Goal: Transaction & Acquisition: Purchase product/service

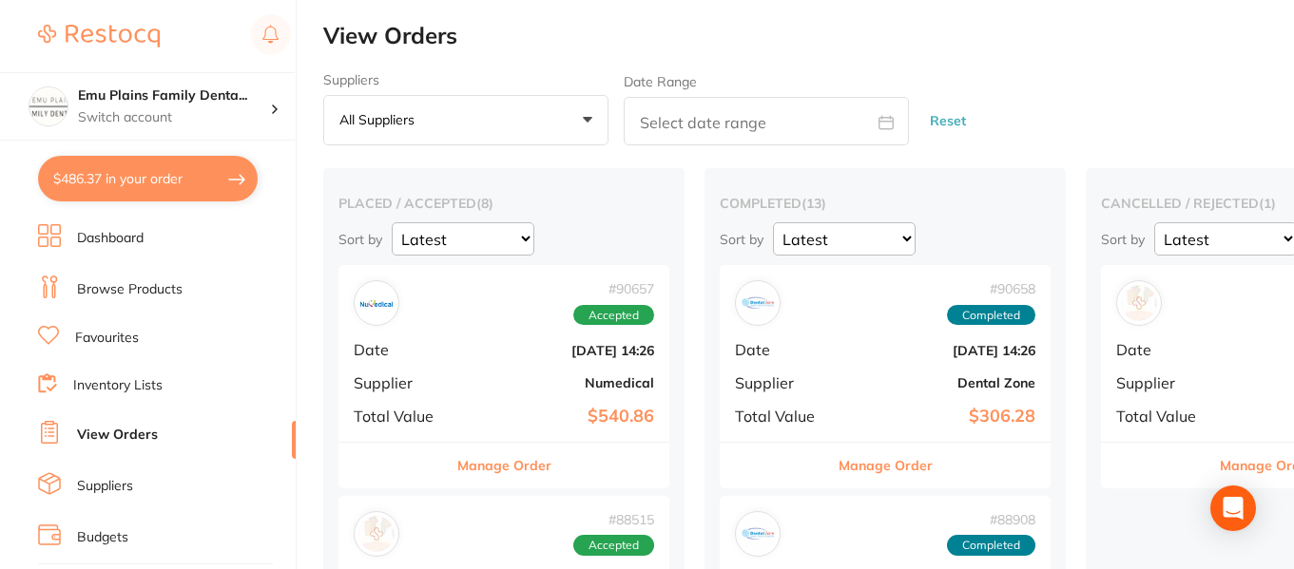
click at [152, 197] on button "$486.37 in your order" at bounding box center [148, 179] width 220 height 46
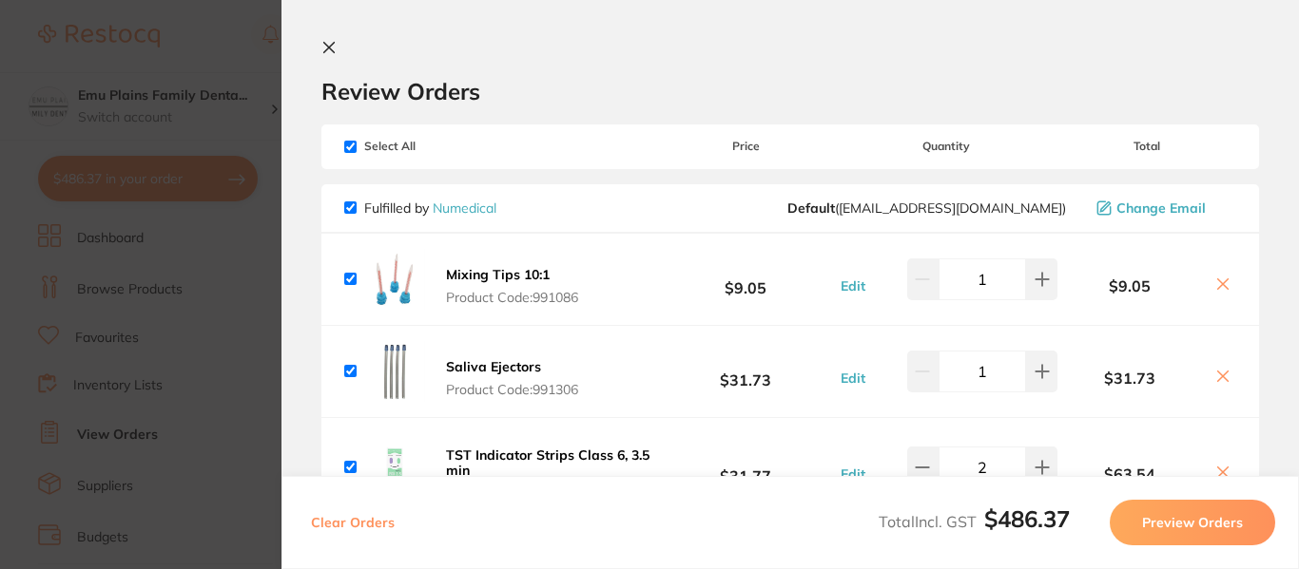
click at [323, 44] on icon at bounding box center [328, 47] width 15 height 15
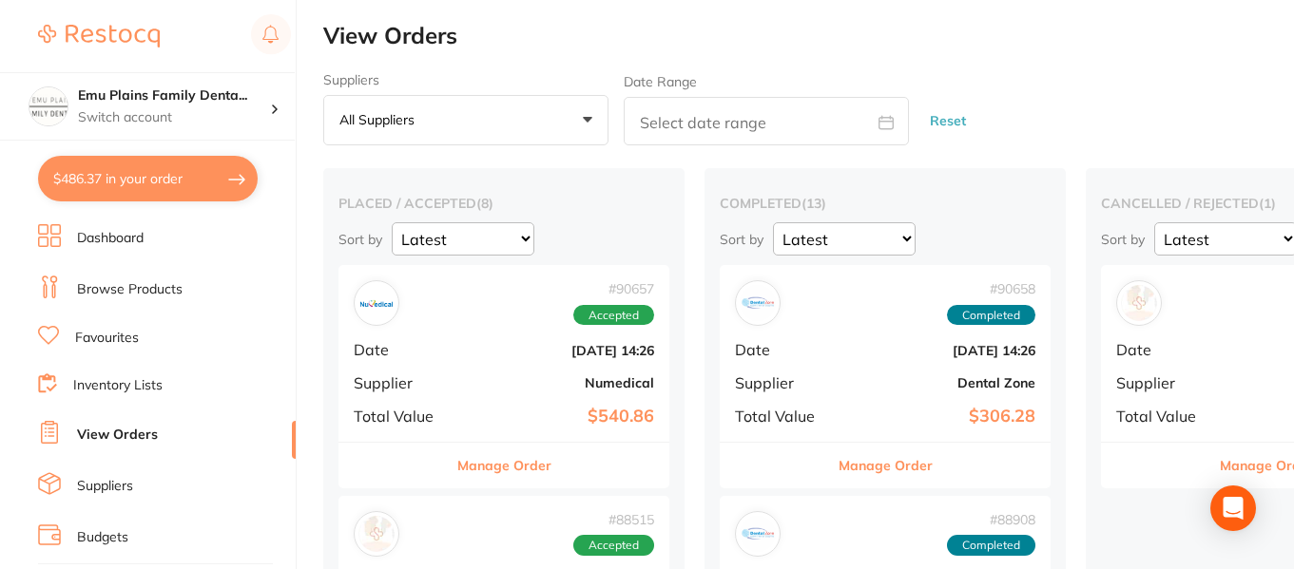
click at [140, 387] on link "Inventory Lists" at bounding box center [117, 385] width 89 height 19
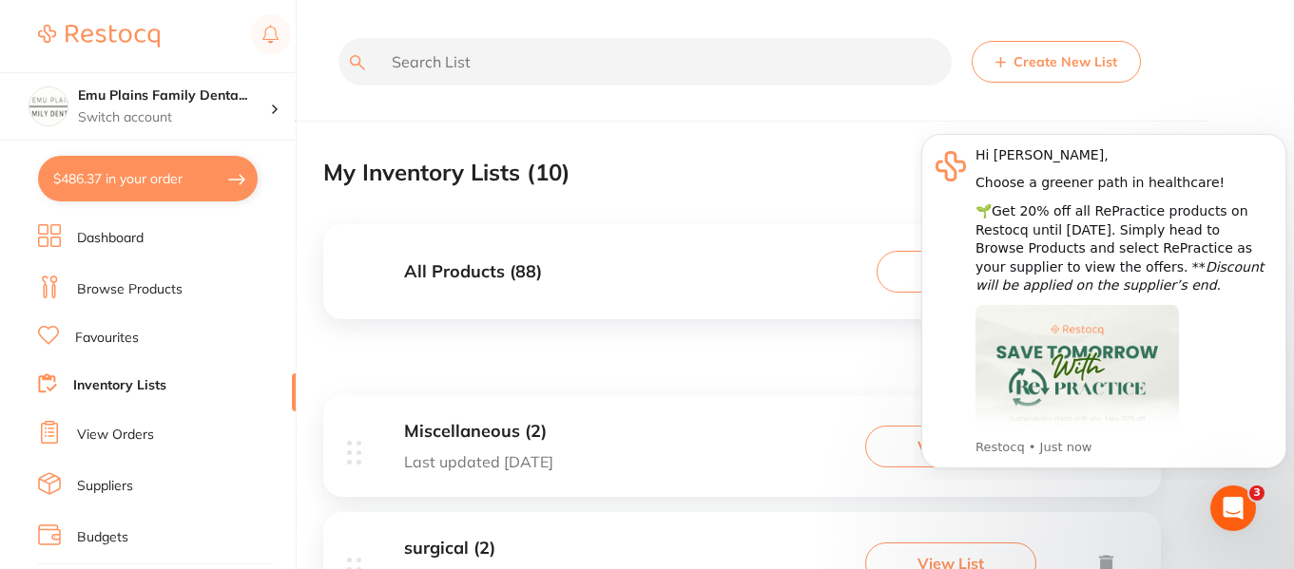
click at [752, 182] on div "My Inventory Lists ( 10 )" at bounding box center [742, 173] width 838 height 64
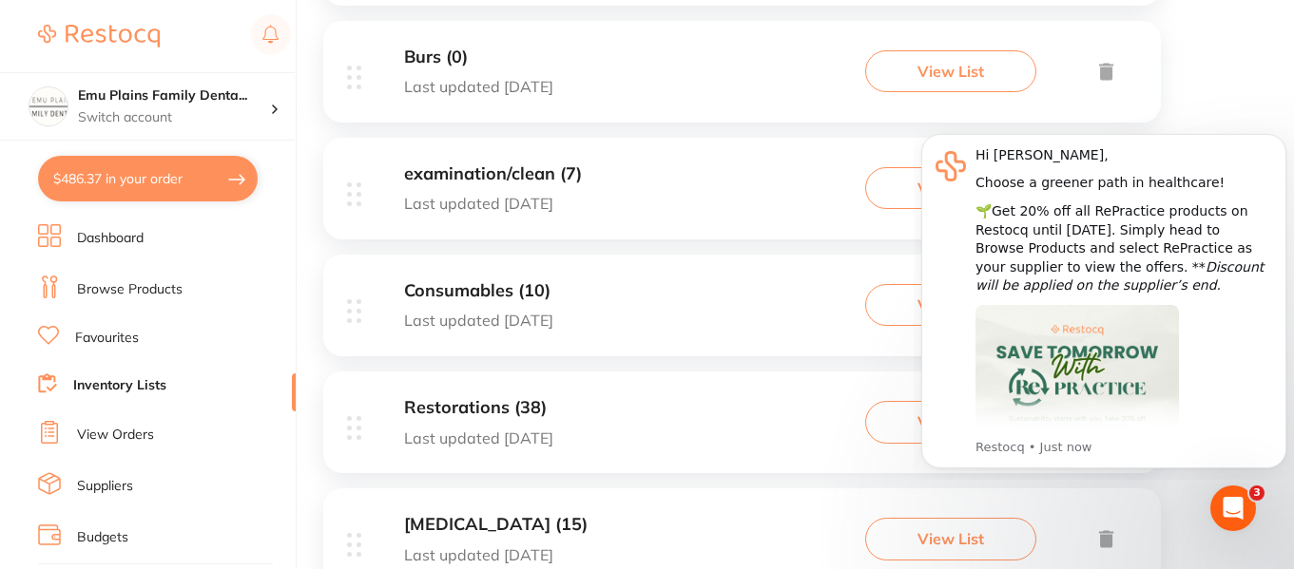
scroll to position [1016, 0]
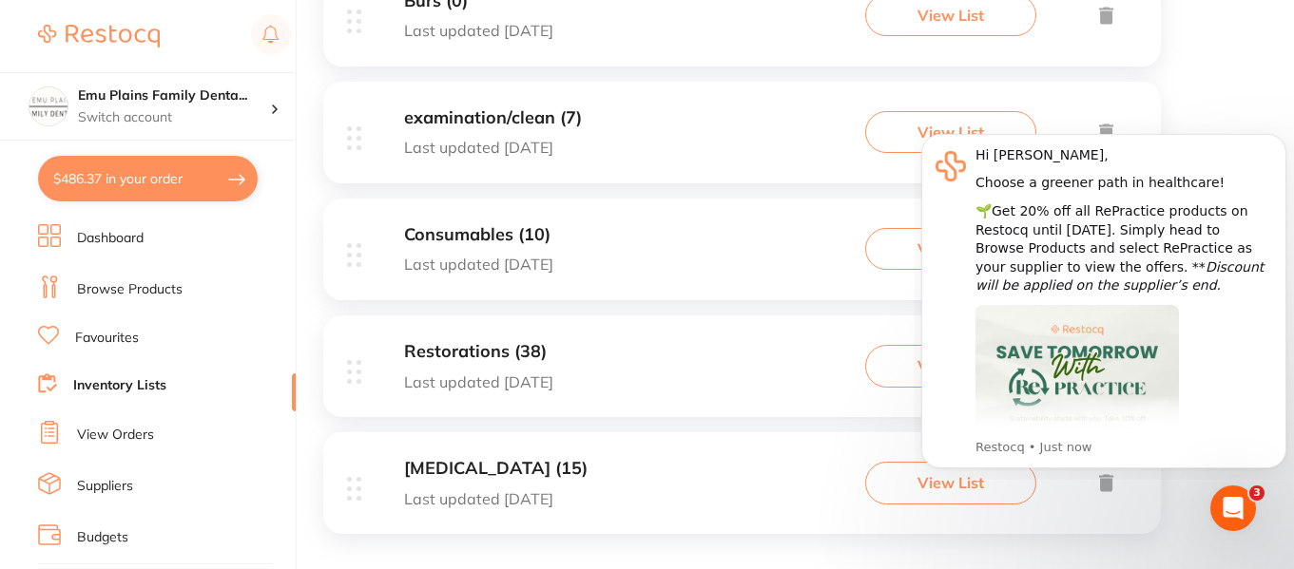
click at [548, 352] on h3 "Restorations (38)" at bounding box center [478, 352] width 149 height 20
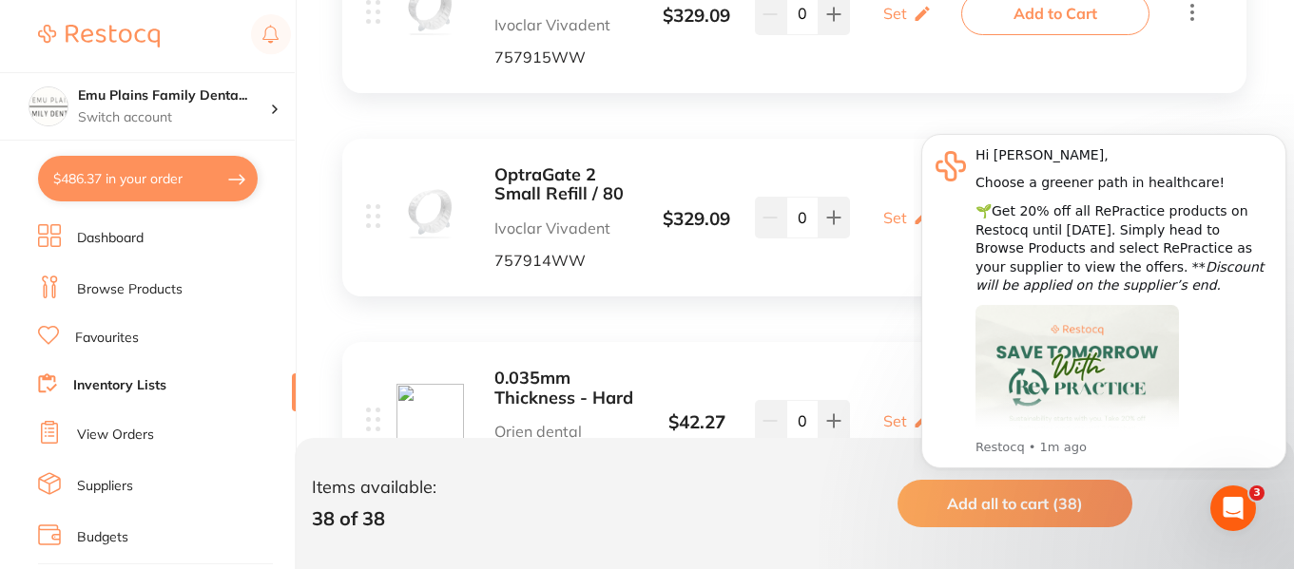
scroll to position [6205, 0]
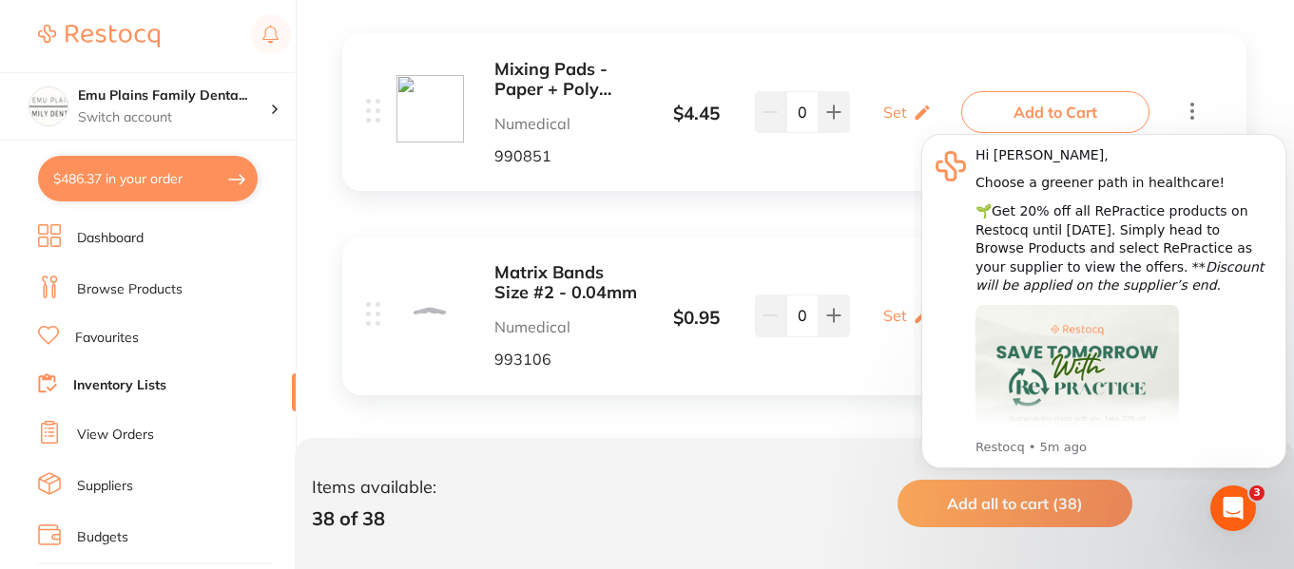
scroll to position [593, 0]
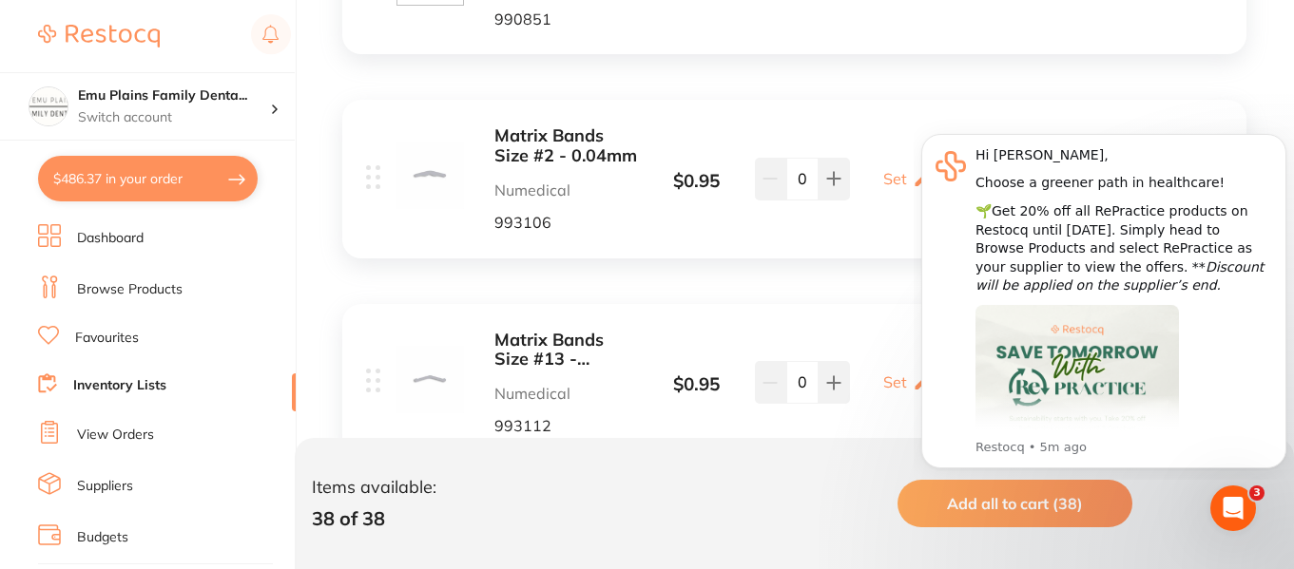
click at [528, 139] on b "Matrix Bands Size #2 - 0.04mm" at bounding box center [565, 145] width 143 height 39
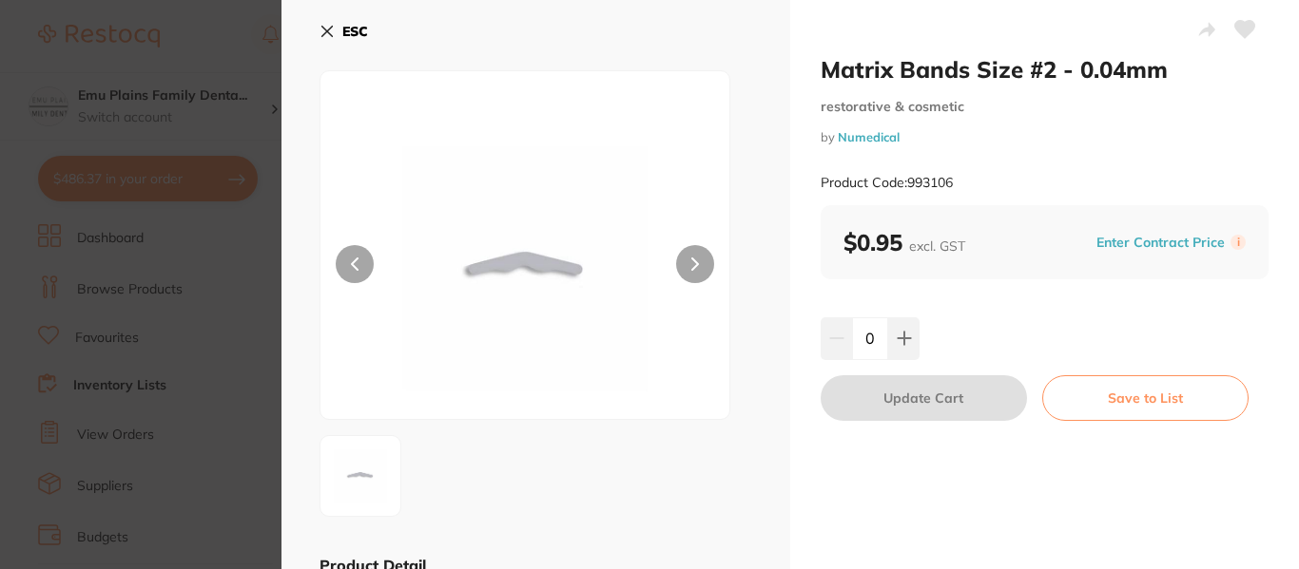
click at [331, 24] on icon at bounding box center [326, 31] width 15 height 15
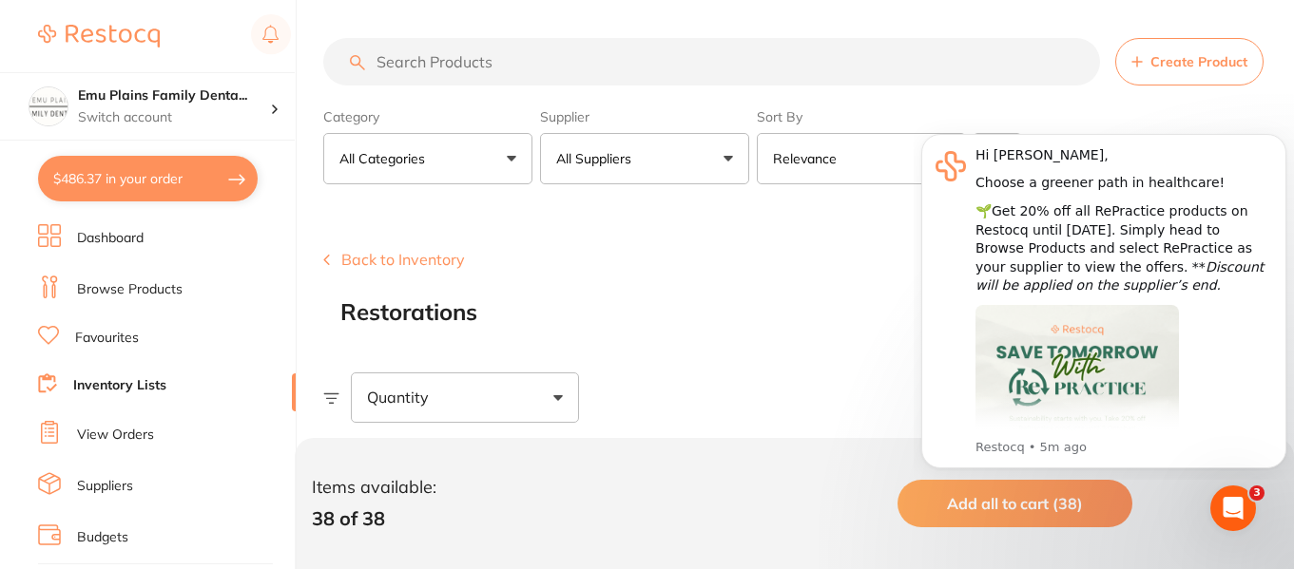
click at [396, 56] on input "search" at bounding box center [711, 62] width 777 height 48
click at [124, 283] on link "Browse Products" at bounding box center [130, 289] width 106 height 19
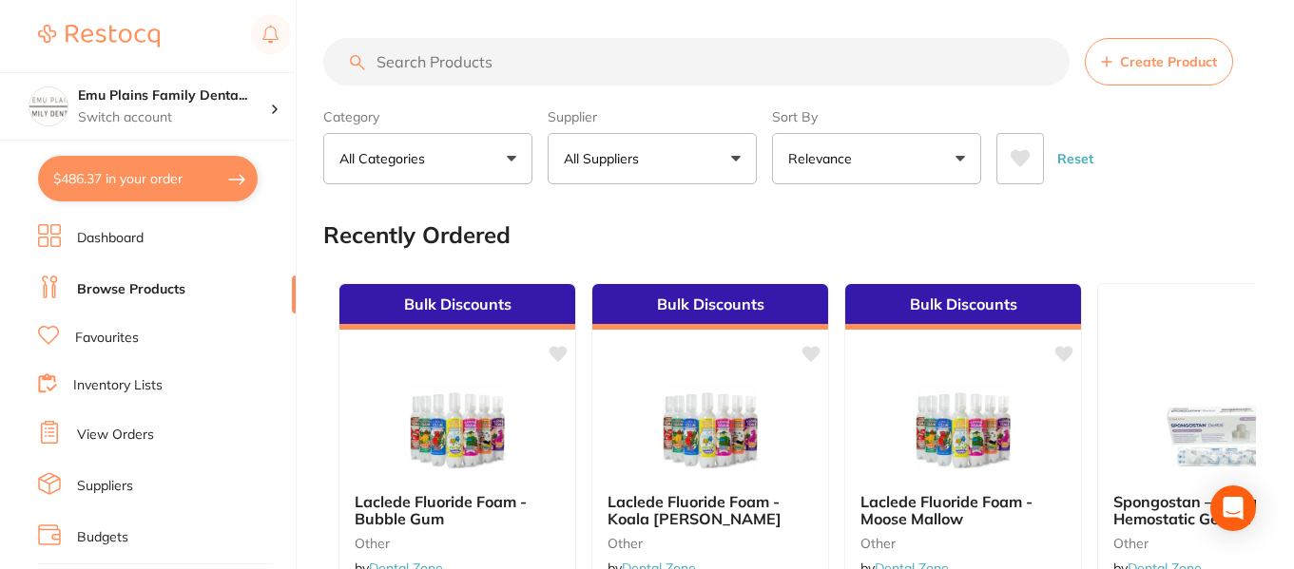
click at [438, 60] on input "search" at bounding box center [696, 62] width 746 height 48
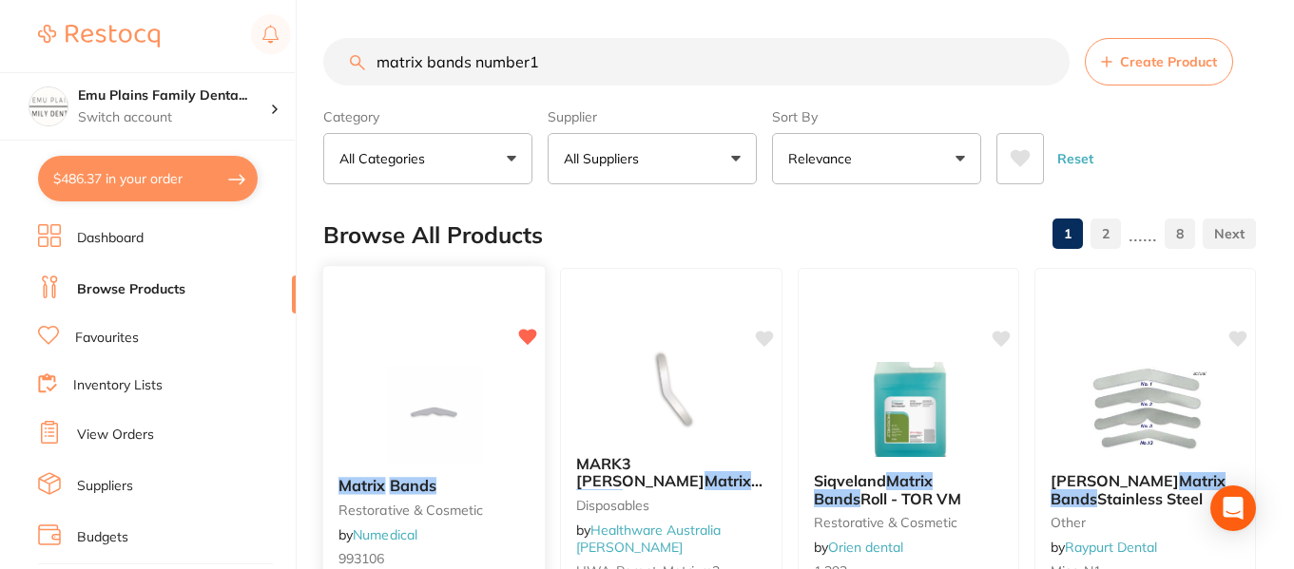
type input "matrix bands number1"
click at [421, 404] on img at bounding box center [434, 414] width 125 height 96
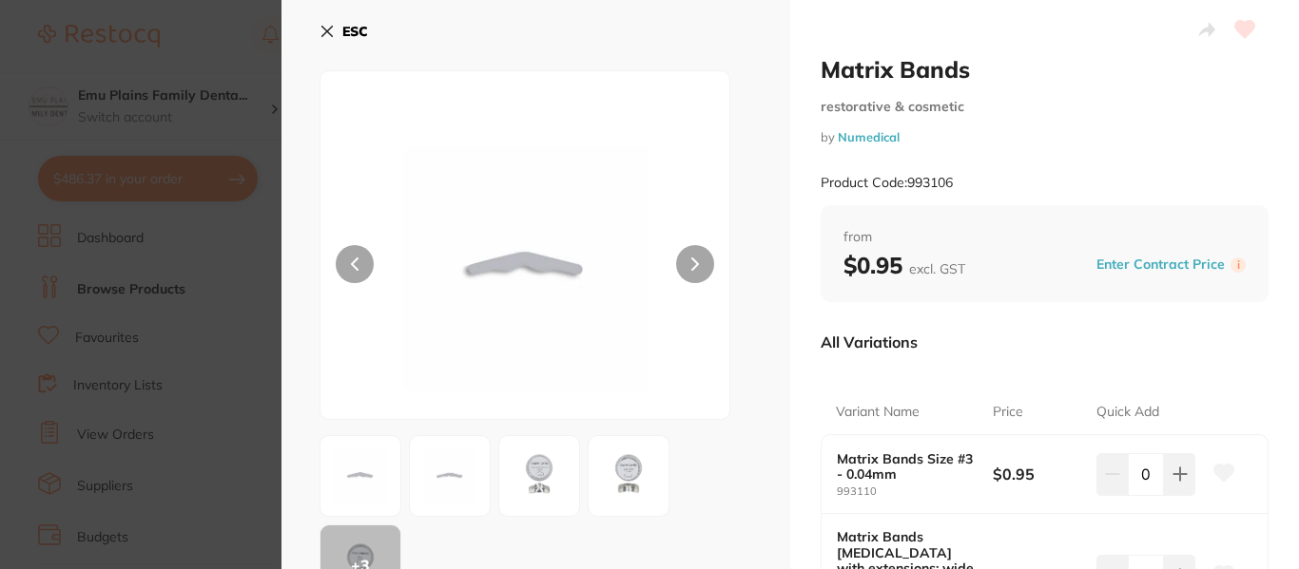
click at [327, 29] on icon at bounding box center [326, 31] width 15 height 15
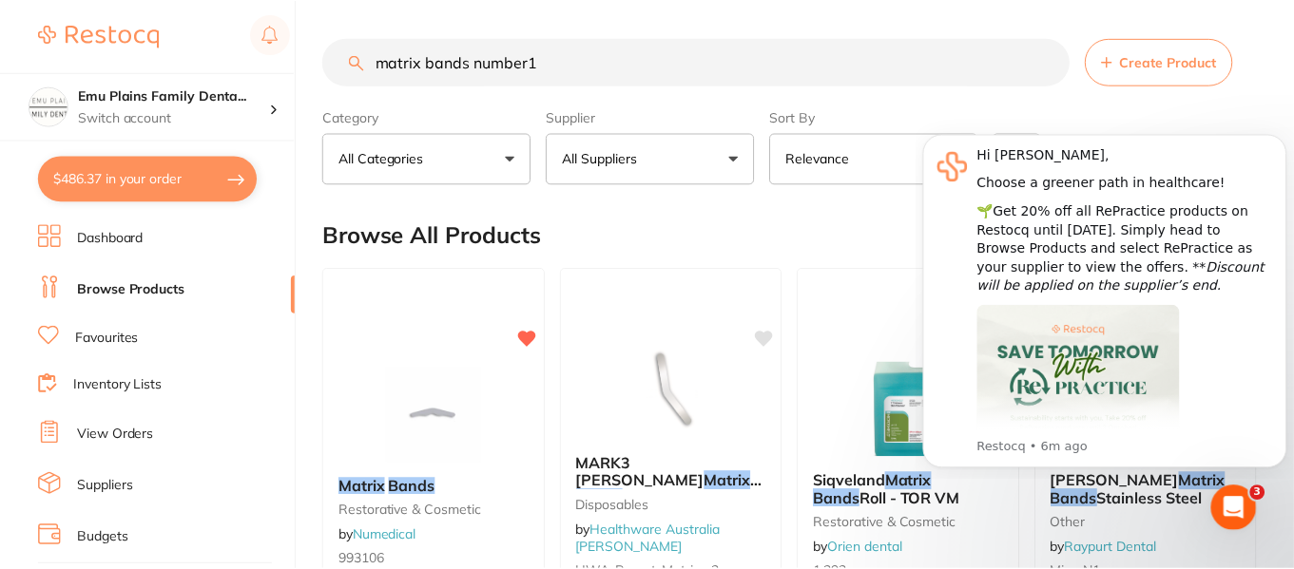
scroll to position [33, 0]
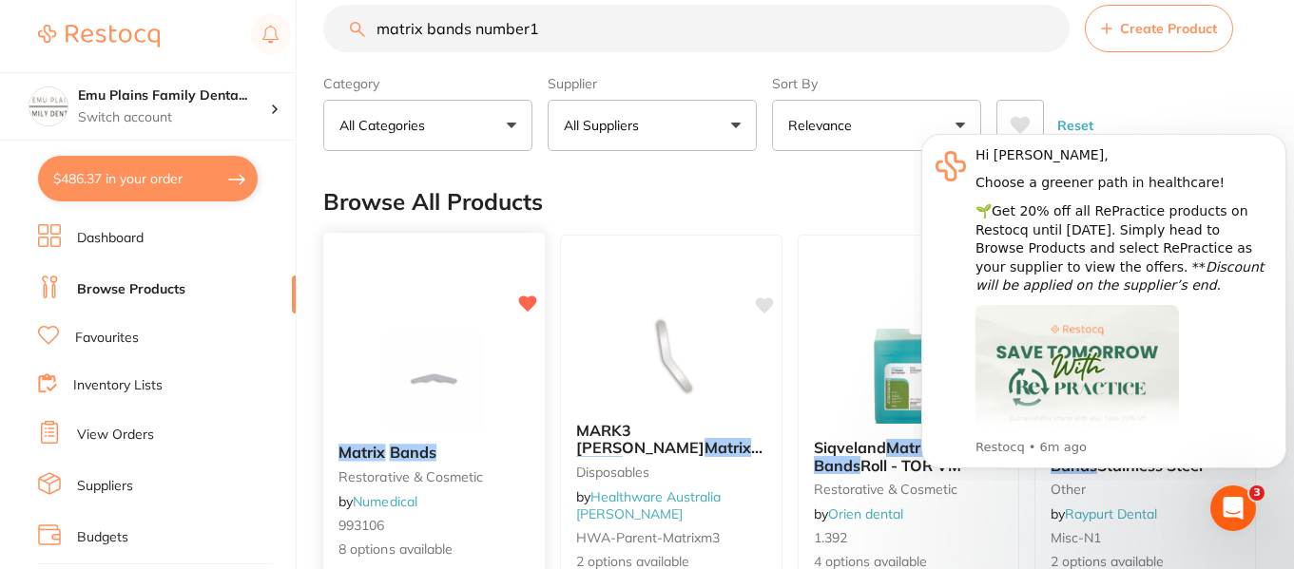
click at [419, 362] on img at bounding box center [434, 381] width 125 height 96
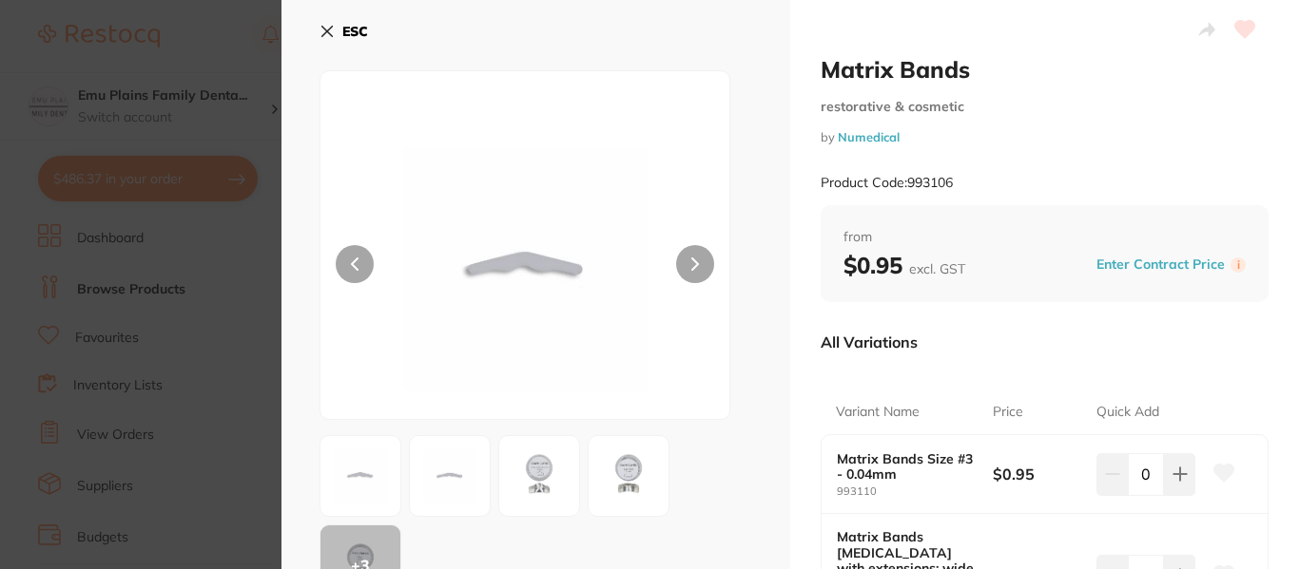
click at [322, 29] on icon at bounding box center [326, 31] width 15 height 15
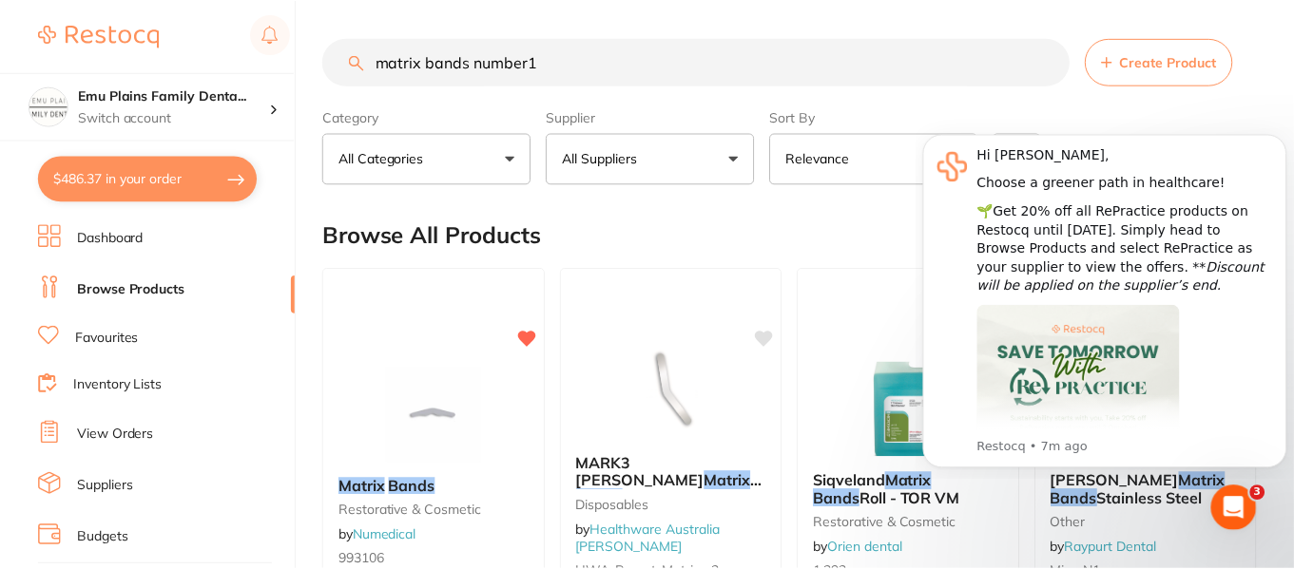
scroll to position [33, 0]
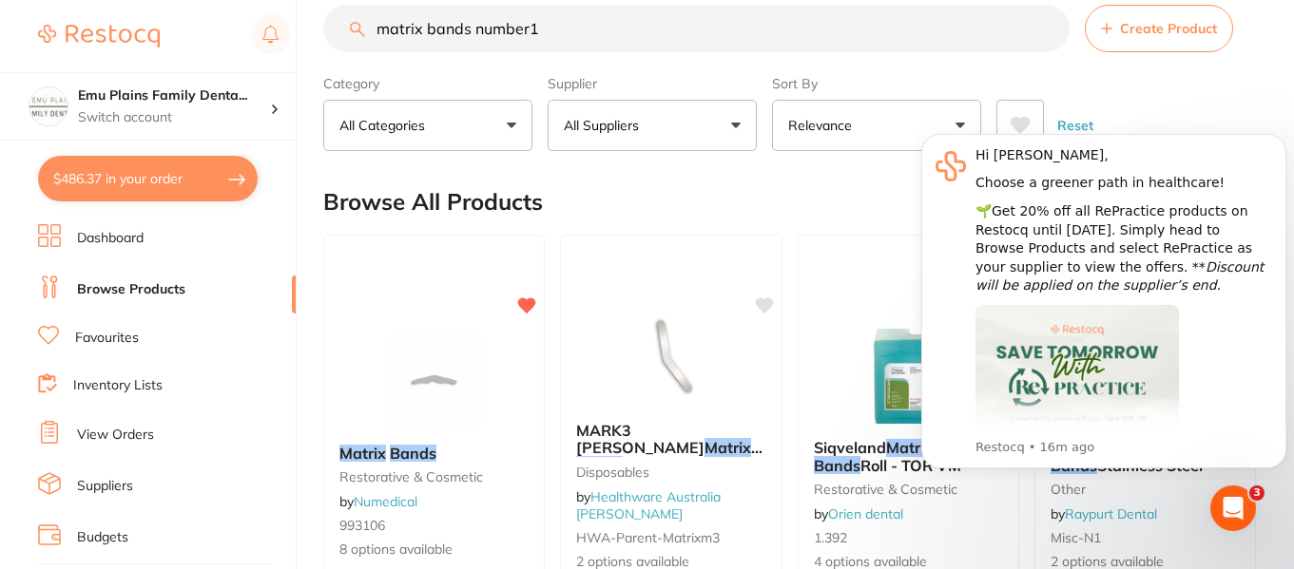
click at [138, 298] on link "Browse Products" at bounding box center [131, 289] width 108 height 19
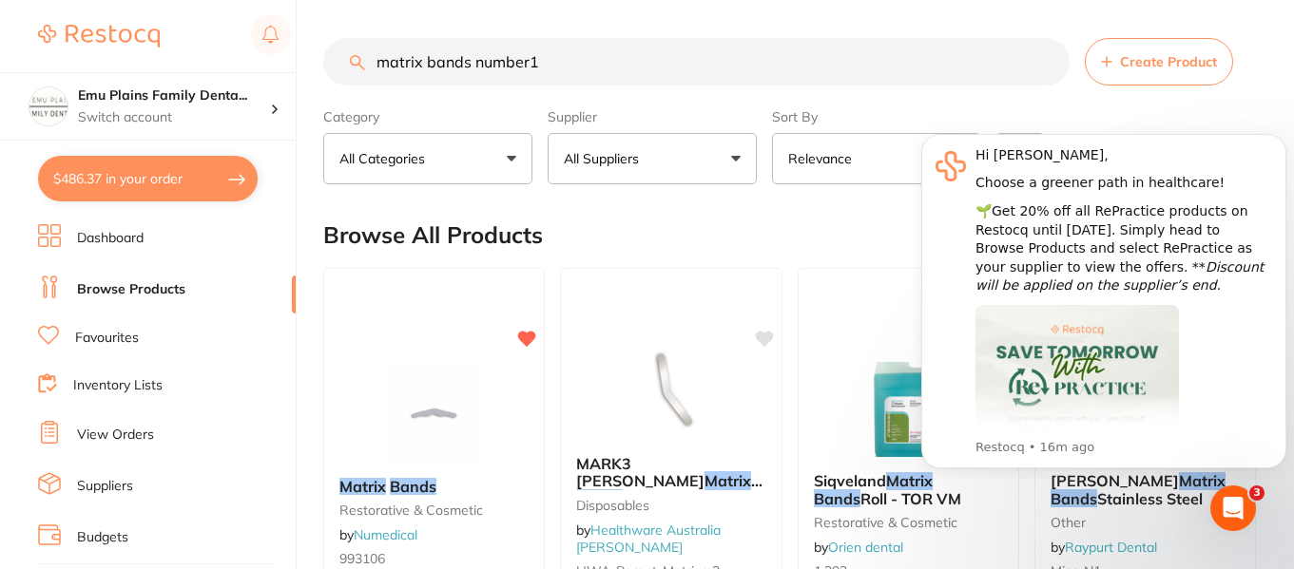
click at [1077, 104] on div "Category All Categories All Categories anaesthetic burs crown & bridge disposab…" at bounding box center [789, 143] width 933 height 84
click at [1285, 147] on button "Dismiss notification" at bounding box center [1280, 139] width 25 height 25
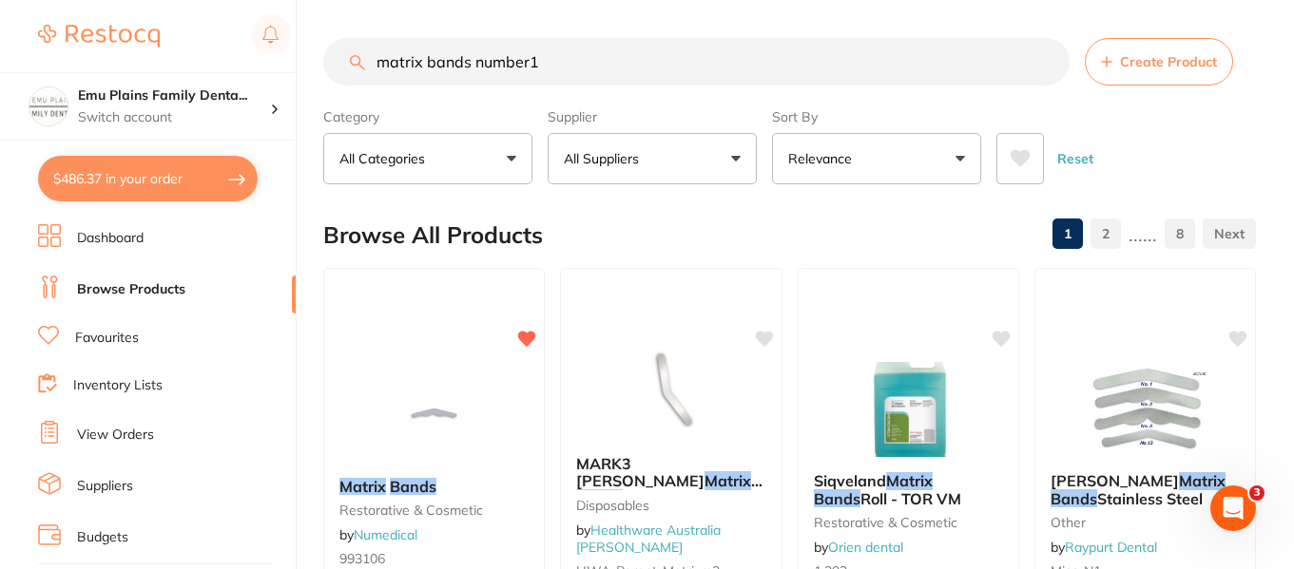
click at [1046, 60] on input "matrix bands number1" at bounding box center [696, 62] width 746 height 48
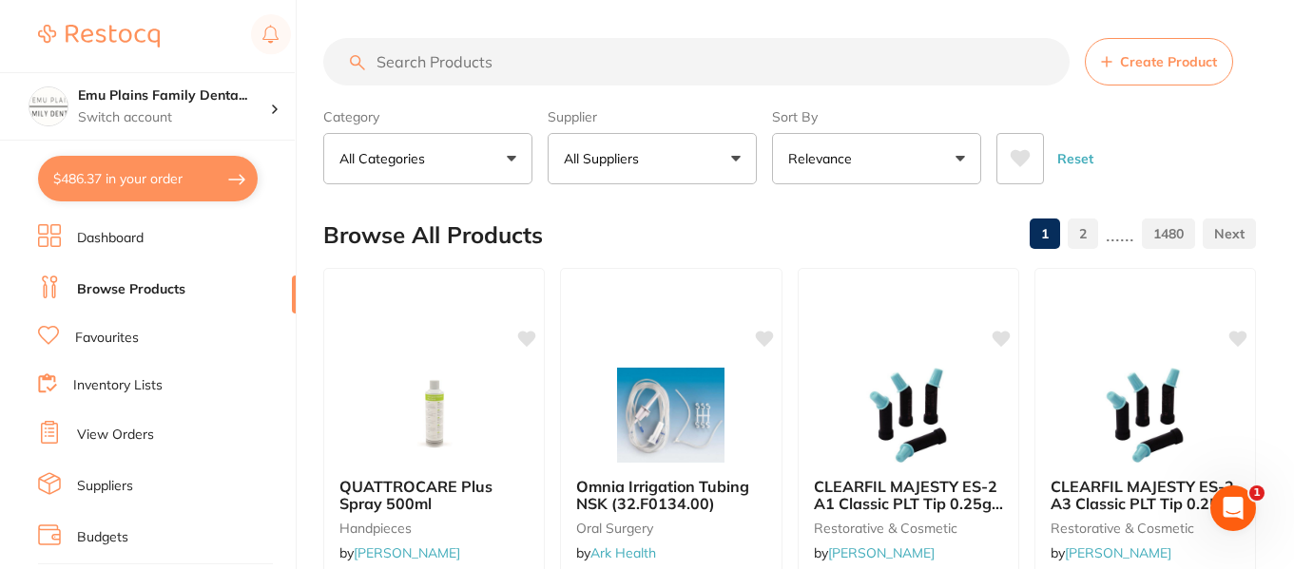
click at [132, 385] on link "Inventory Lists" at bounding box center [117, 385] width 89 height 19
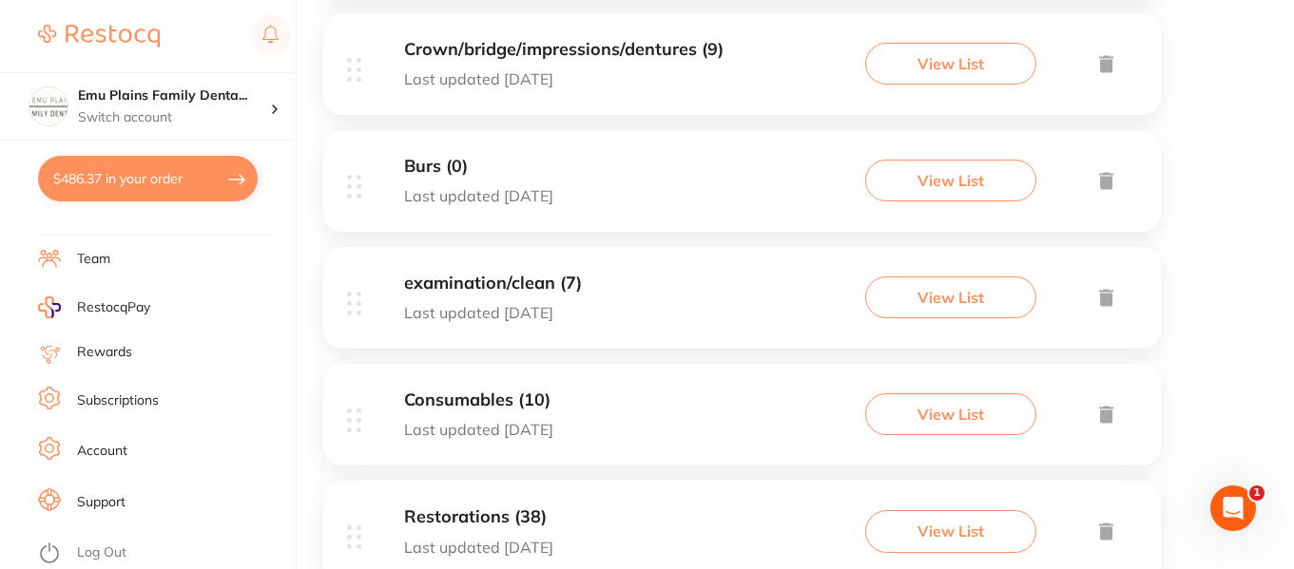
scroll to position [852, 0]
click at [492, 280] on h3 "examination/clean (7)" at bounding box center [493, 283] width 178 height 20
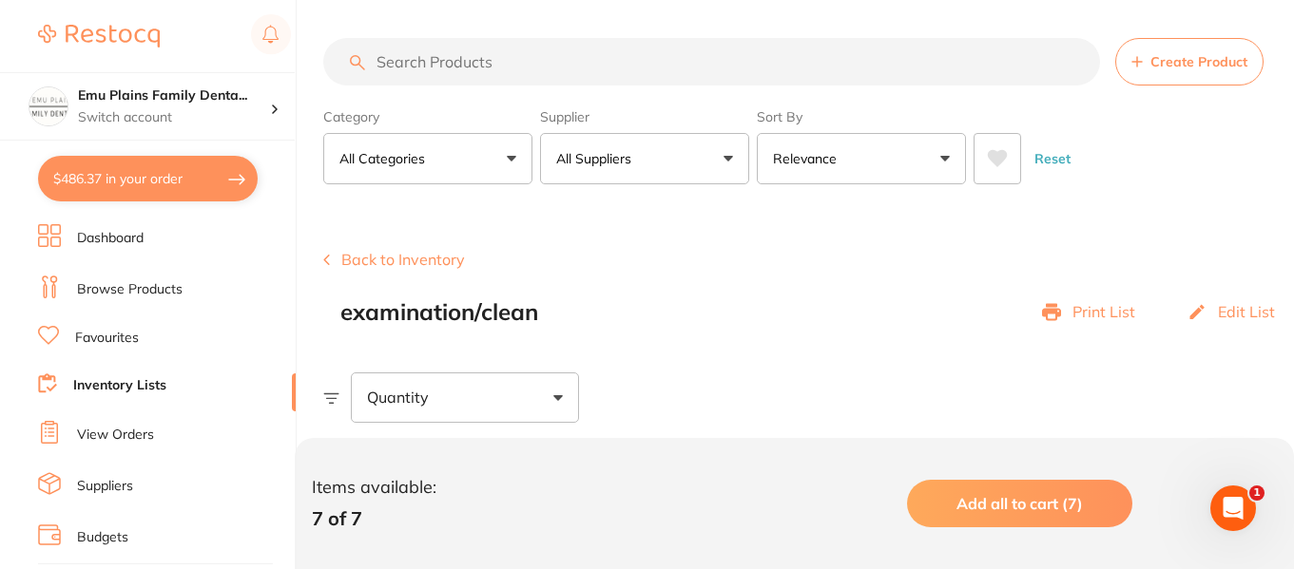
click at [127, 239] on link "Dashboard" at bounding box center [110, 238] width 67 height 19
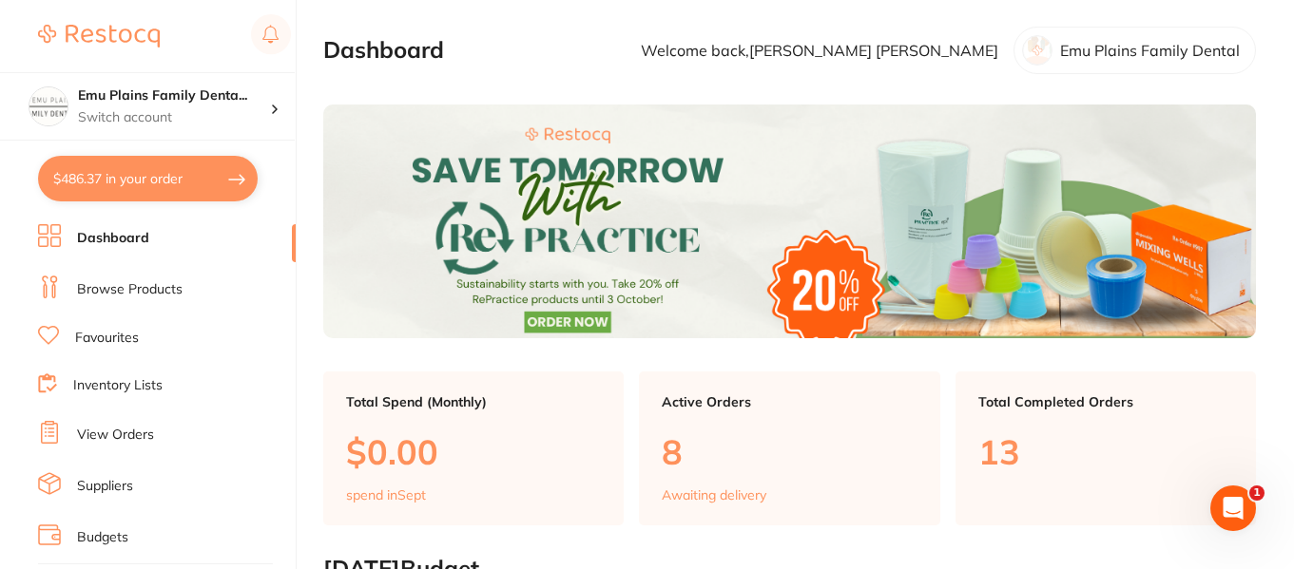
click at [146, 281] on link "Browse Products" at bounding box center [130, 289] width 106 height 19
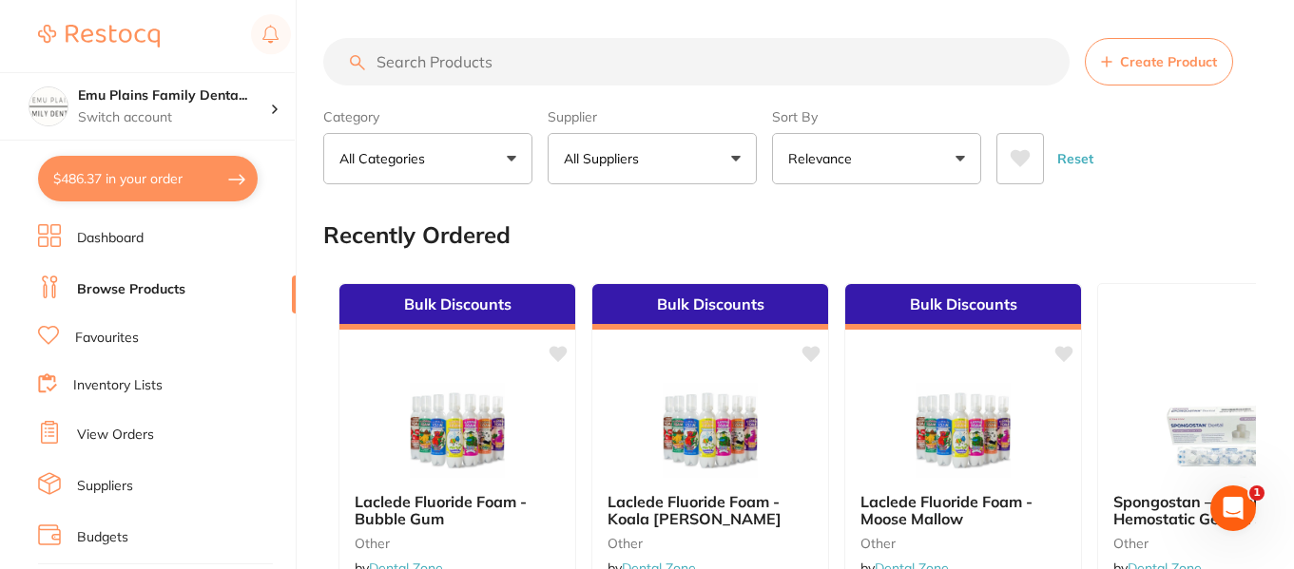
click at [462, 58] on input "search" at bounding box center [696, 62] width 746 height 48
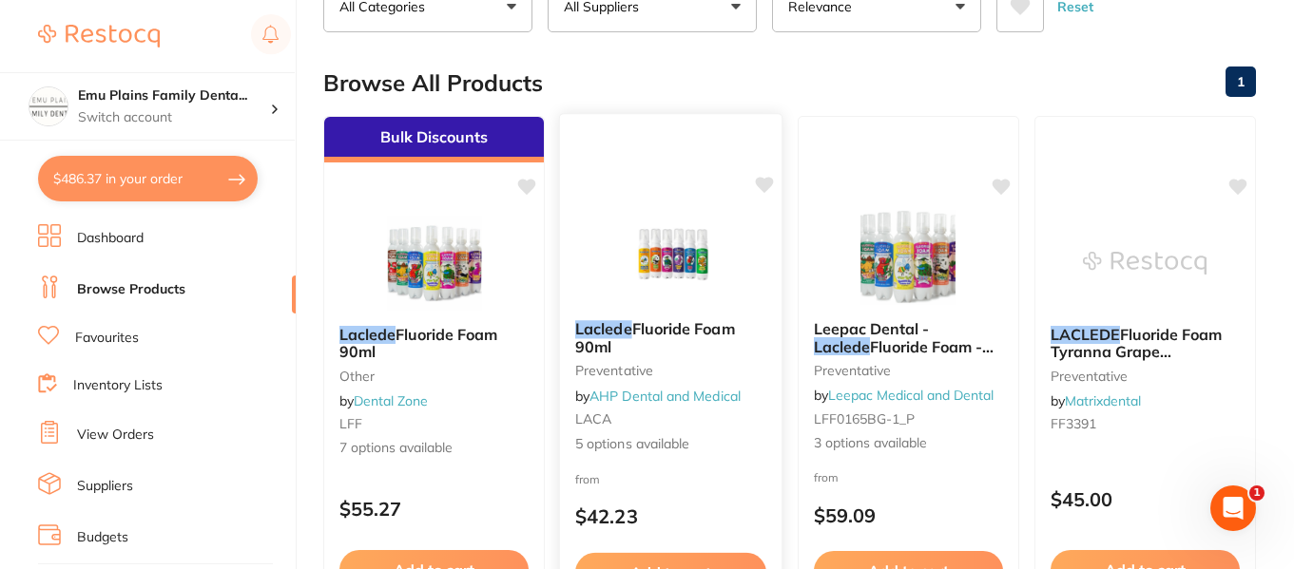
scroll to position [127, 0]
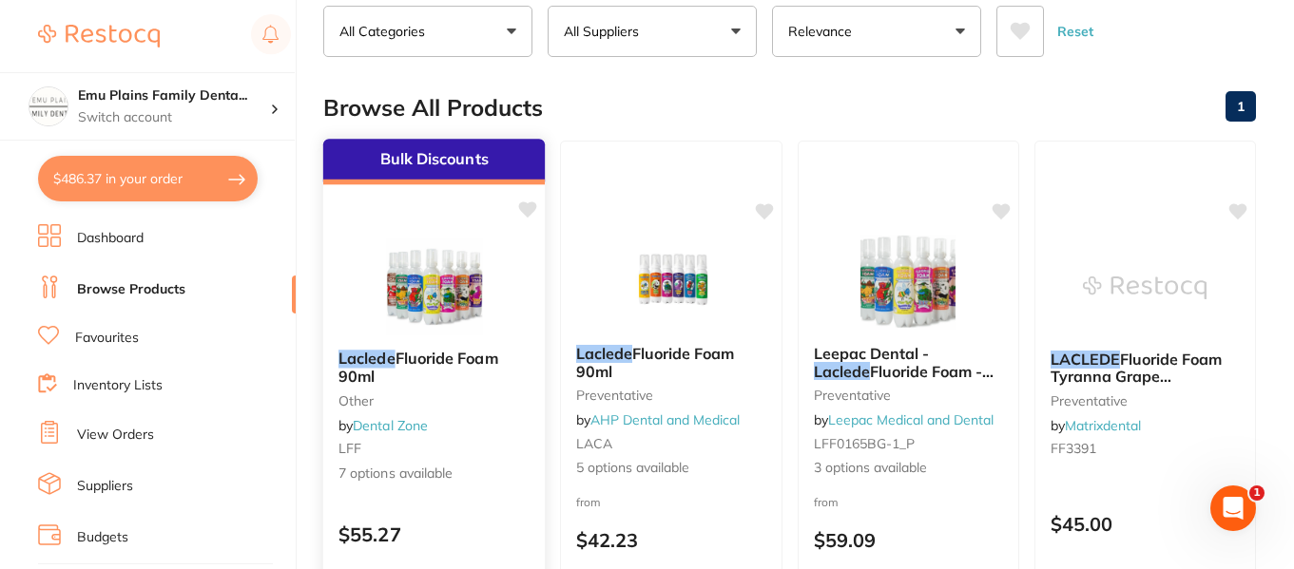
type input "laclede"
click at [426, 282] on img at bounding box center [434, 287] width 125 height 96
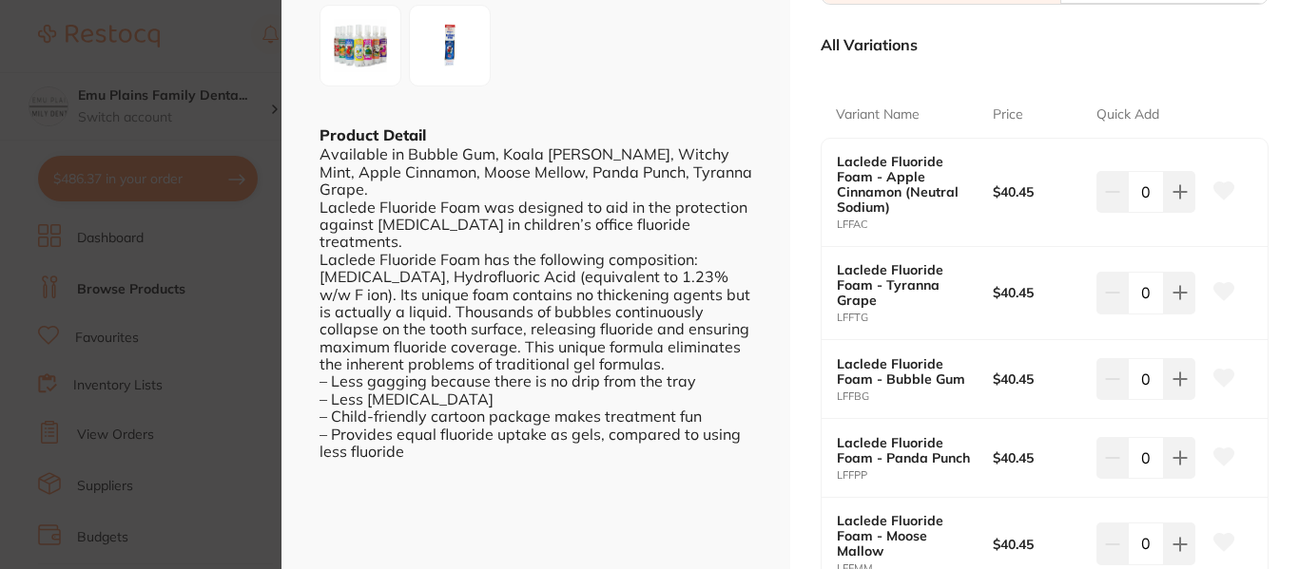
scroll to position [455, 0]
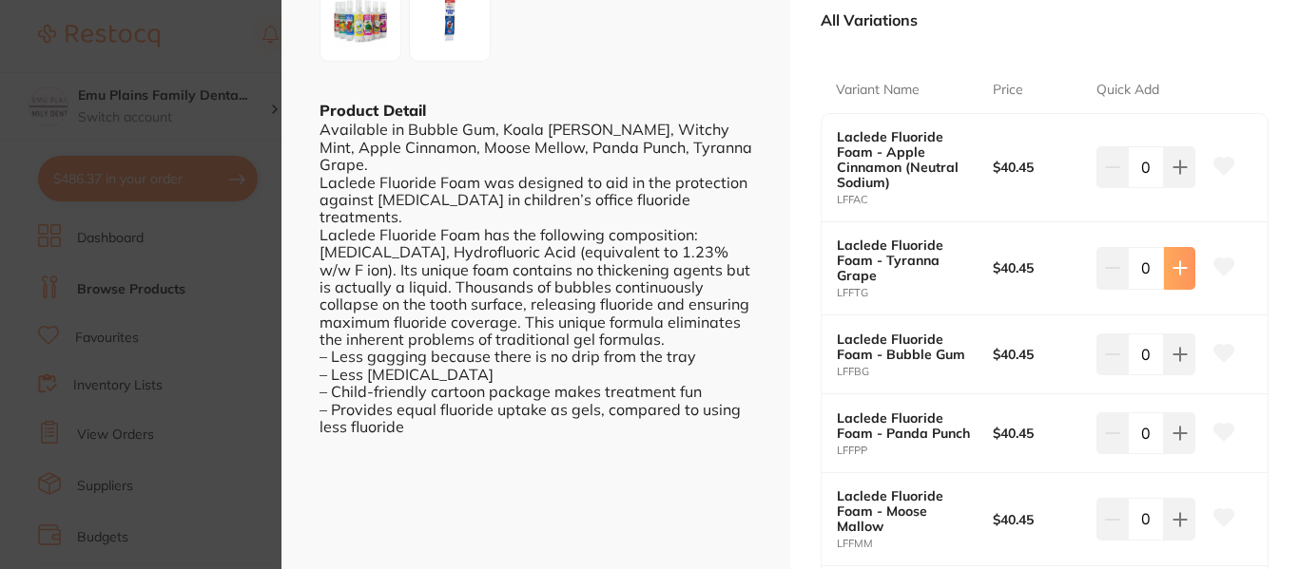
click at [1179, 267] on icon at bounding box center [1179, 268] width 15 height 15
type input "1"
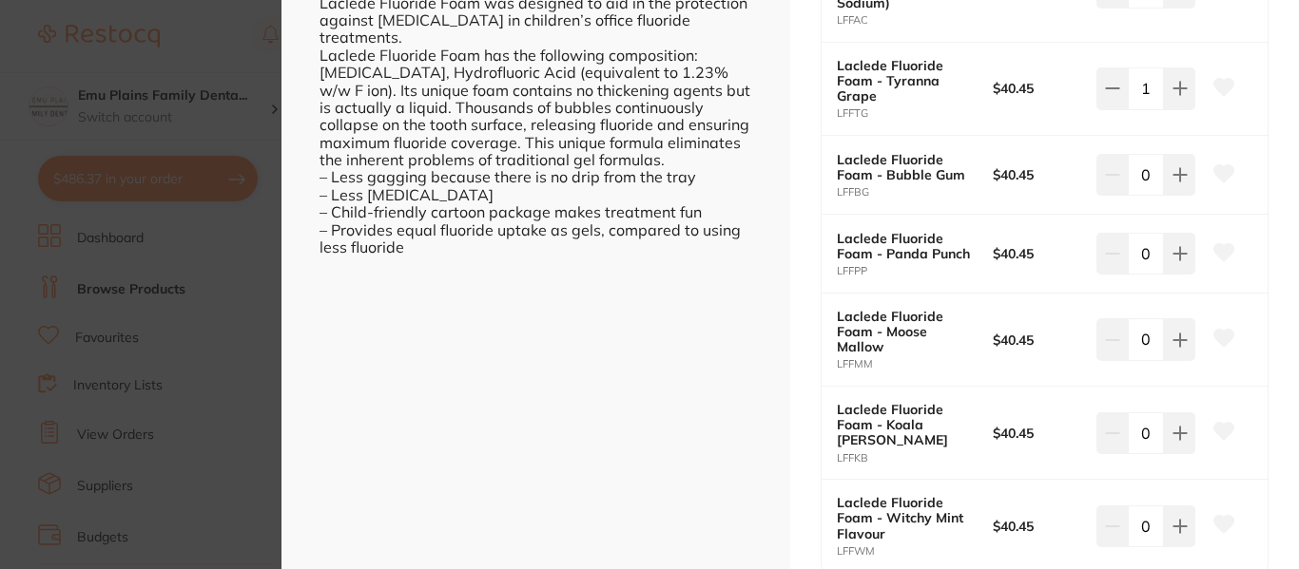
scroll to position [0, 0]
click at [1186, 256] on button at bounding box center [1179, 254] width 31 height 42
type input "1"
click at [1175, 427] on icon at bounding box center [1179, 433] width 12 height 12
type input "1"
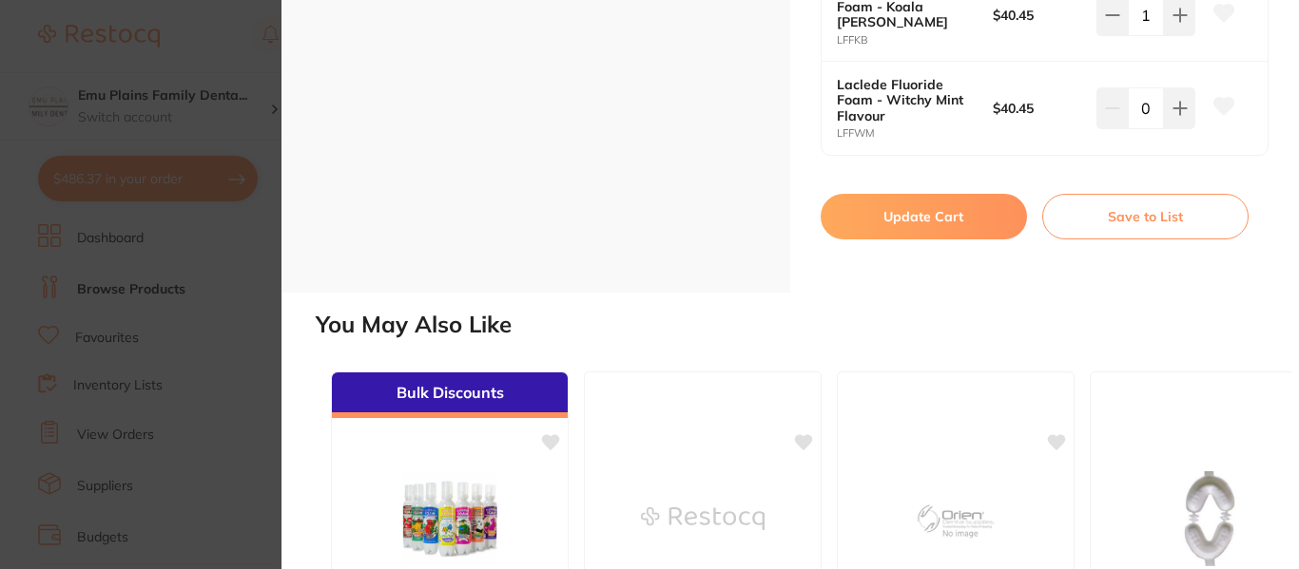
scroll to position [1054, 0]
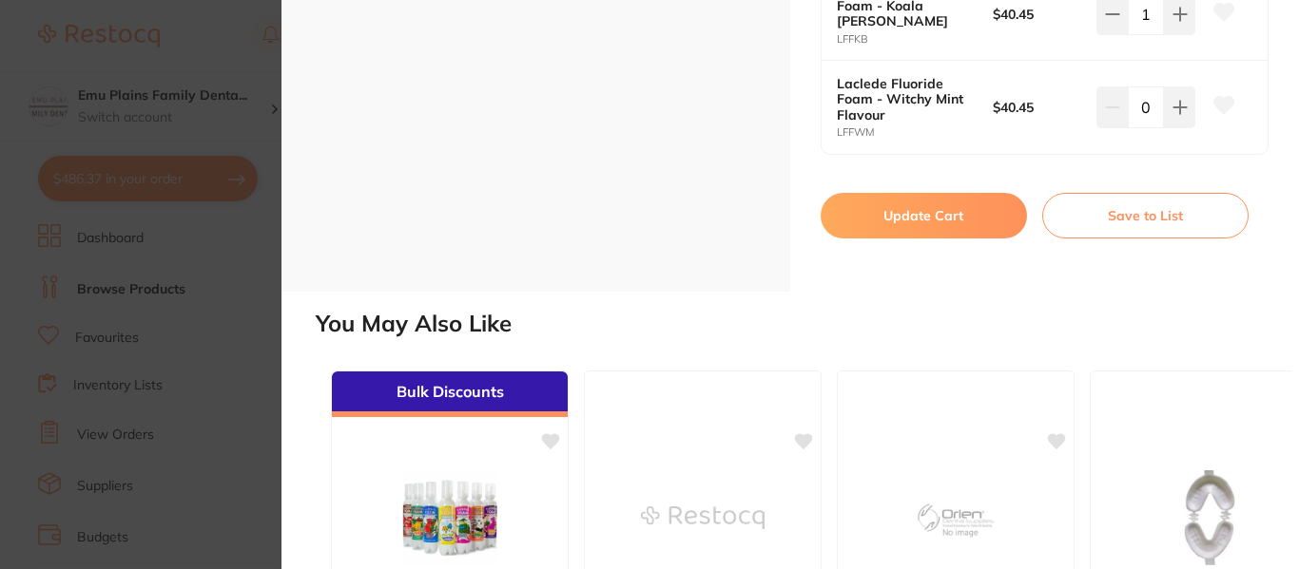
click at [927, 194] on button "Update Cart" at bounding box center [923, 216] width 206 height 46
checkbox input "false"
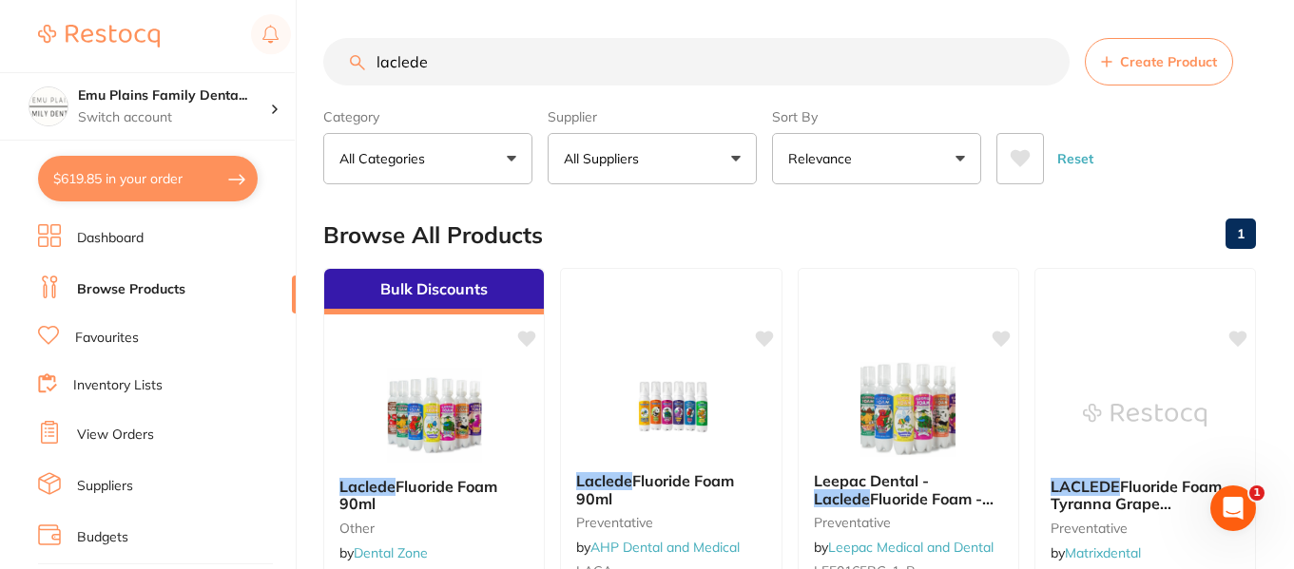
click at [738, 151] on button "All Suppliers" at bounding box center [652, 158] width 209 height 51
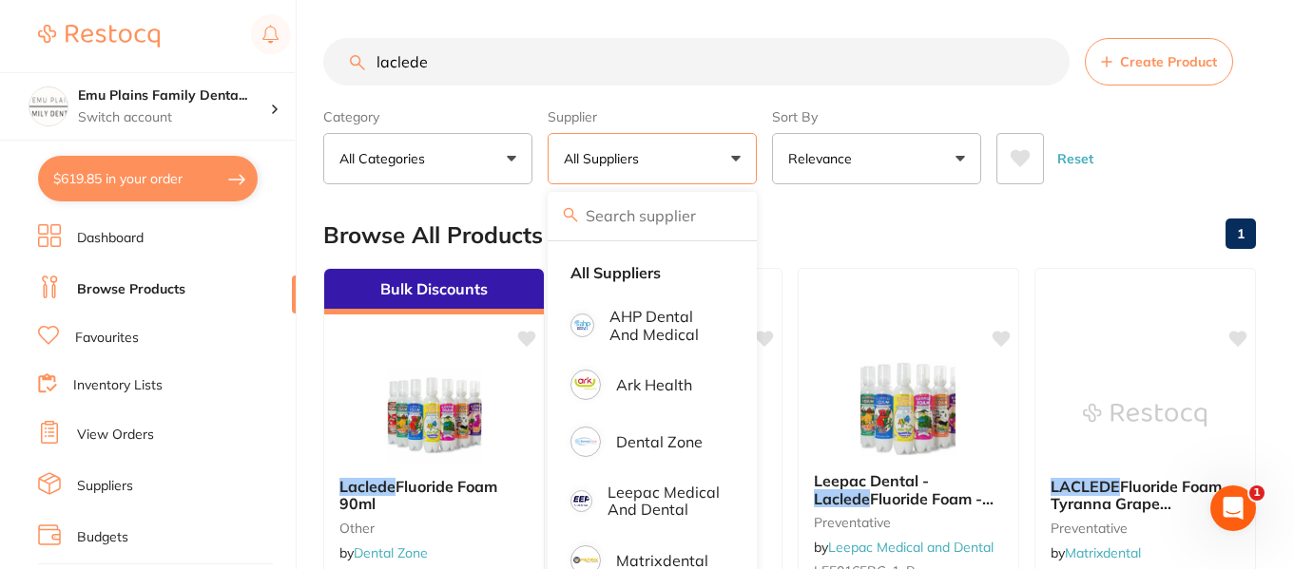
click at [1044, 62] on input "laclede" at bounding box center [696, 62] width 746 height 48
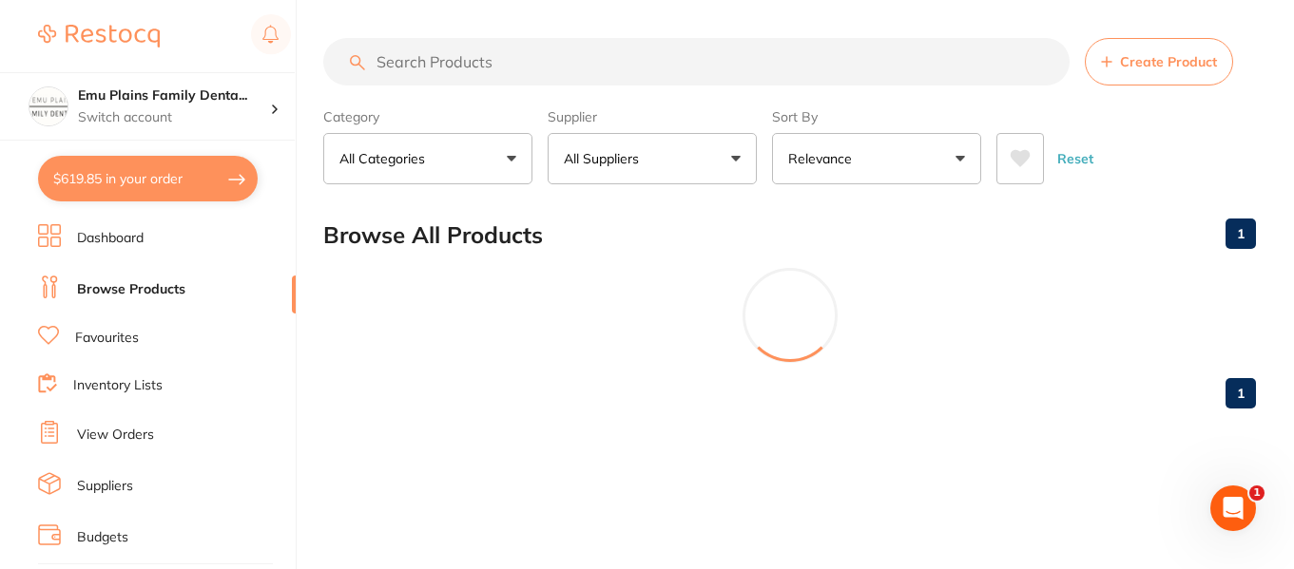
click at [743, 155] on button "All Suppliers" at bounding box center [652, 158] width 209 height 51
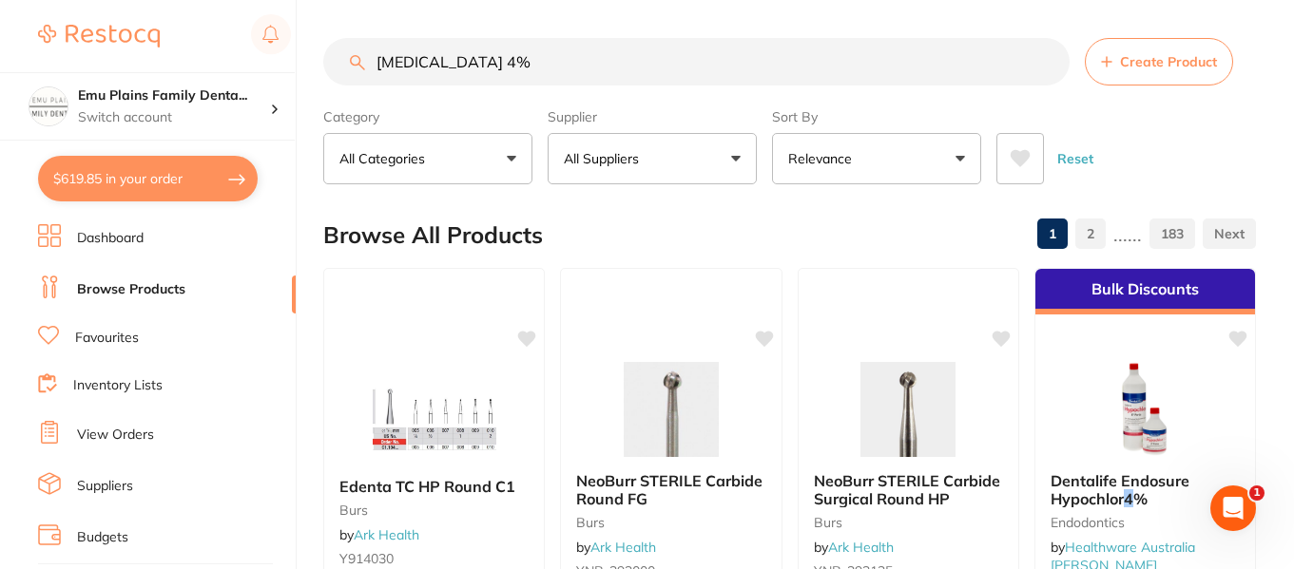
type input "articadent 4%"
click at [739, 154] on button "All Suppliers" at bounding box center [652, 158] width 209 height 51
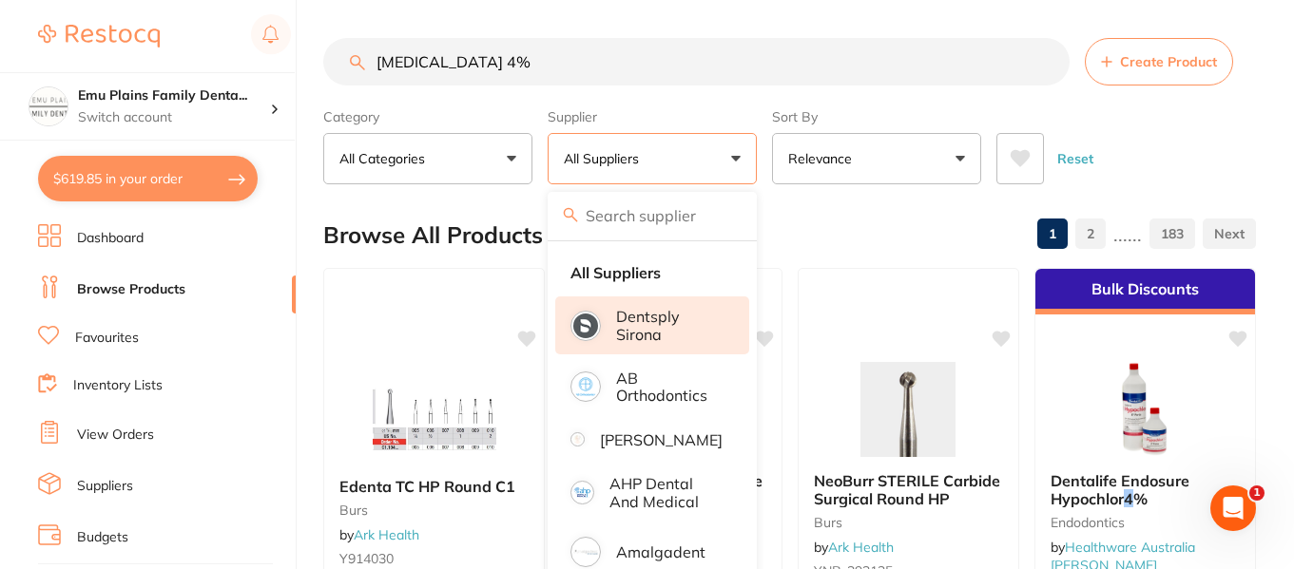
click at [666, 325] on p "Dentsply Sirona" at bounding box center [669, 325] width 106 height 35
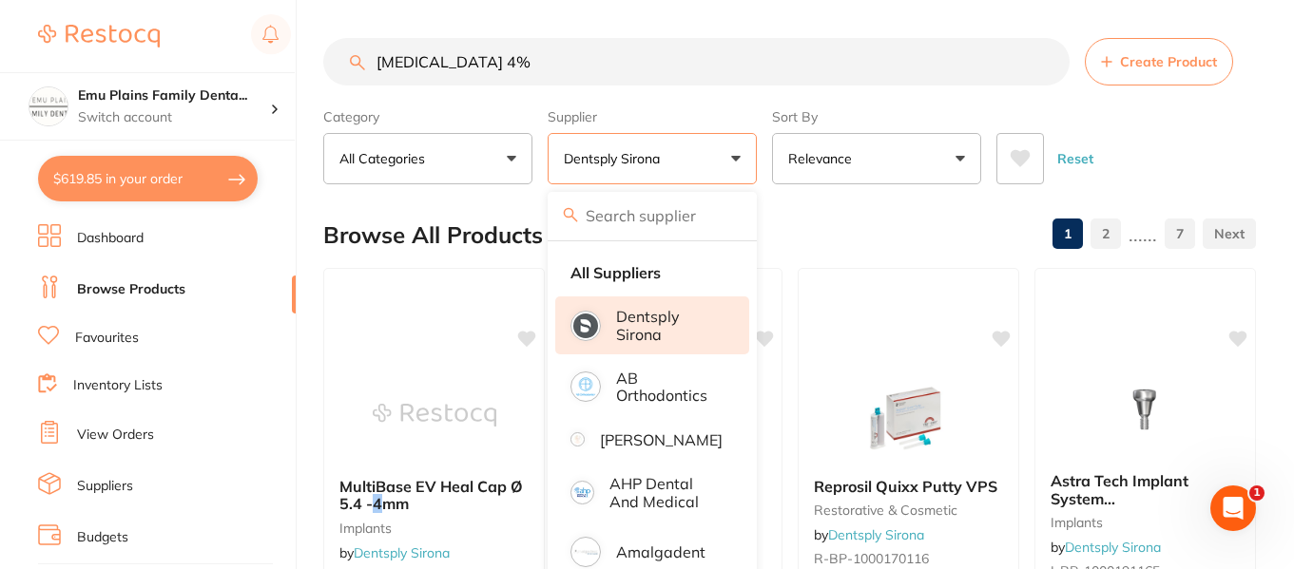
click at [1192, 135] on div "Reset" at bounding box center [1118, 151] width 244 height 67
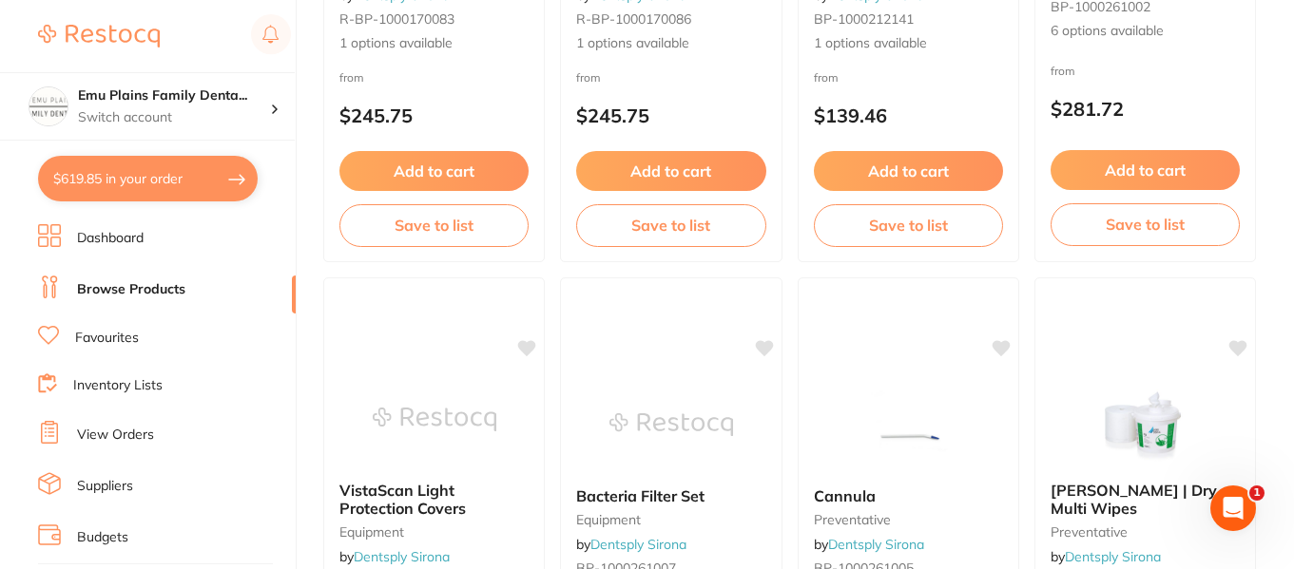
scroll to position [2239, 0]
click at [125, 291] on link "Browse Products" at bounding box center [131, 289] width 108 height 19
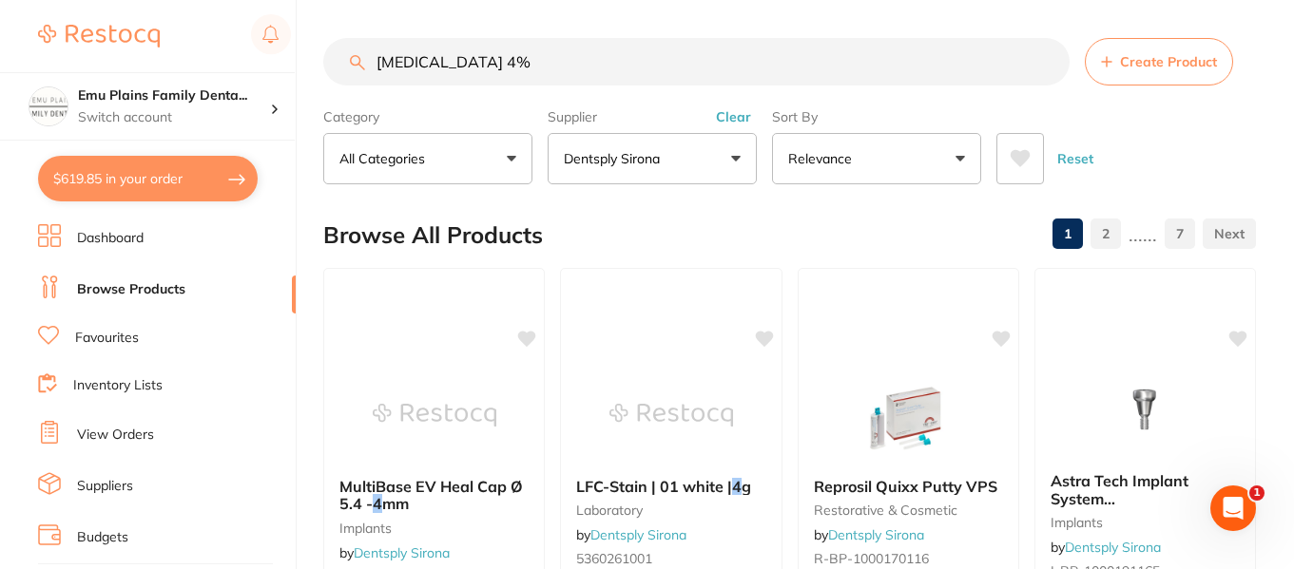
click at [1048, 57] on input "articadent 4%" at bounding box center [696, 62] width 746 height 48
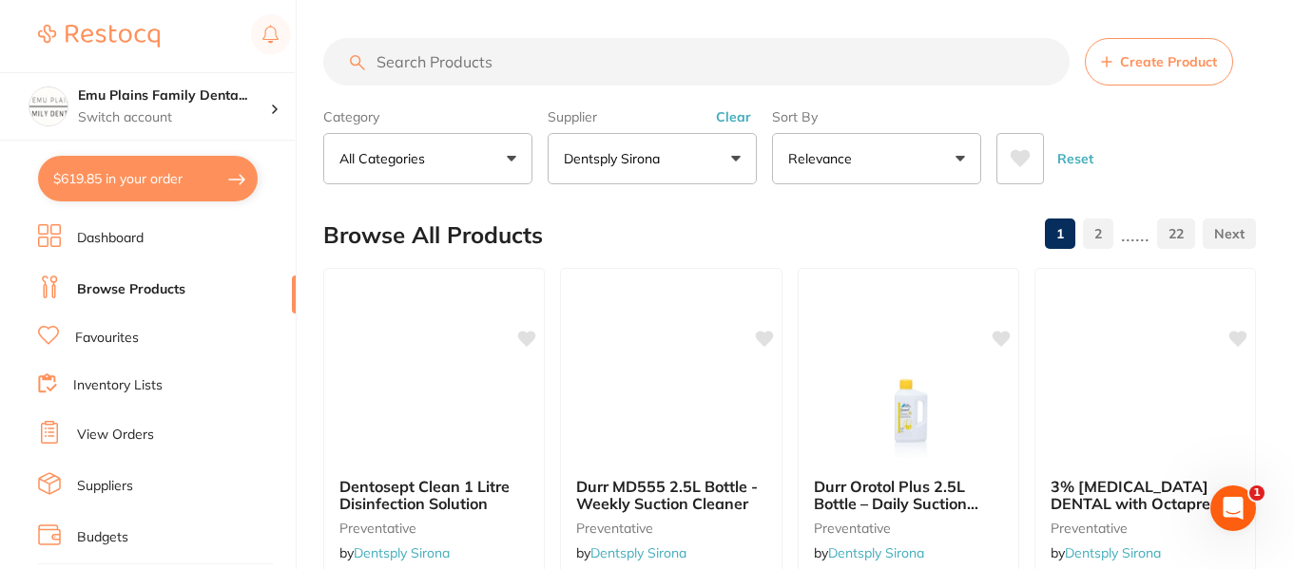
click at [734, 109] on button "Clear" at bounding box center [733, 116] width 47 height 17
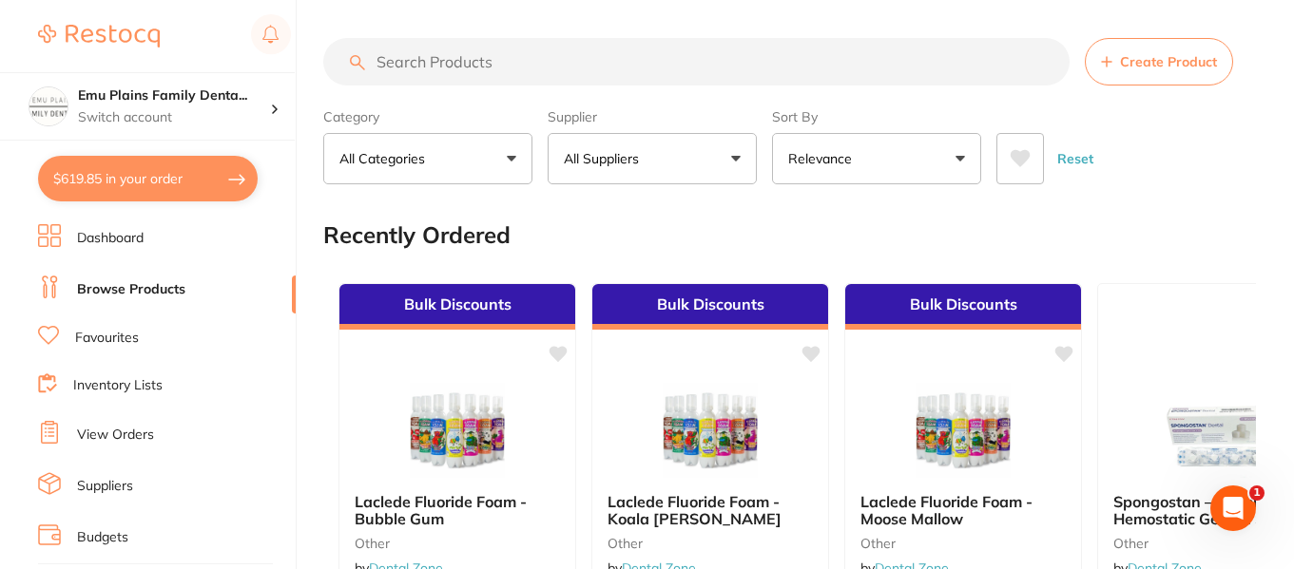
click at [498, 57] on input "search" at bounding box center [696, 62] width 746 height 48
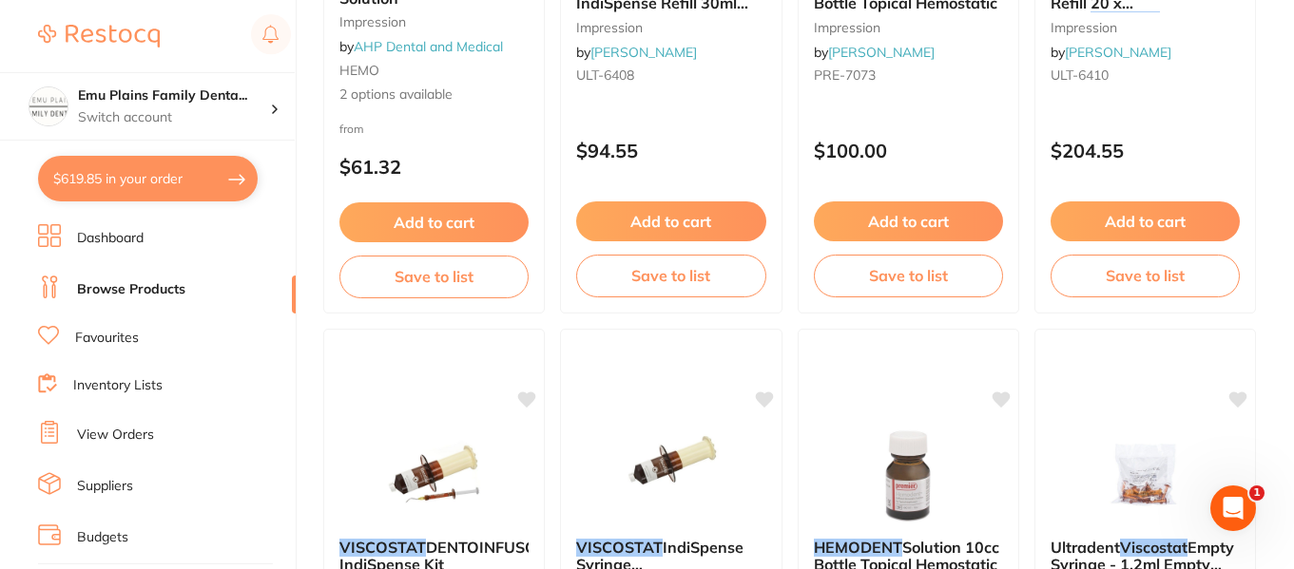
scroll to position [1065, 0]
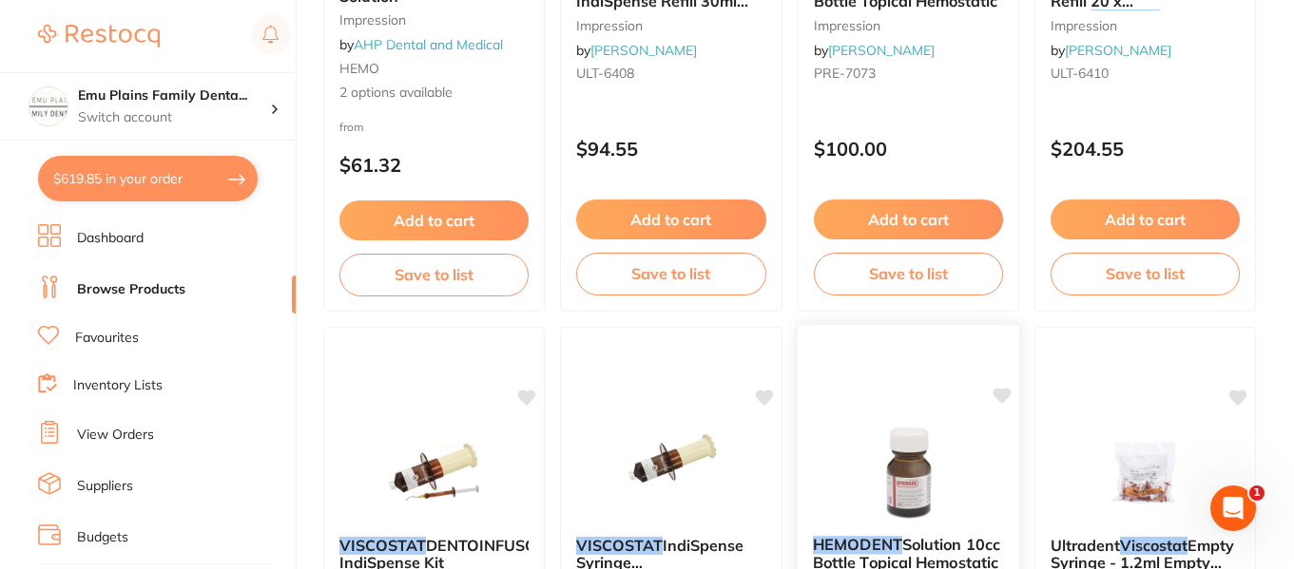
type input "hemodent - viscostat"
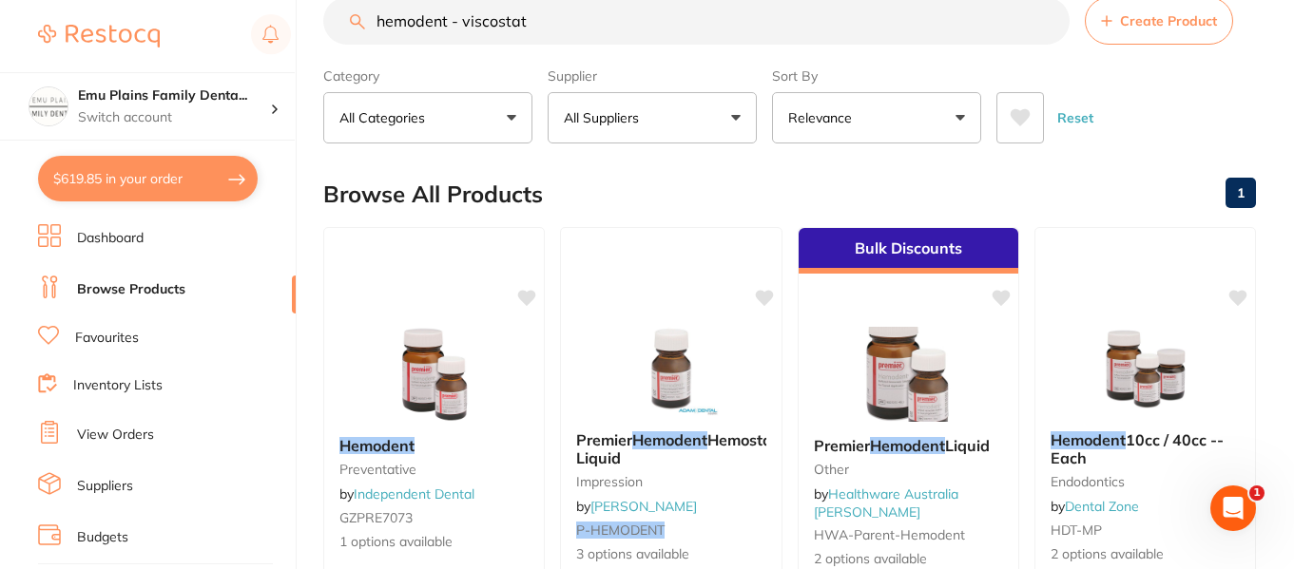
scroll to position [0, 0]
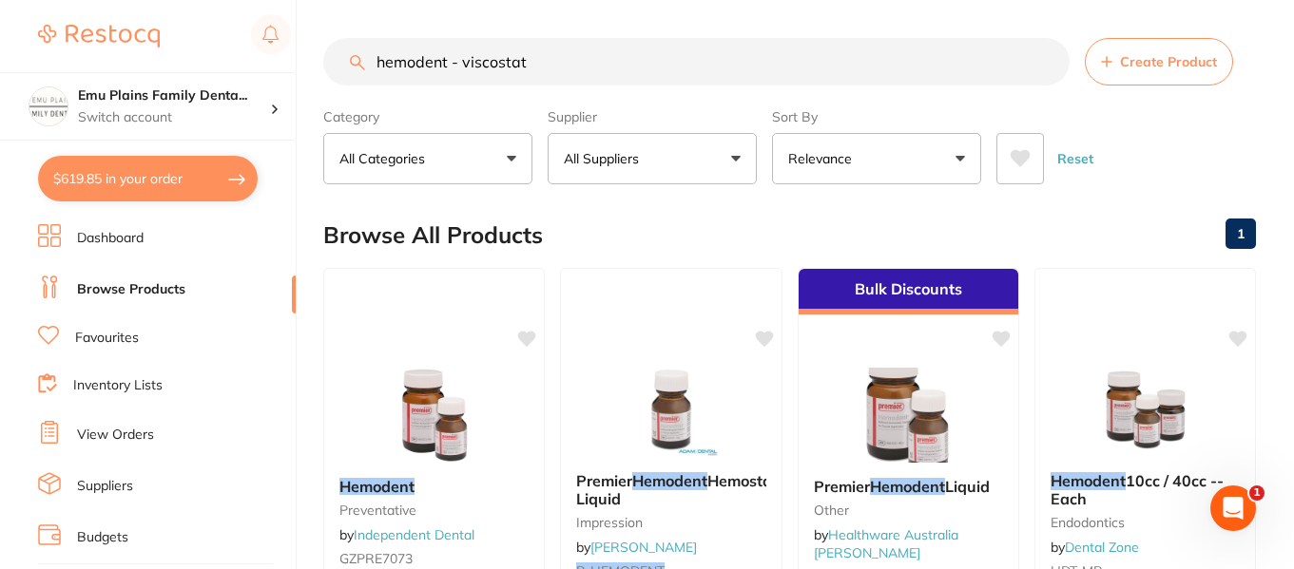
click at [1043, 62] on input "hemodent - viscostat" at bounding box center [696, 62] width 746 height 48
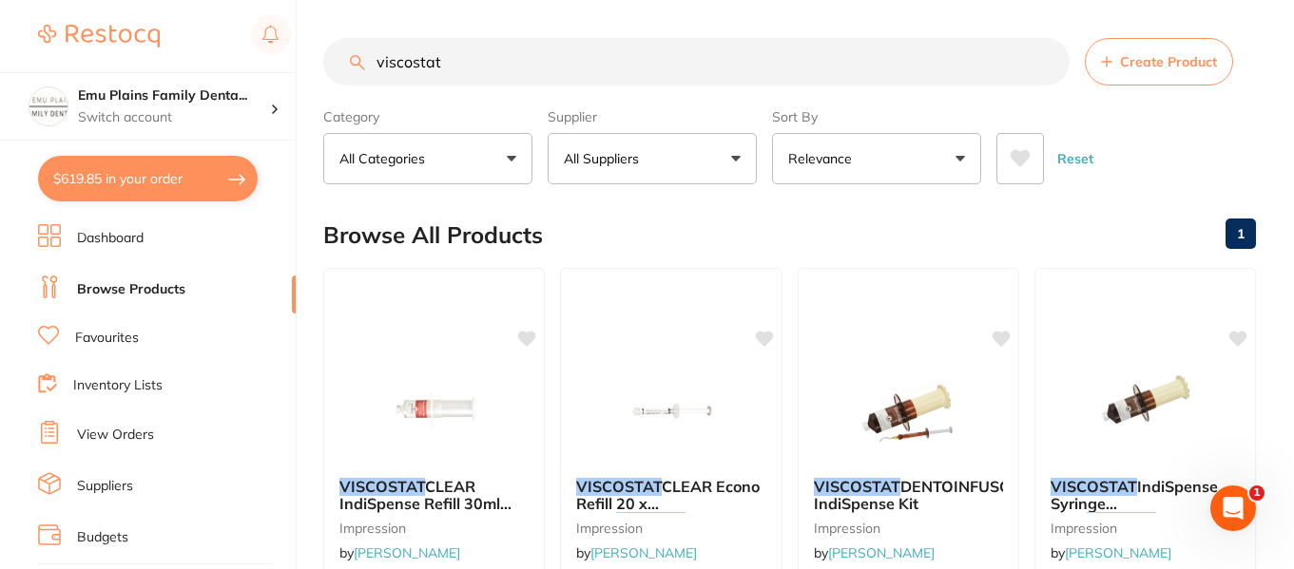
click at [736, 150] on button "All Suppliers" at bounding box center [652, 158] width 209 height 51
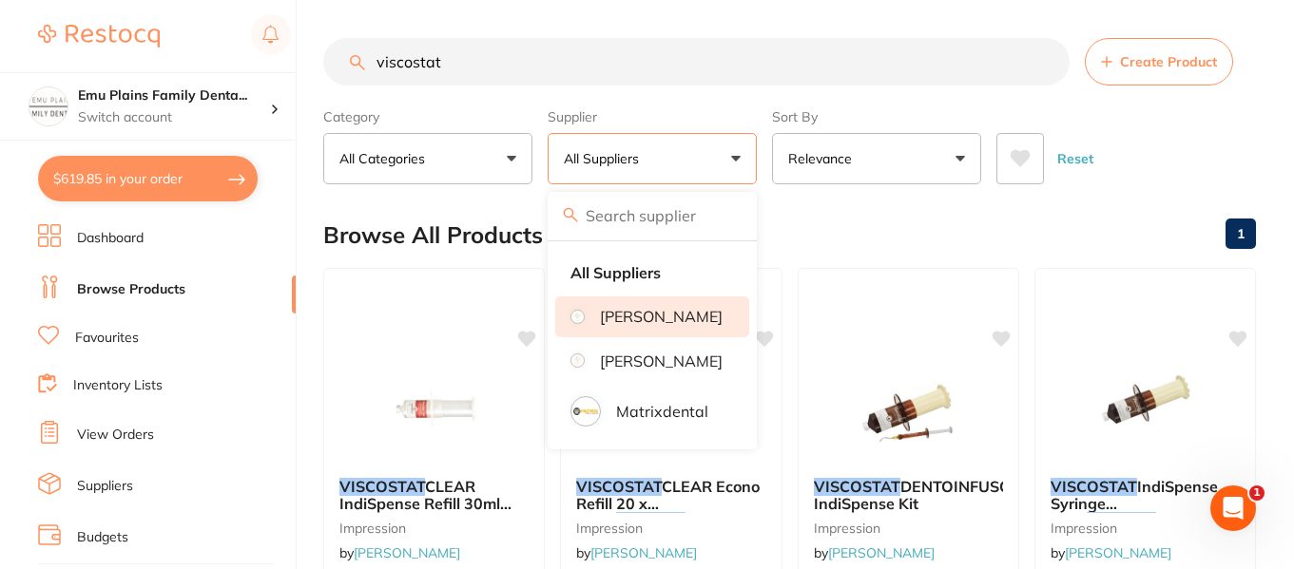
click at [641, 318] on p "[PERSON_NAME]" at bounding box center [661, 316] width 123 height 17
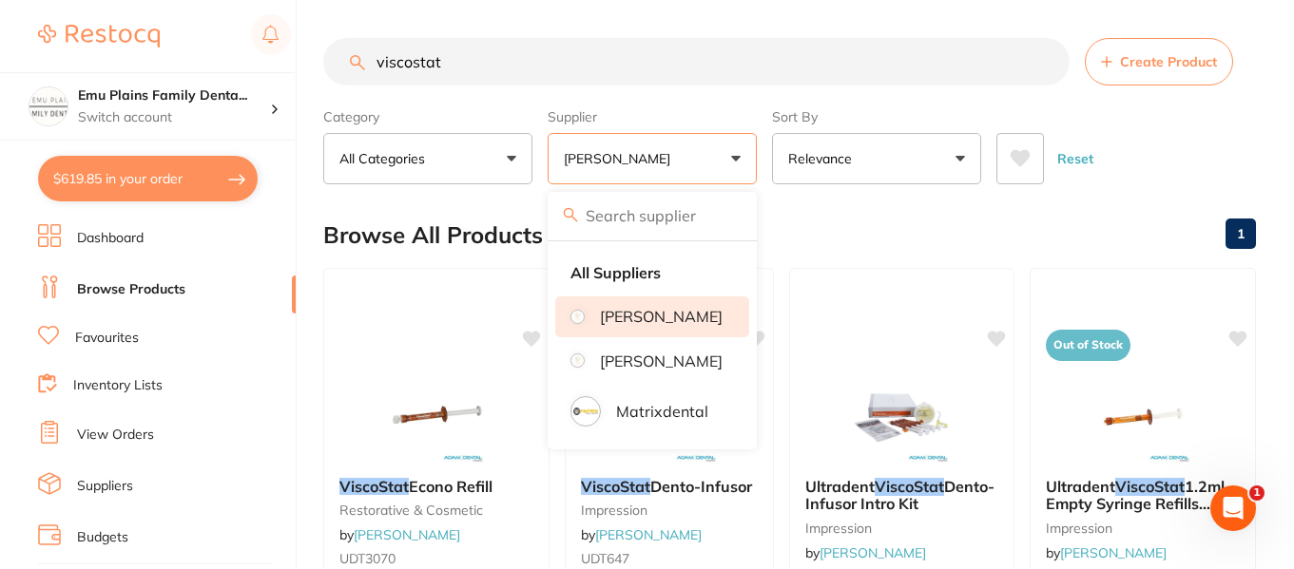
click at [1084, 219] on div "Browse All Products 1" at bounding box center [789, 235] width 933 height 64
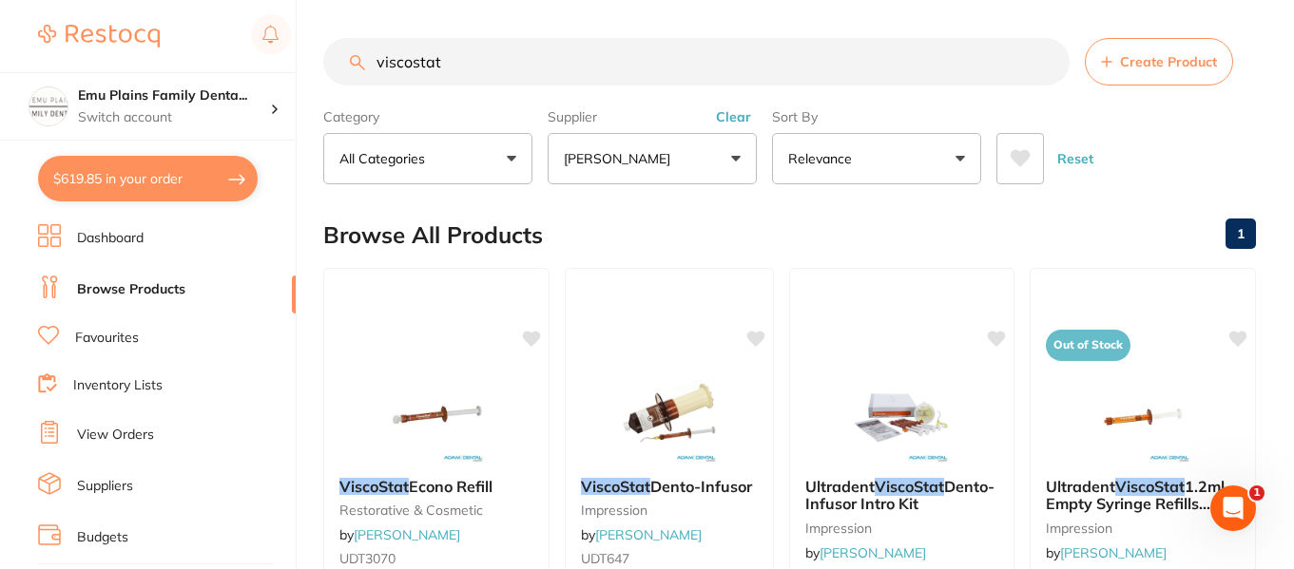
click at [538, 53] on input "viscostat" at bounding box center [696, 62] width 746 height 48
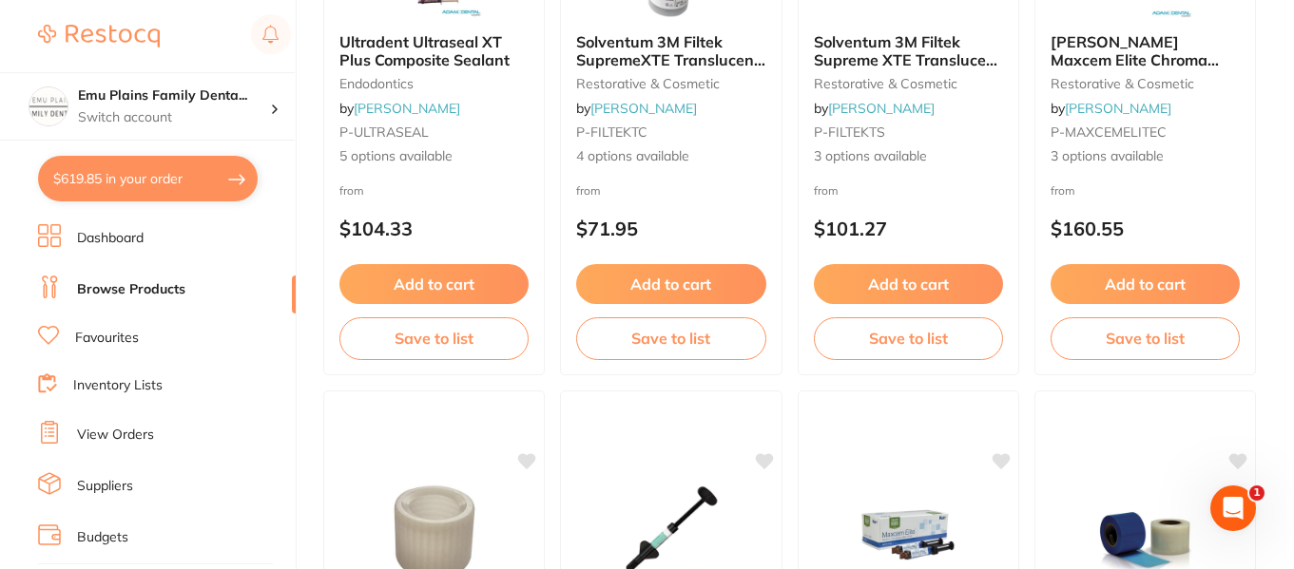
scroll to position [4367, 0]
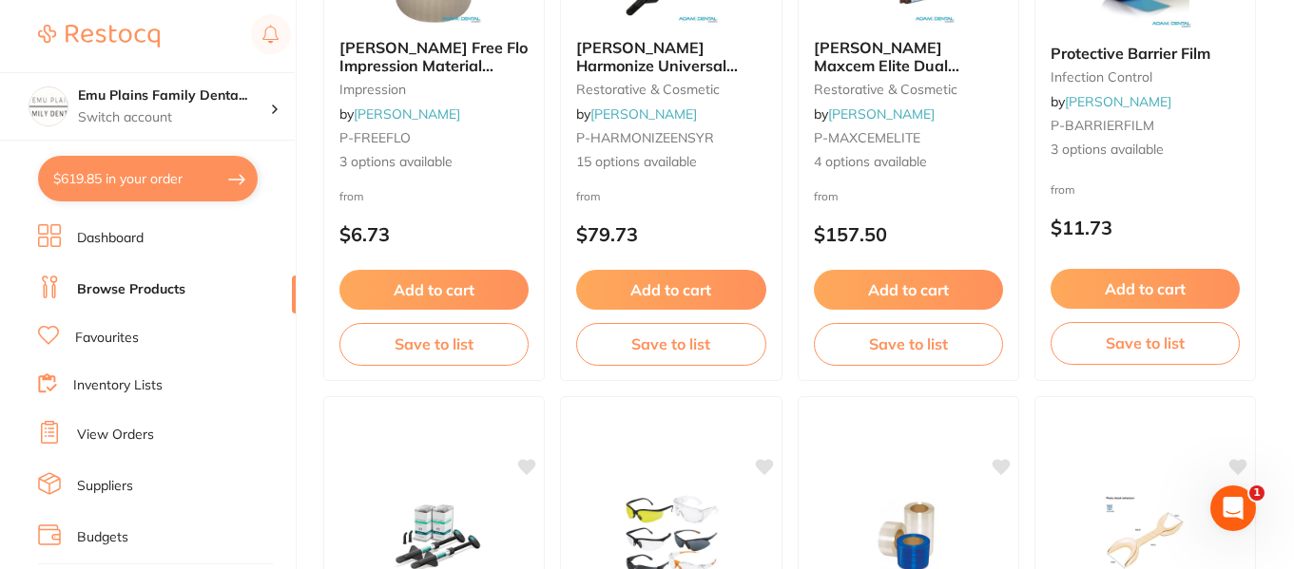
type input "viscostat clear"
click at [128, 383] on link "Inventory Lists" at bounding box center [117, 385] width 89 height 19
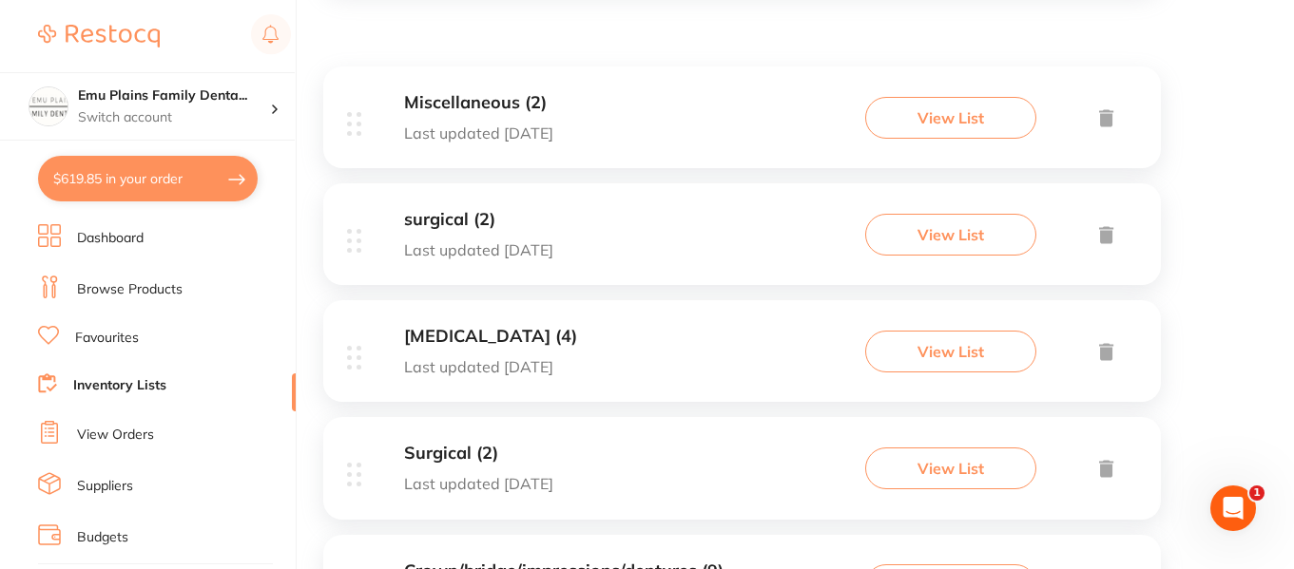
scroll to position [330, 0]
click at [482, 95] on h3 "Miscellaneous (2)" at bounding box center [478, 102] width 149 height 20
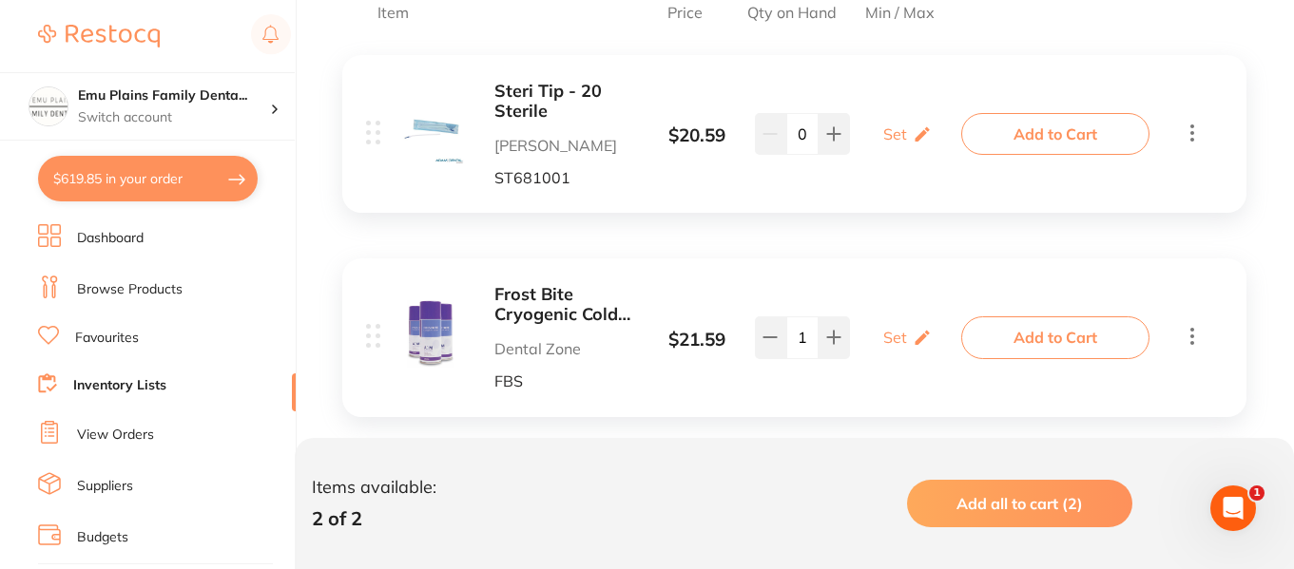
scroll to position [469, 0]
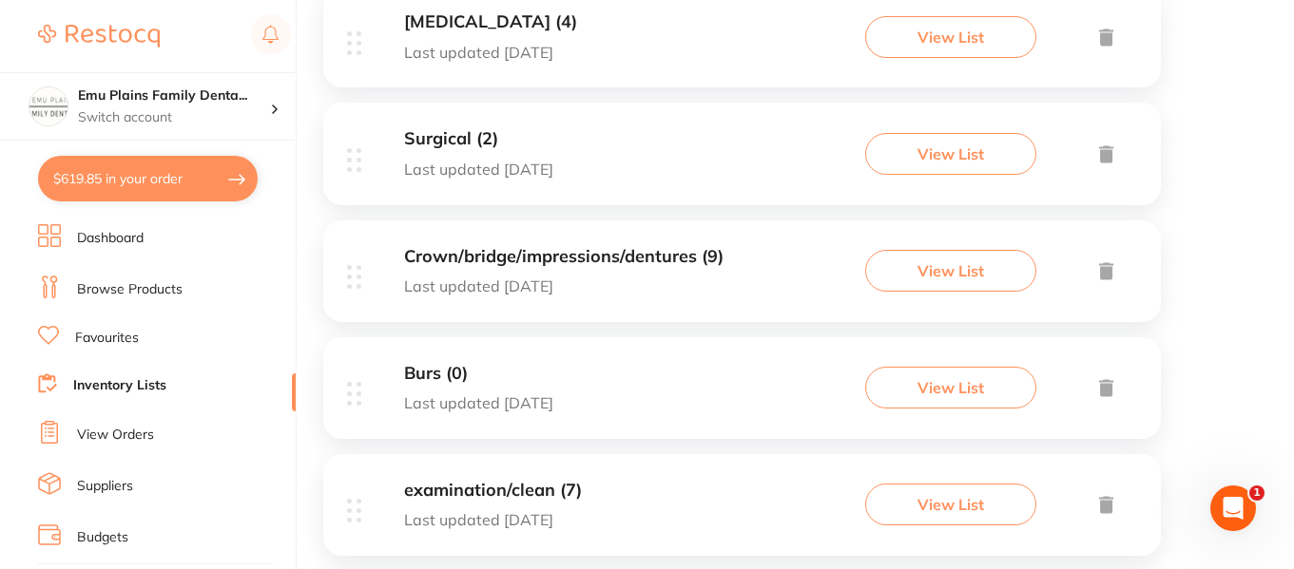
scroll to position [645, 0]
click at [576, 253] on h3 "Crown/bridge/impressions/dentures (9)" at bounding box center [563, 256] width 319 height 20
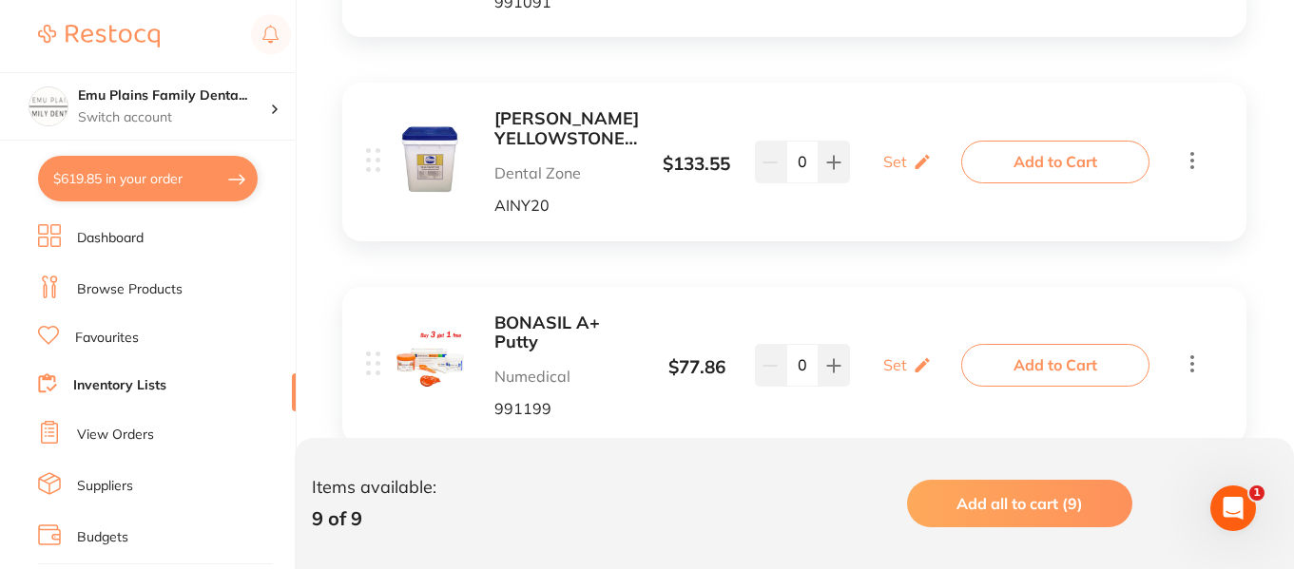
scroll to position [1918, 0]
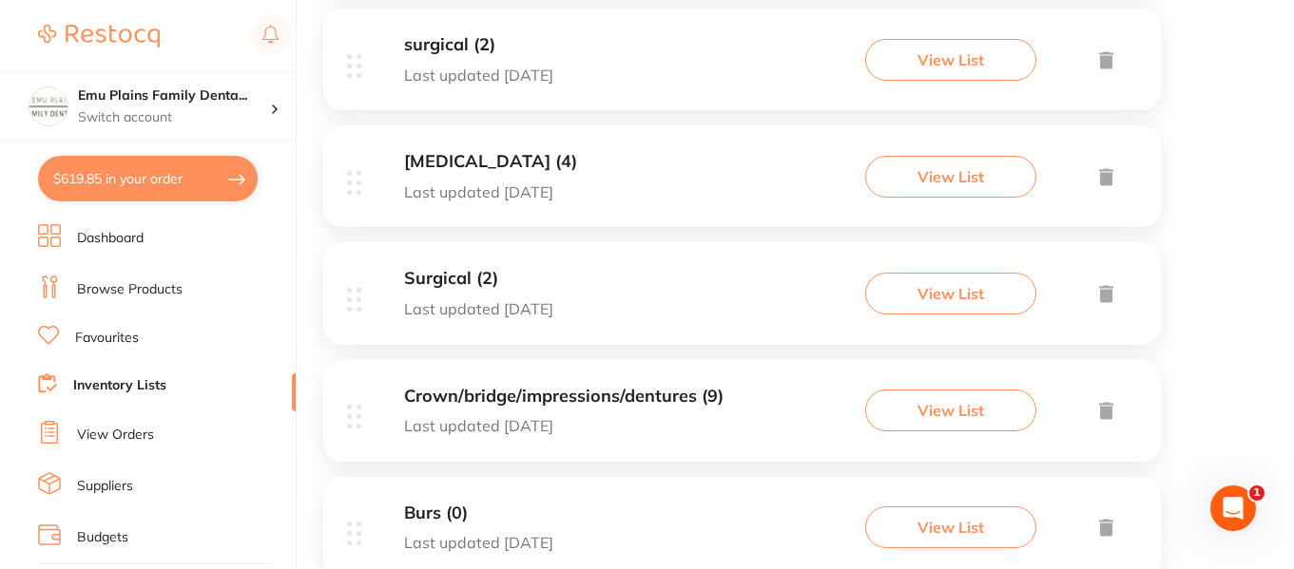
scroll to position [437, 0]
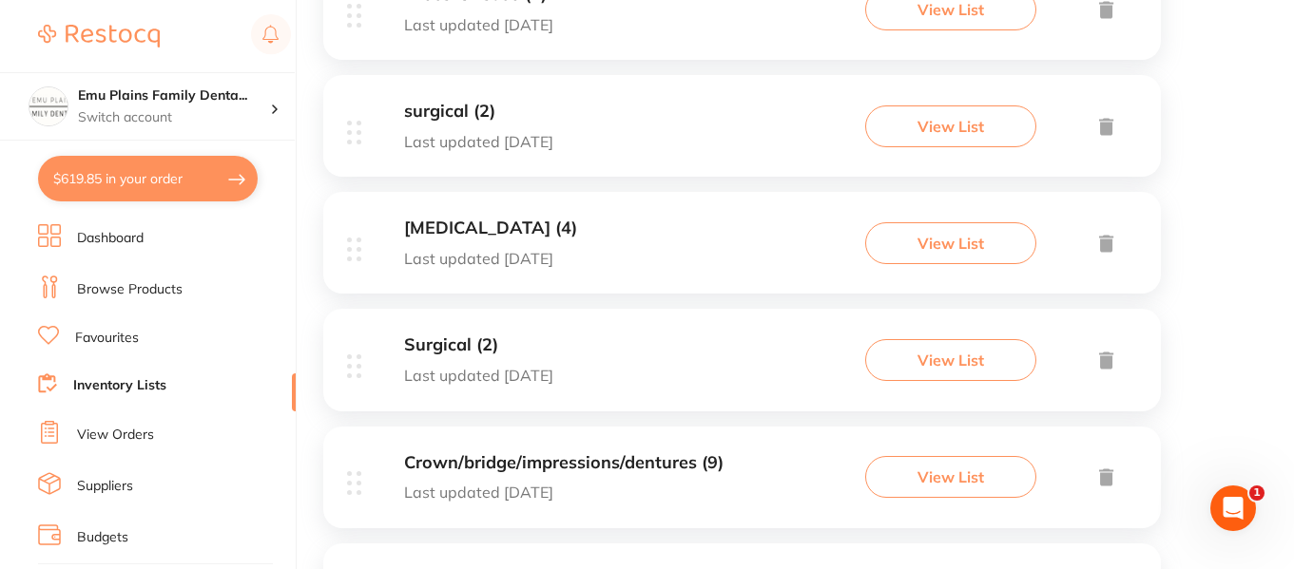
click at [436, 240] on div "Anesthetic (4) Last updated 131 days ago" at bounding box center [490, 243] width 173 height 48
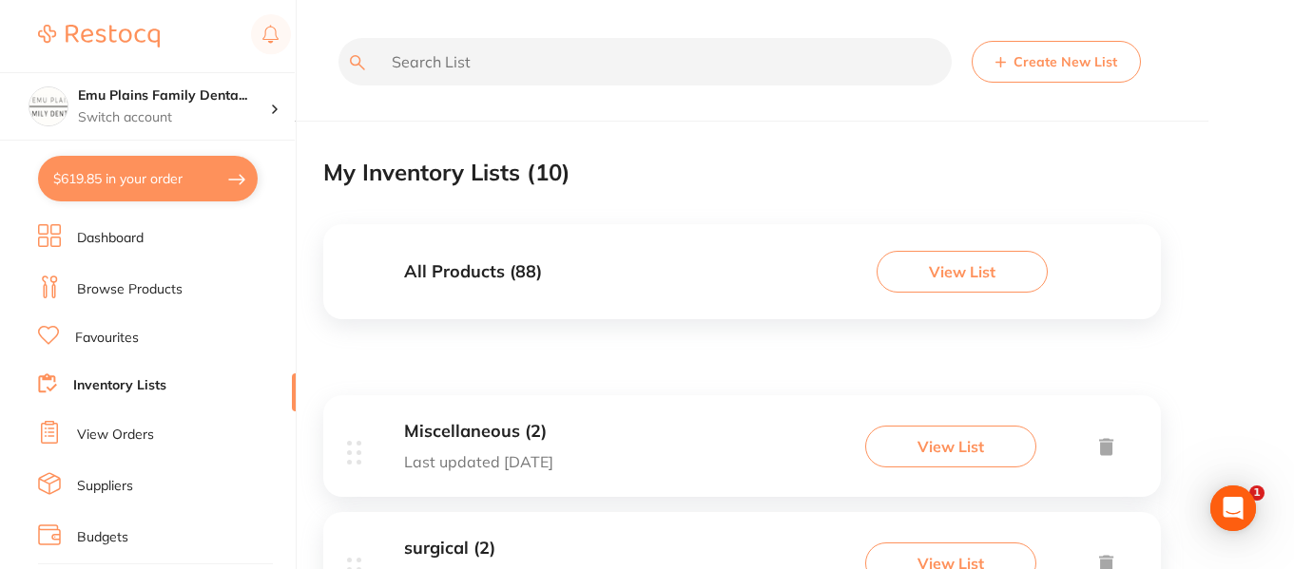
click at [127, 283] on link "Browse Products" at bounding box center [130, 289] width 106 height 19
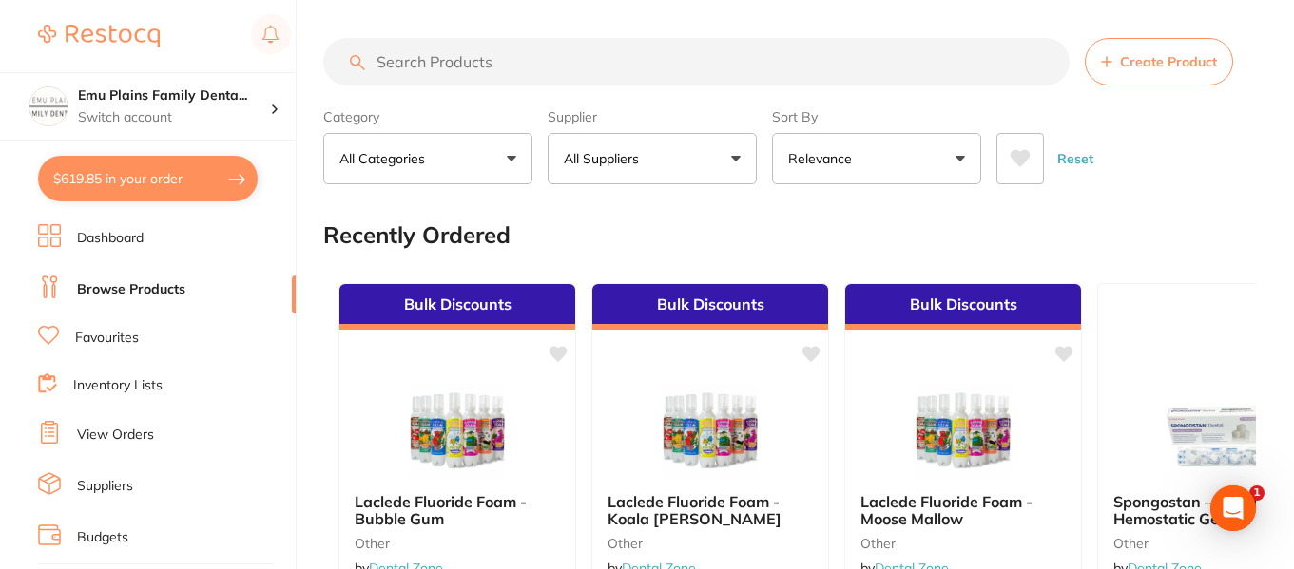
click at [444, 62] on input "search" at bounding box center [696, 62] width 746 height 48
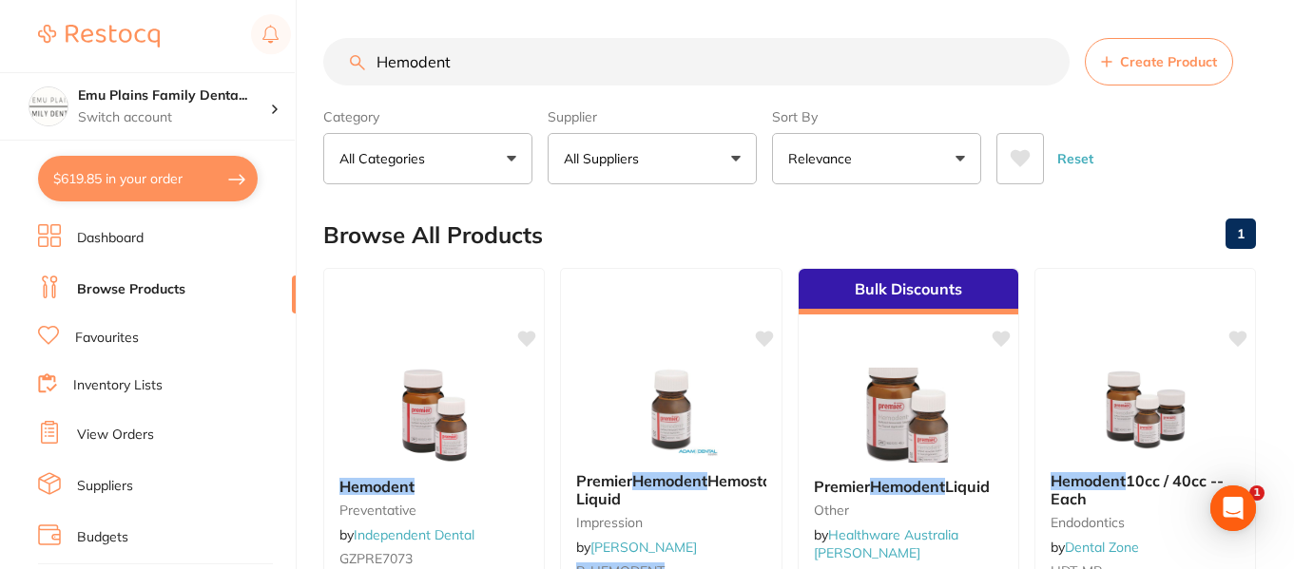
click at [519, 50] on input "Hemodent" at bounding box center [696, 62] width 746 height 48
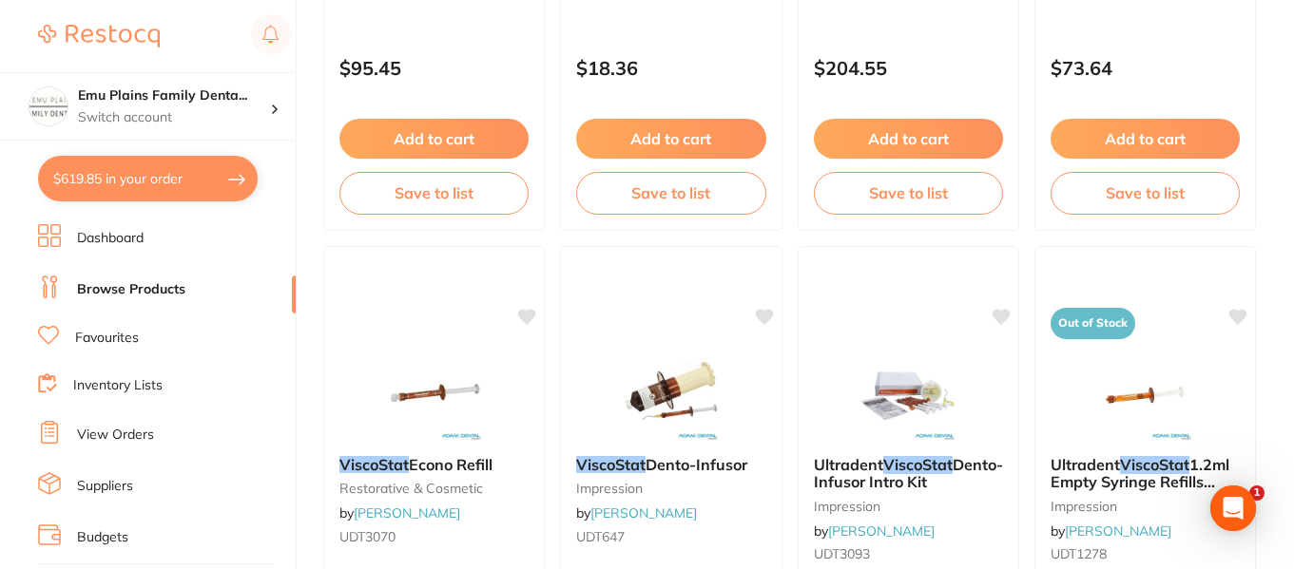
scroll to position [1709, 0]
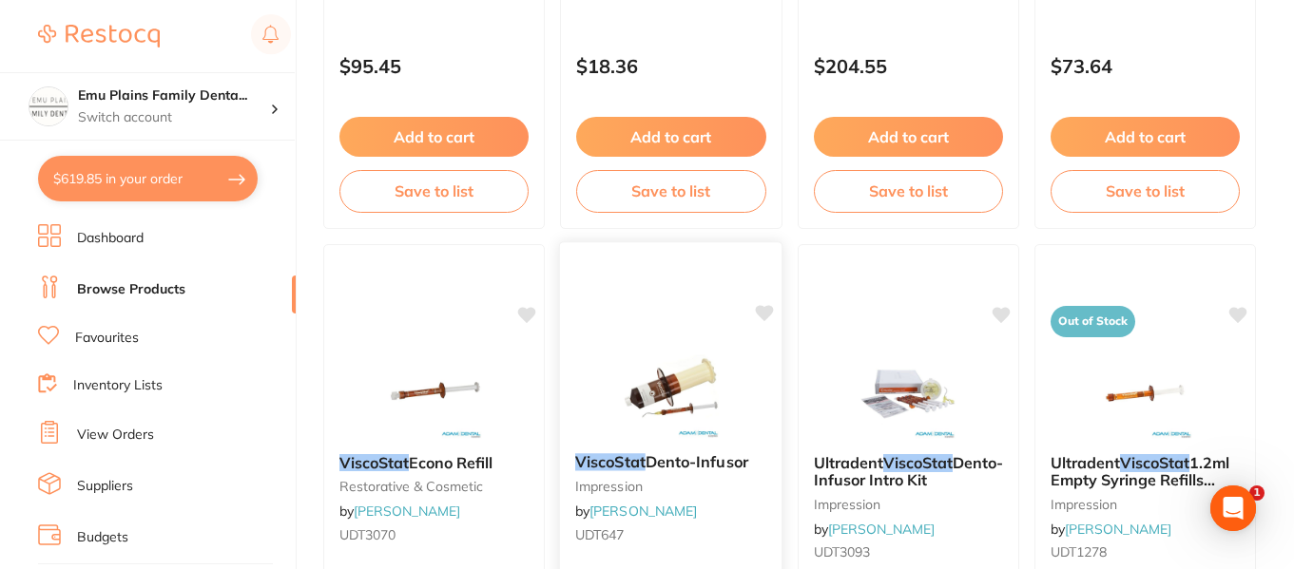
type input "Hemodent - viscostat clear viscous"
click at [673, 397] on img at bounding box center [670, 390] width 125 height 96
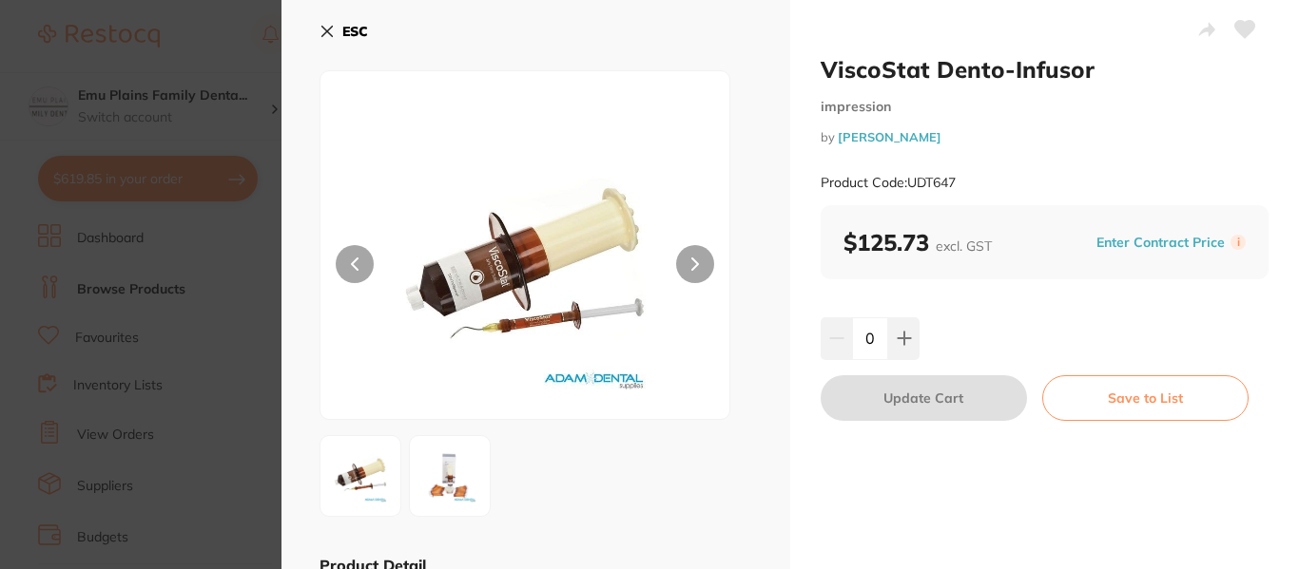
click at [334, 25] on icon at bounding box center [326, 31] width 15 height 15
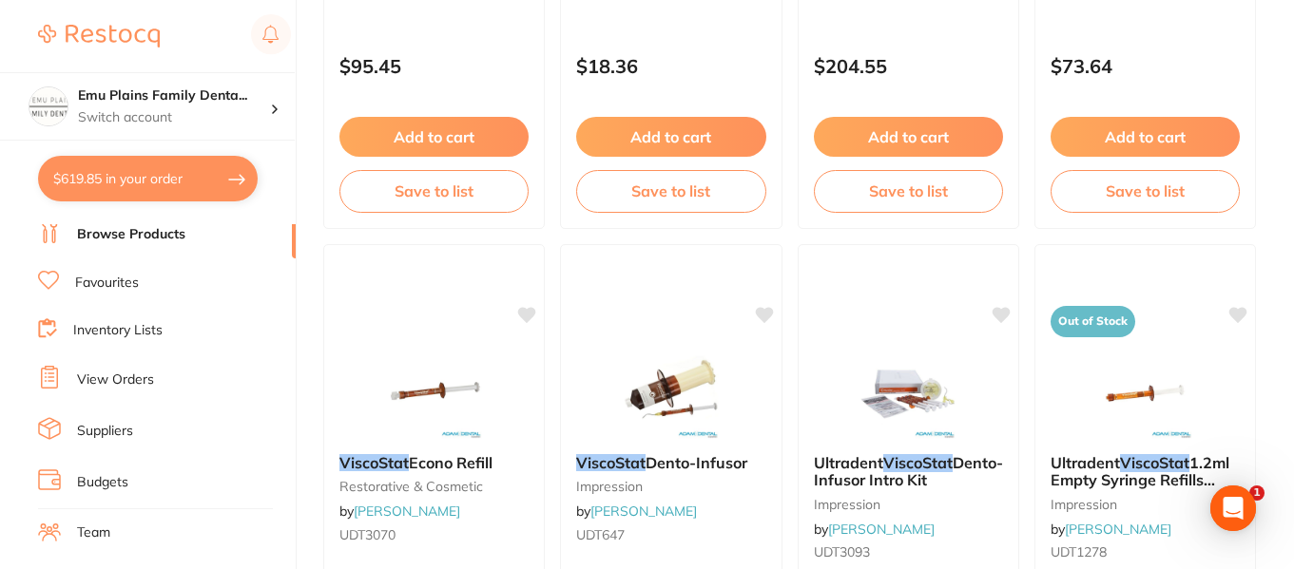
scroll to position [54, 0]
click at [125, 373] on link "View Orders" at bounding box center [115, 381] width 77 height 19
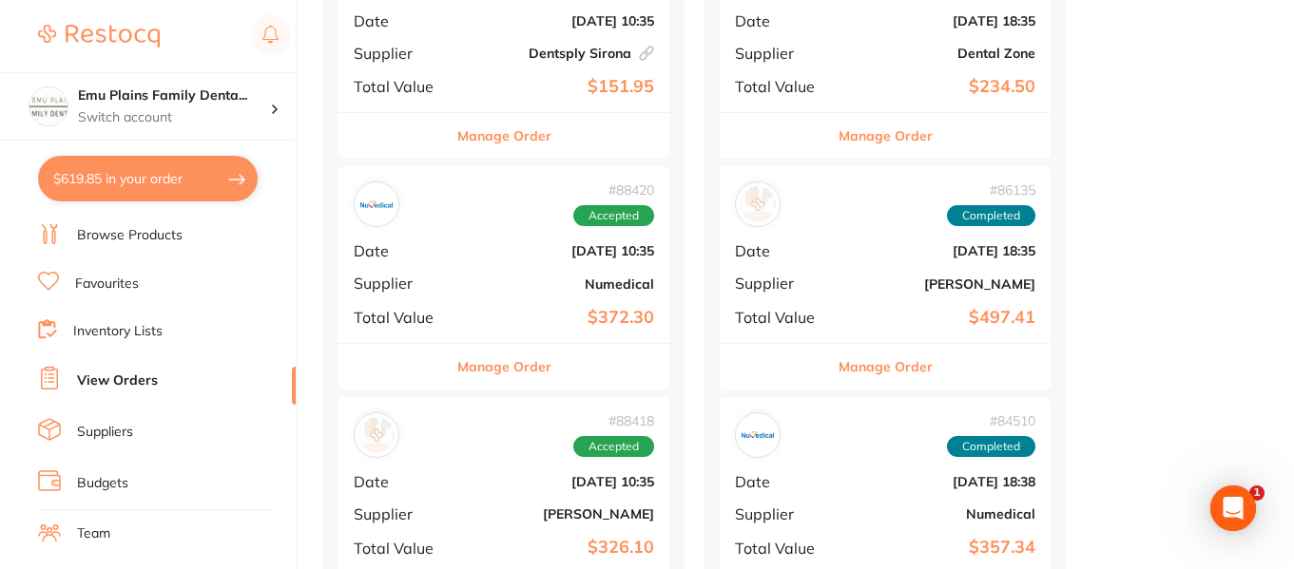
scroll to position [808, 0]
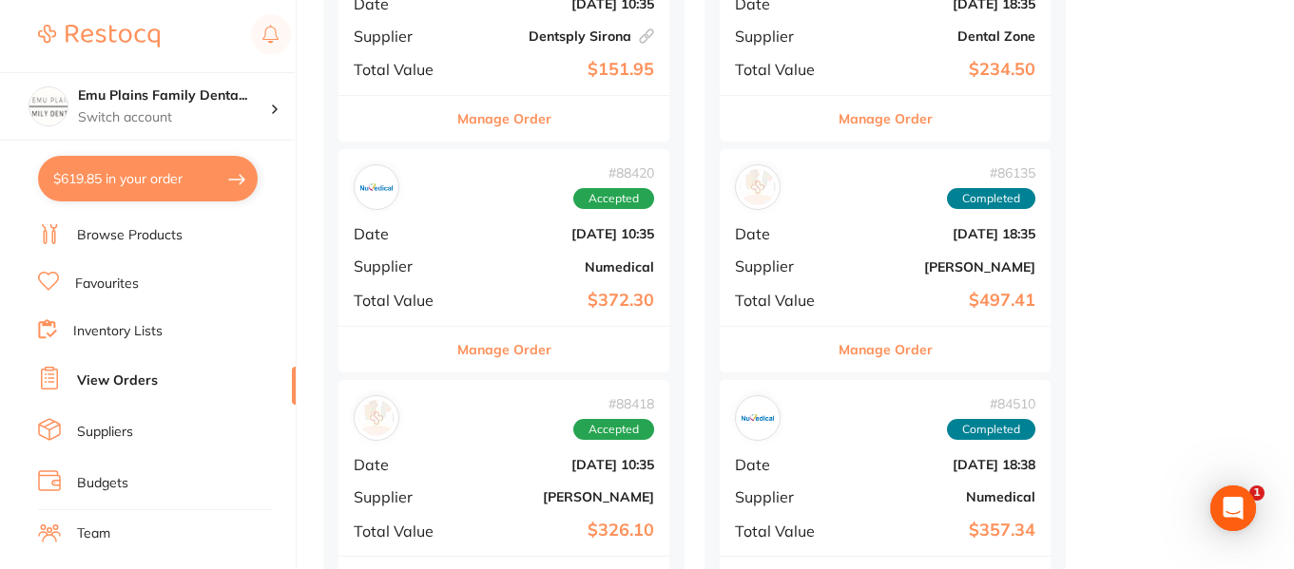
click at [843, 247] on div "# 86135 Completed Date Jul 9 2025, 18:35 Supplier Adam Dental Total Value $497.…" at bounding box center [885, 237] width 331 height 176
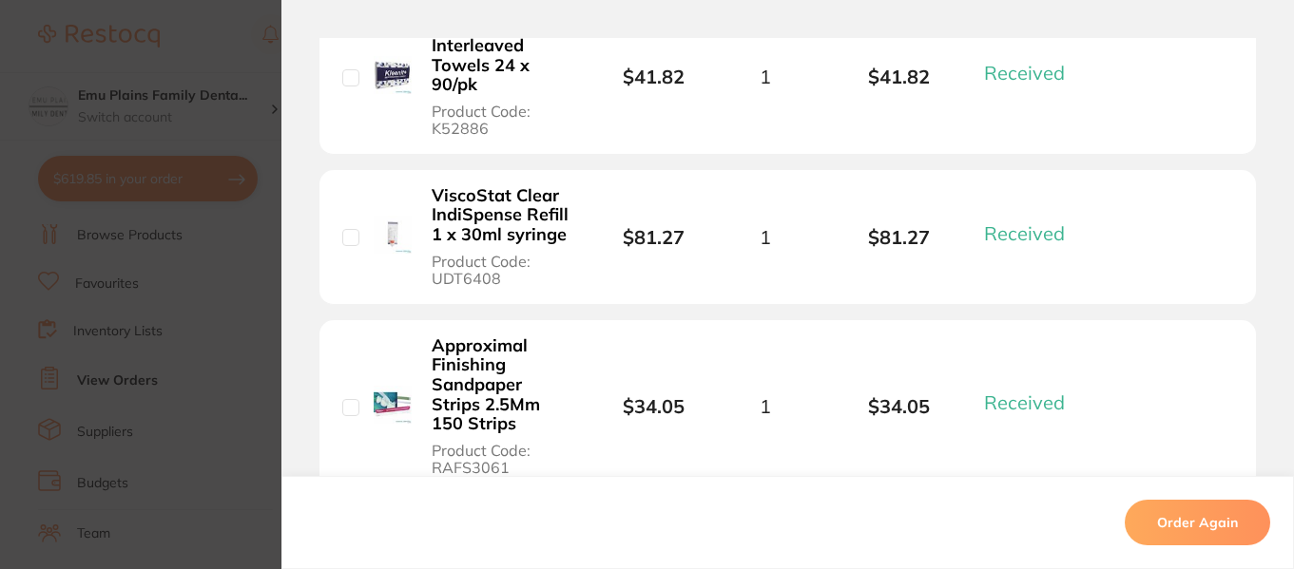
scroll to position [666, 0]
click at [481, 206] on b "ViscoStat Clear IndiSpense Refill 1 x 30ml syringe" at bounding box center [504, 217] width 144 height 59
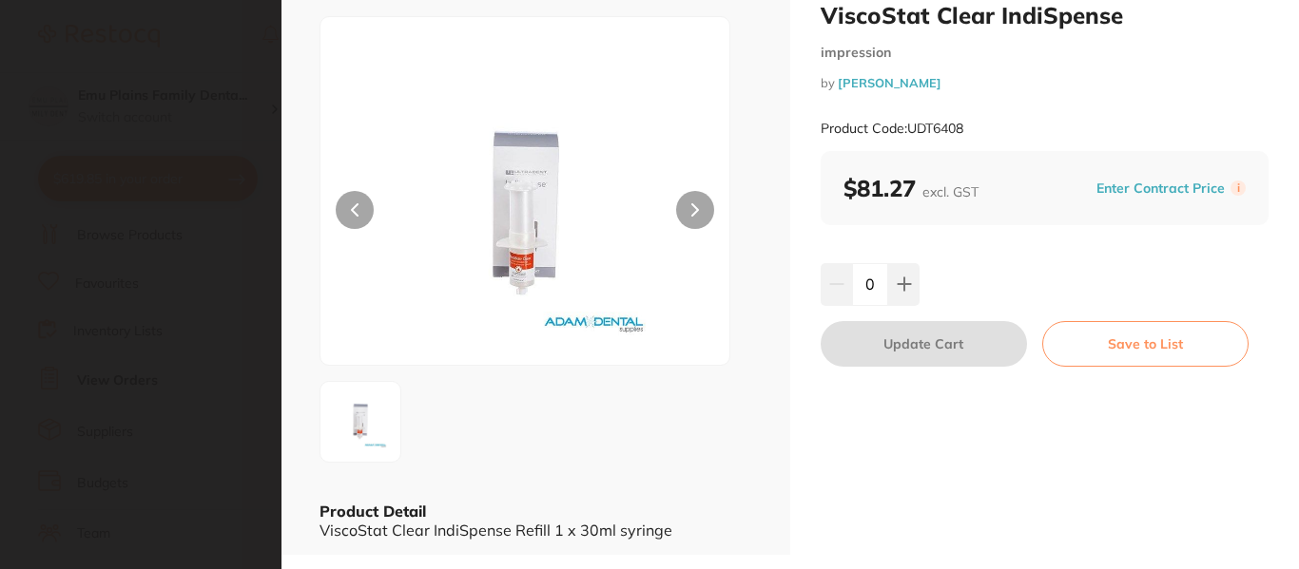
scroll to position [0, 0]
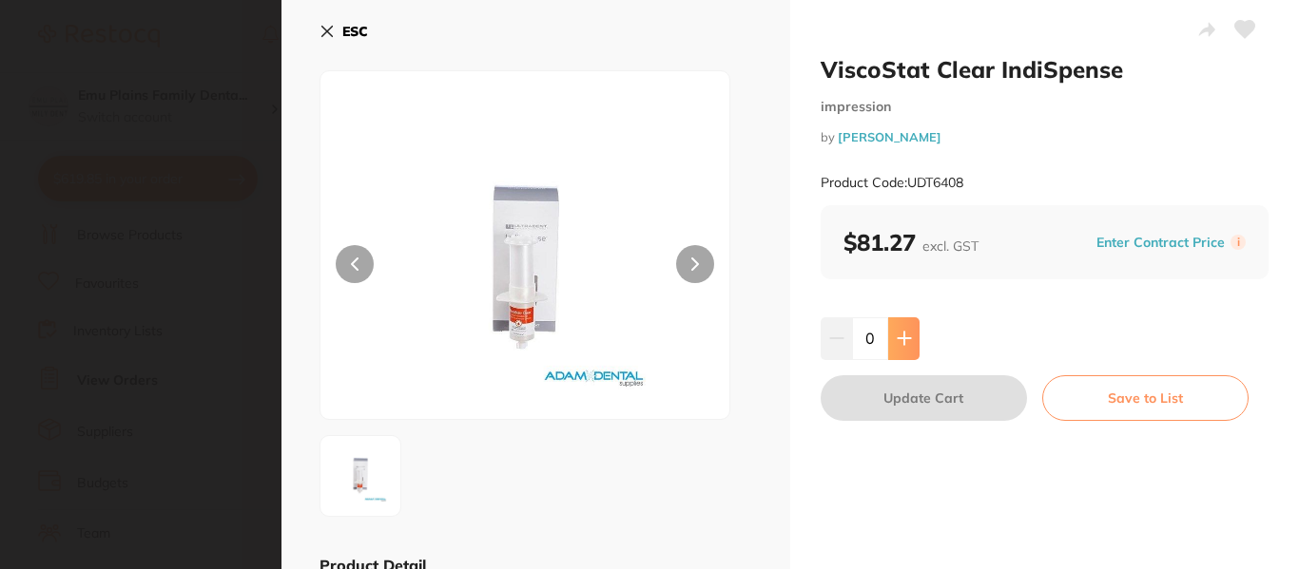
click at [901, 344] on icon at bounding box center [903, 339] width 12 height 12
type input "1"
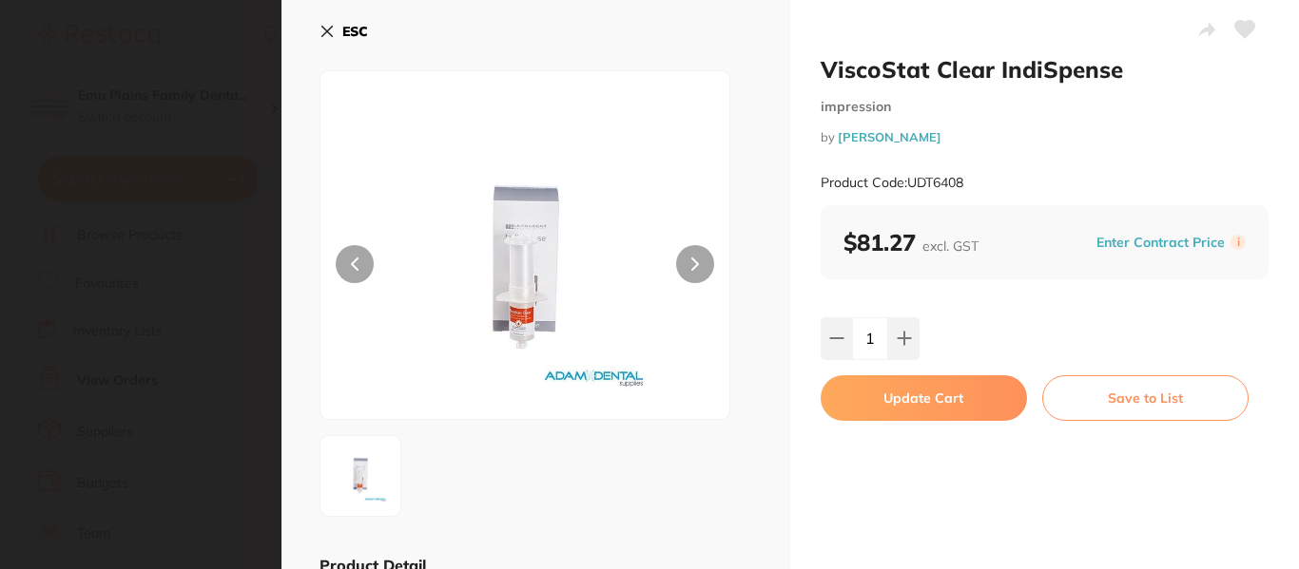
click at [913, 403] on button "Update Cart" at bounding box center [923, 399] width 206 height 46
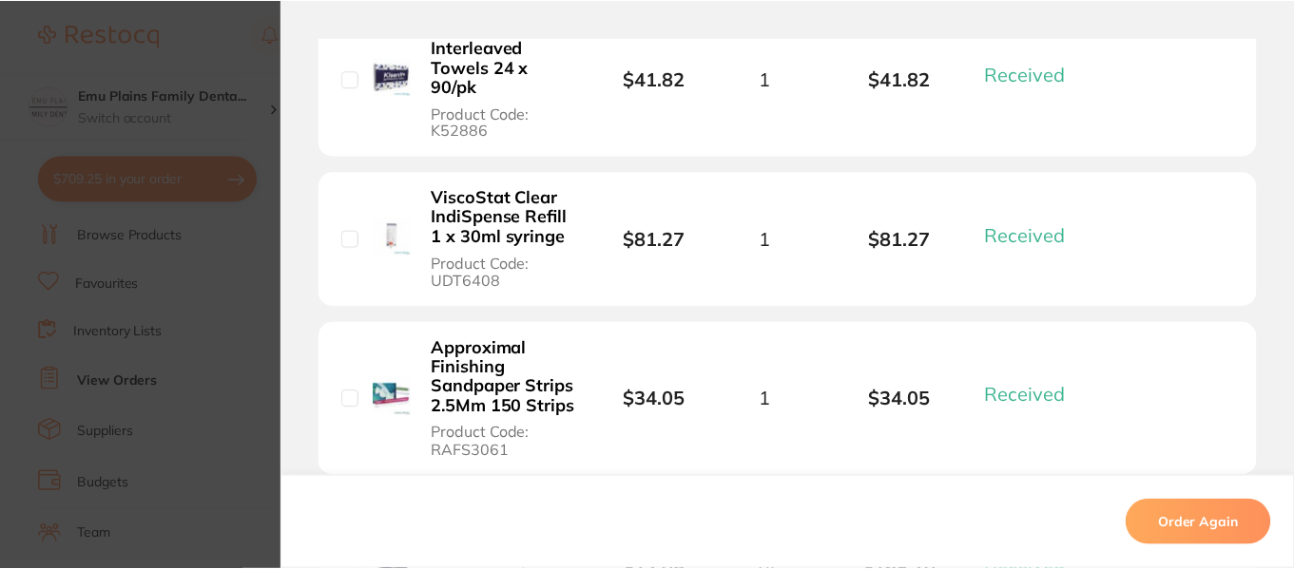
scroll to position [808, 0]
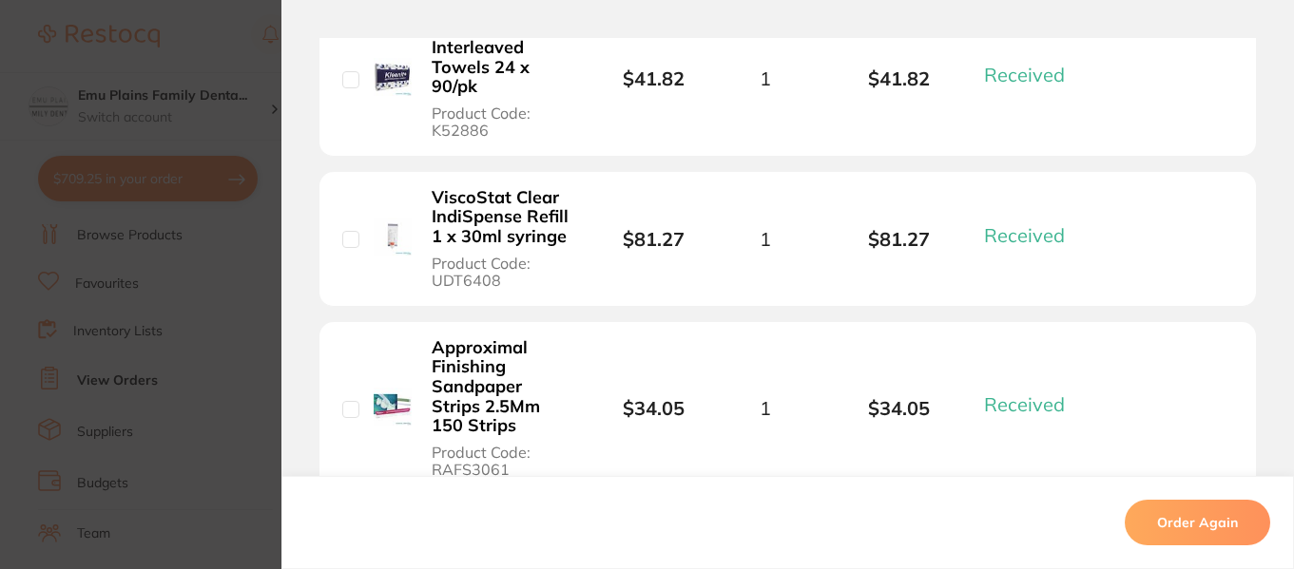
click at [253, 330] on section "Order ID: Restocq- 86135 Order Information 5 Received Completed Order Date Jul …" at bounding box center [647, 284] width 1294 height 569
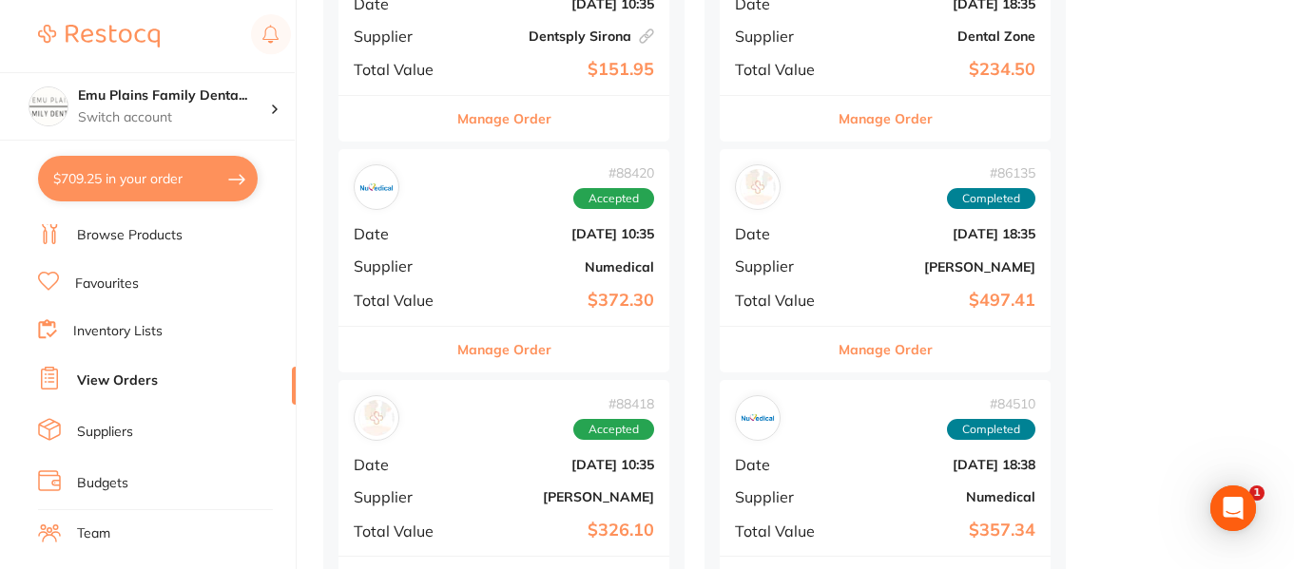
click at [209, 175] on button "$709.25 in your order" at bounding box center [148, 179] width 220 height 46
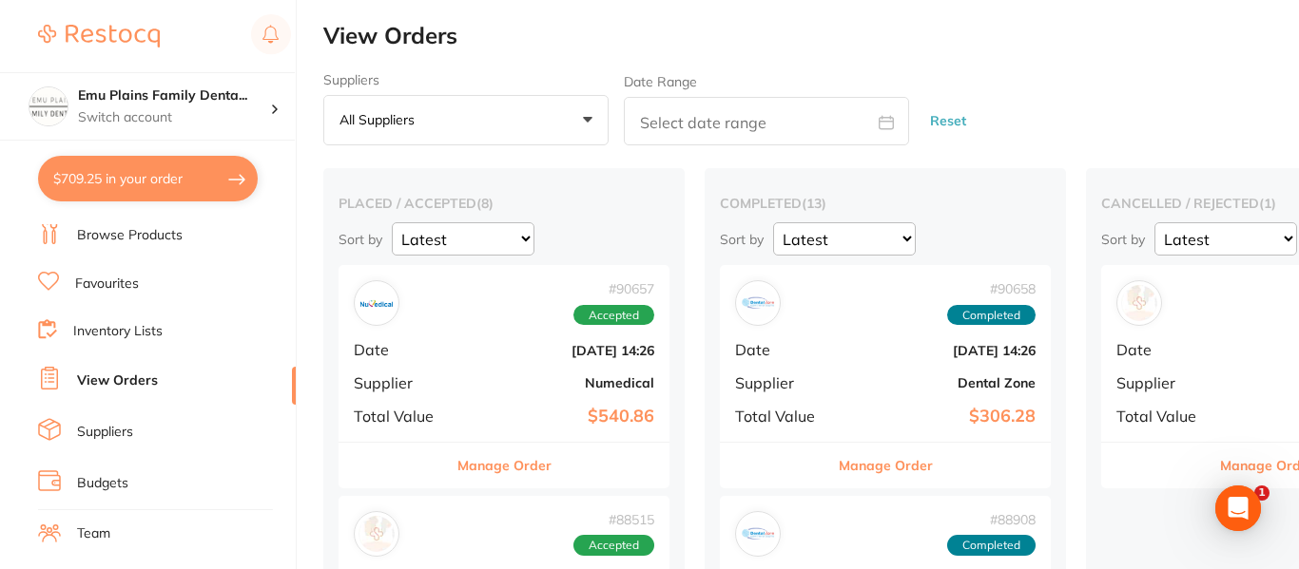
checkbox input "true"
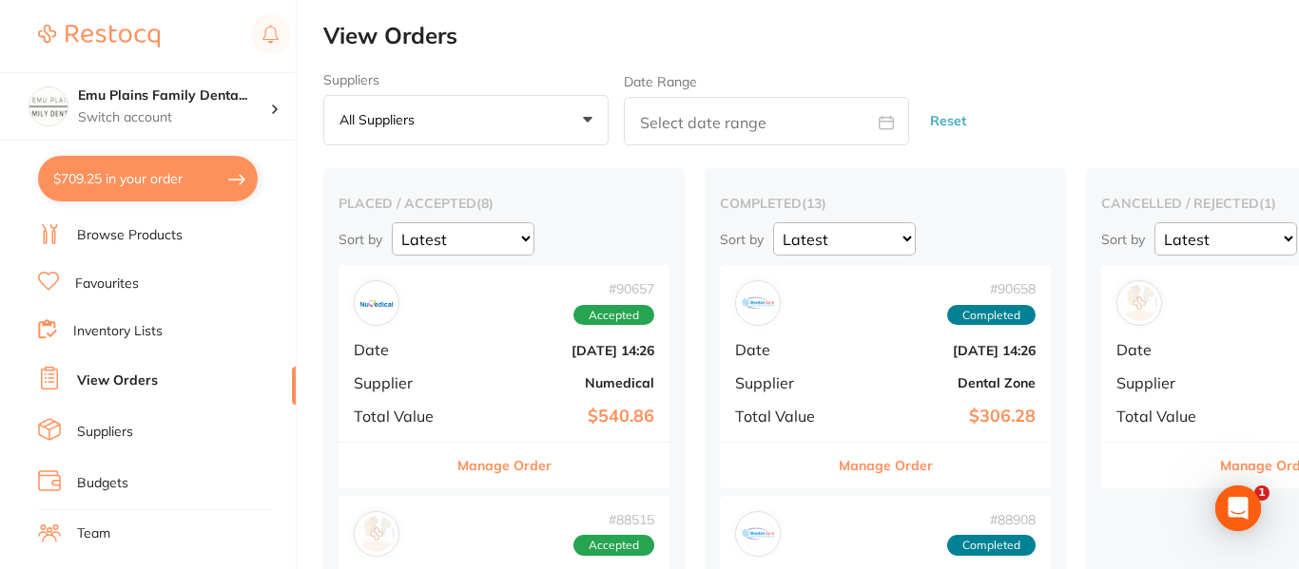
checkbox input "true"
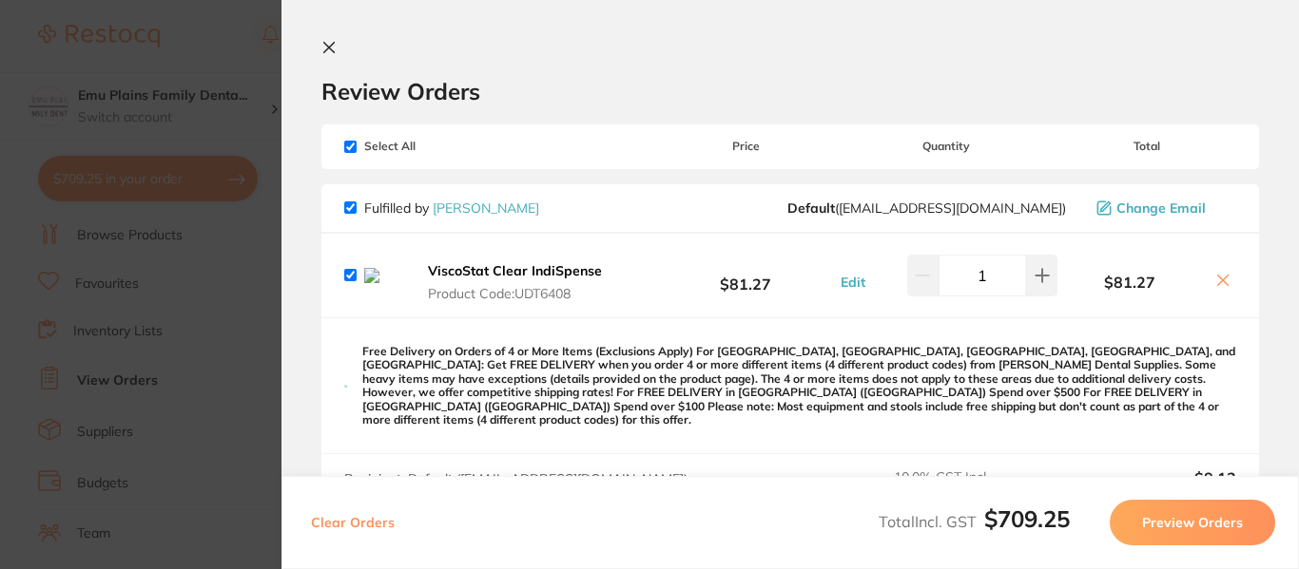
click at [114, 384] on section "Update RRP Set your pre negotiated price for this item. Item Agreed RRP (excl. …" at bounding box center [649, 284] width 1299 height 569
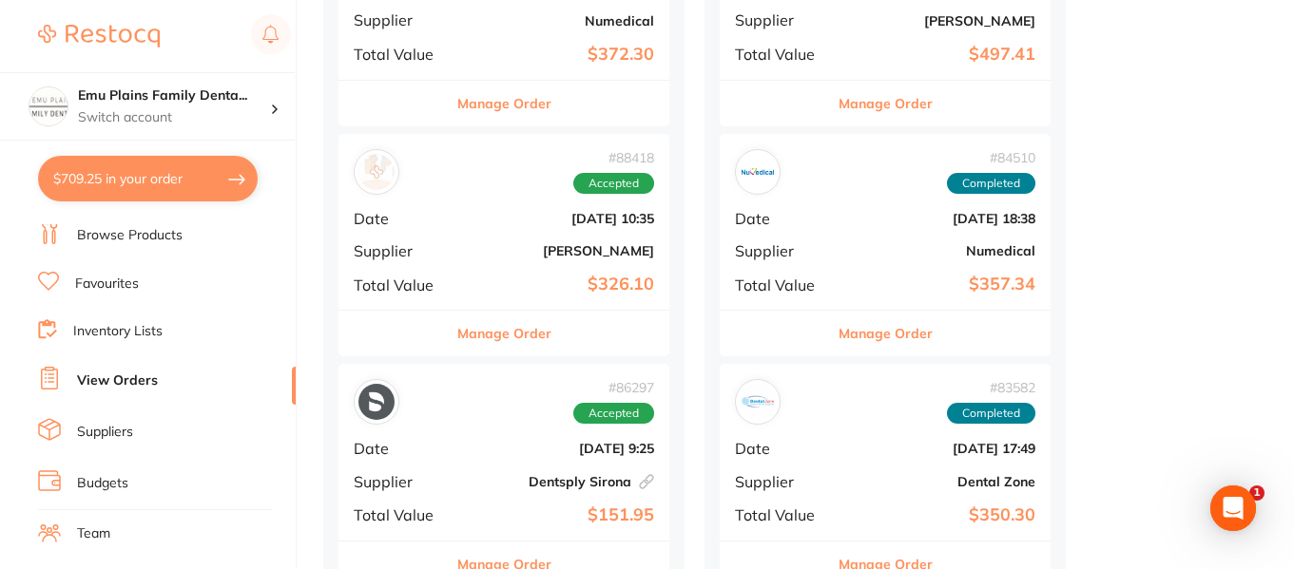
scroll to position [1056, 0]
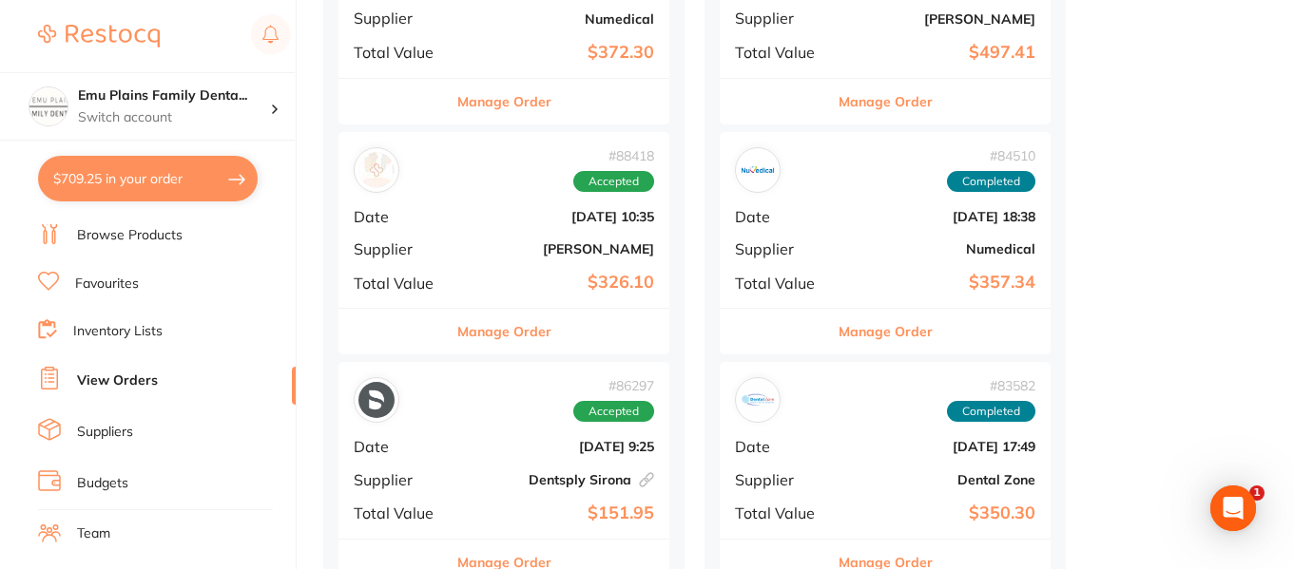
click at [495, 214] on b "[DATE] 10:35" at bounding box center [559, 216] width 190 height 15
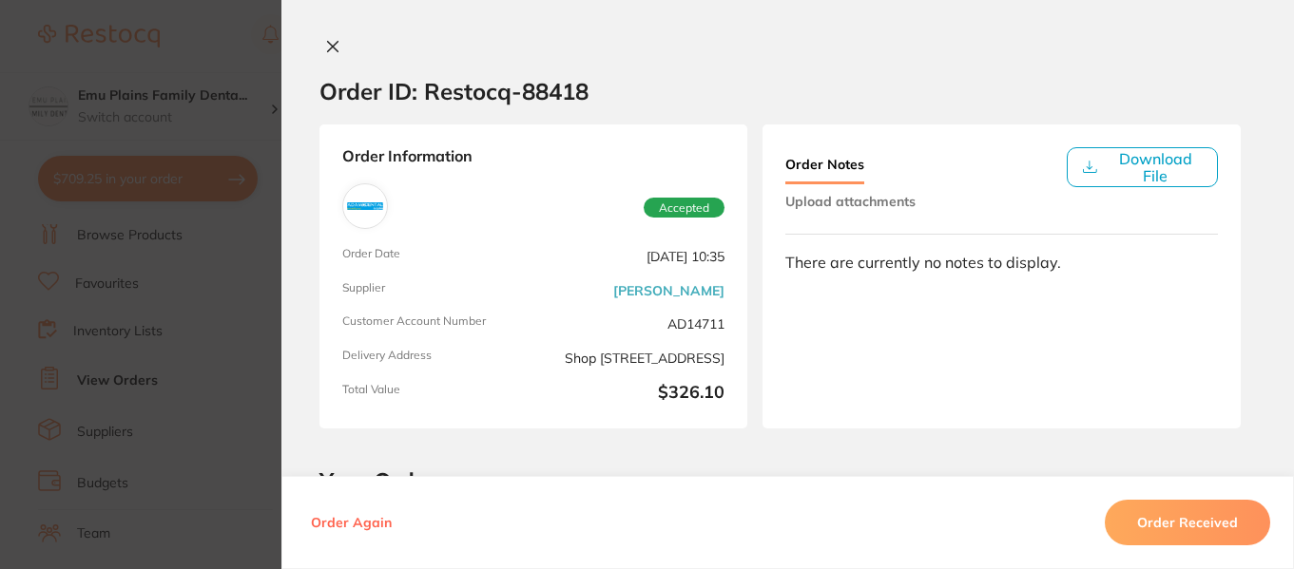
click at [328, 39] on icon at bounding box center [332, 46] width 15 height 15
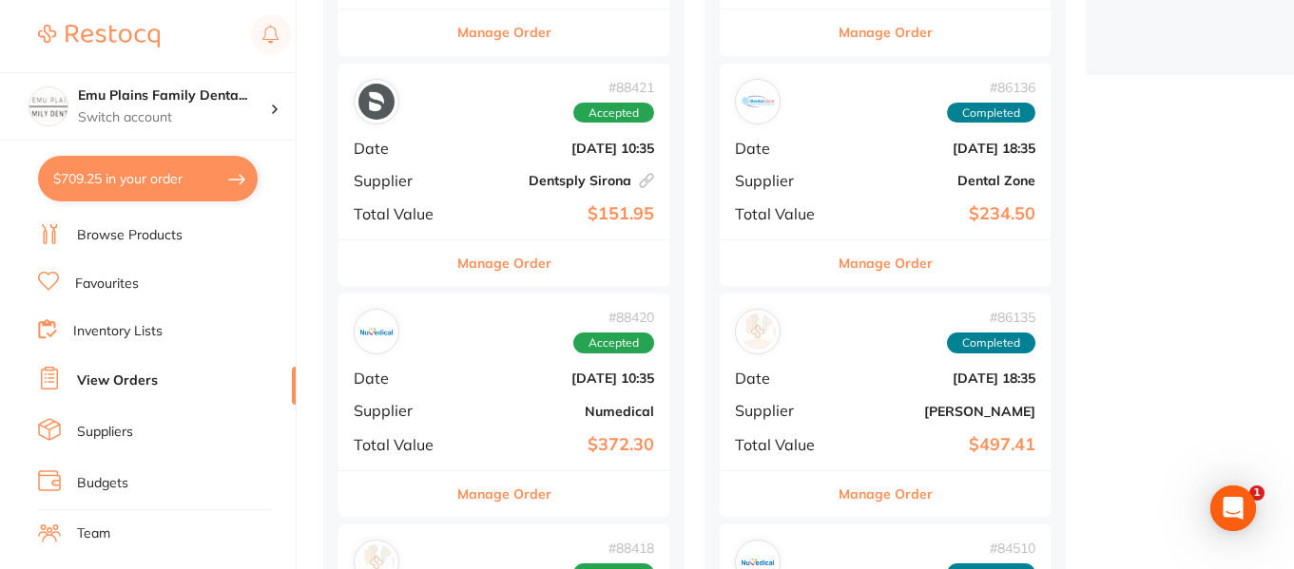
click at [140, 168] on button "$709.25 in your order" at bounding box center [148, 179] width 220 height 46
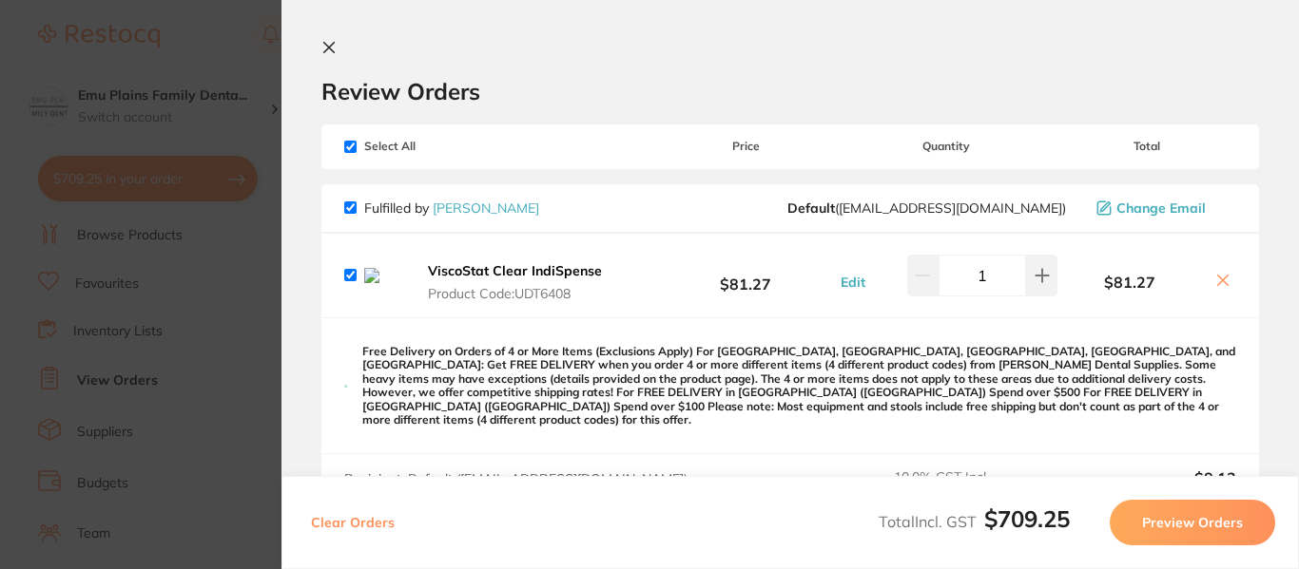
click at [1218, 283] on icon at bounding box center [1222, 280] width 15 height 15
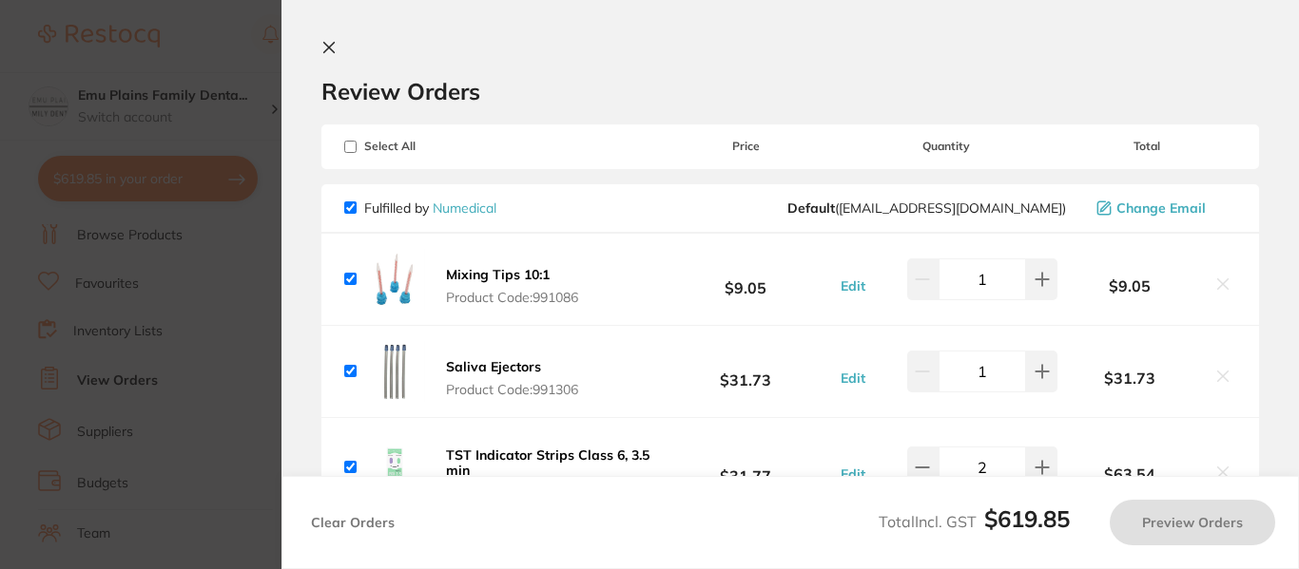
checkbox input "true"
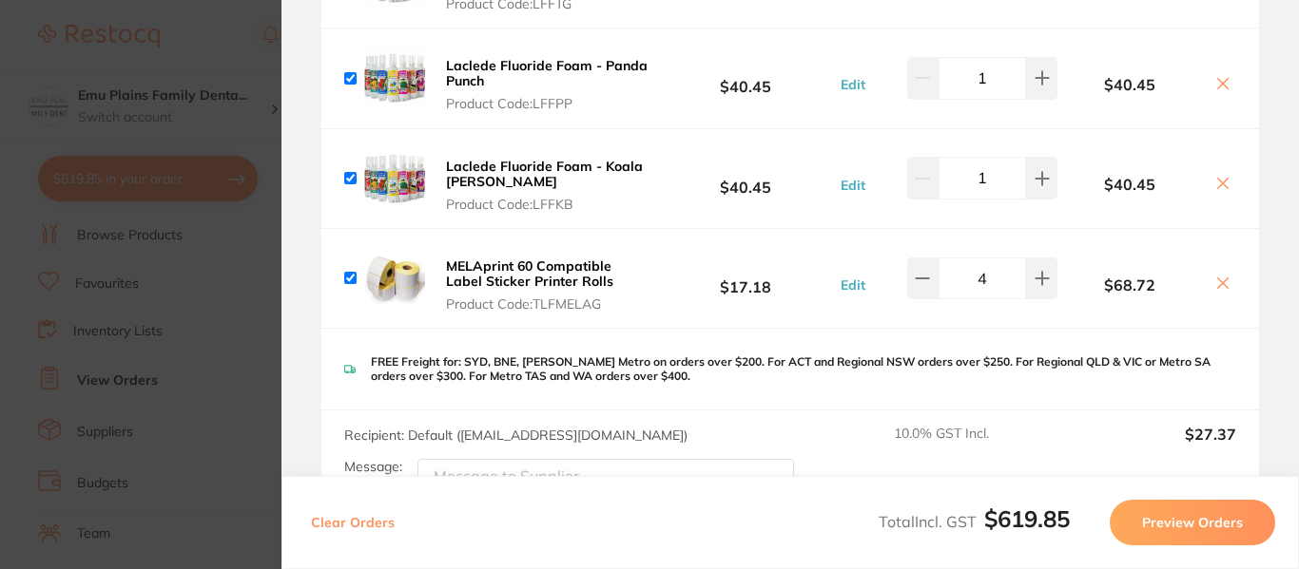
scroll to position [1555, 0]
click at [923, 282] on icon at bounding box center [922, 277] width 15 height 15
type input "3"
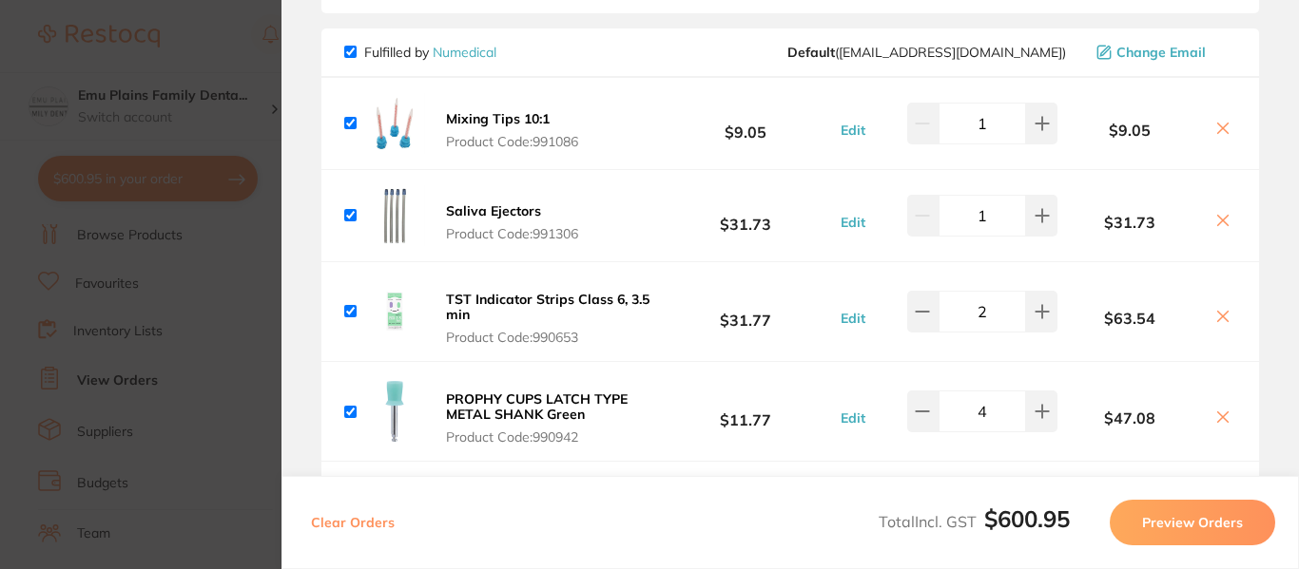
scroll to position [155, 0]
click at [1218, 318] on icon at bounding box center [1223, 318] width 10 height 10
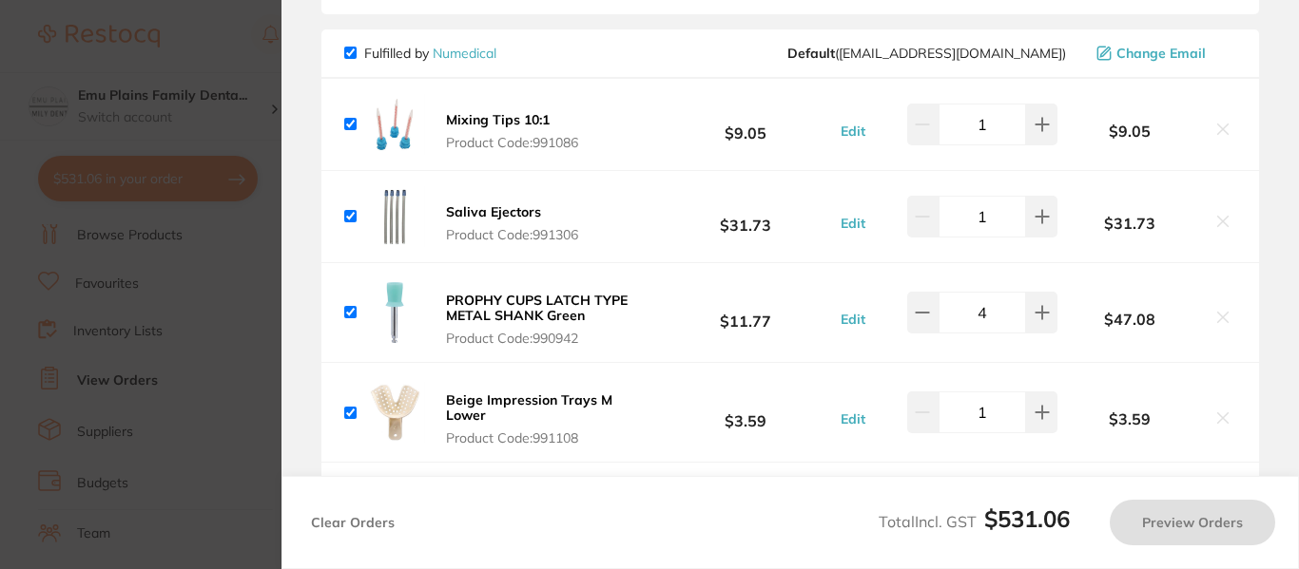
checkbox input "true"
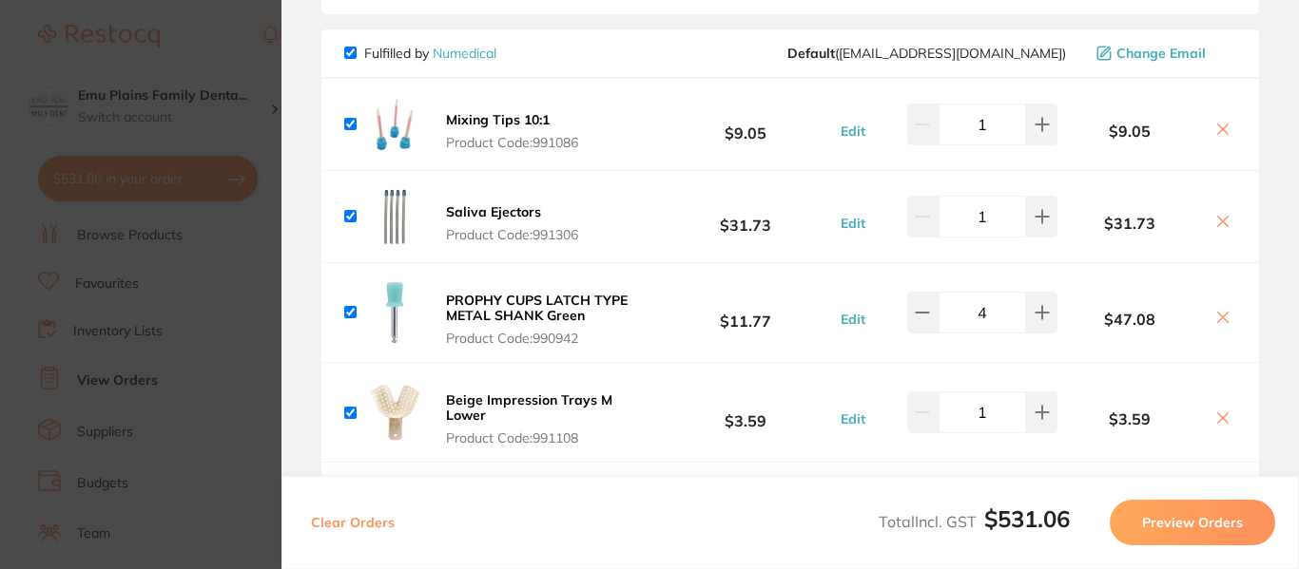
scroll to position [0, 0]
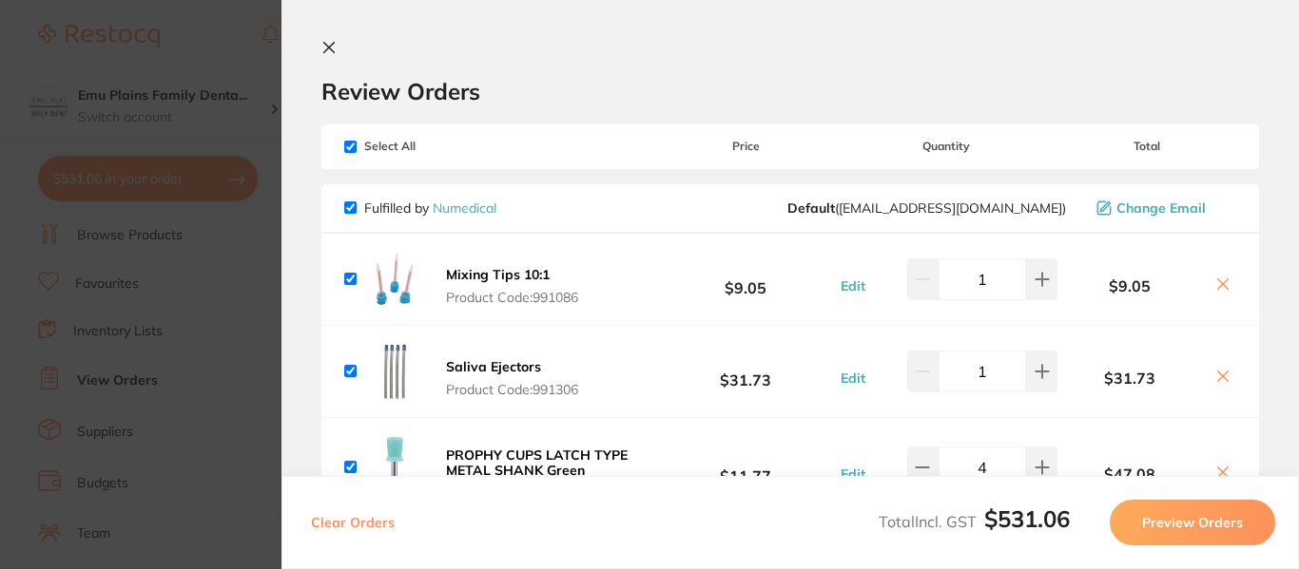
click at [332, 50] on icon at bounding box center [329, 48] width 10 height 10
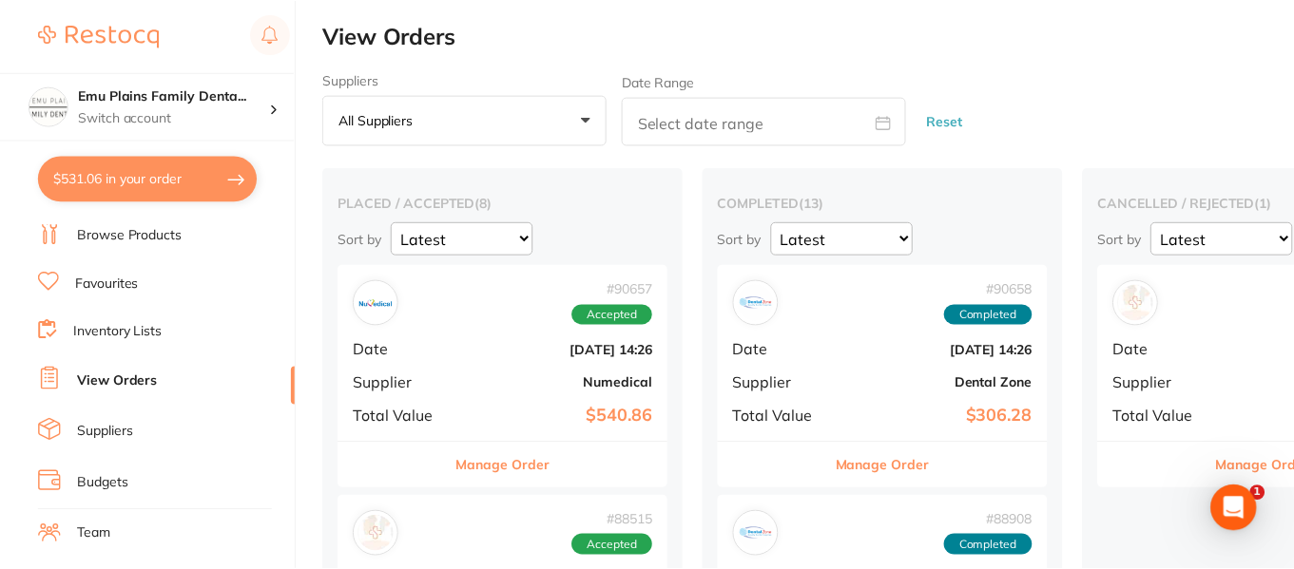
scroll to position [664, 0]
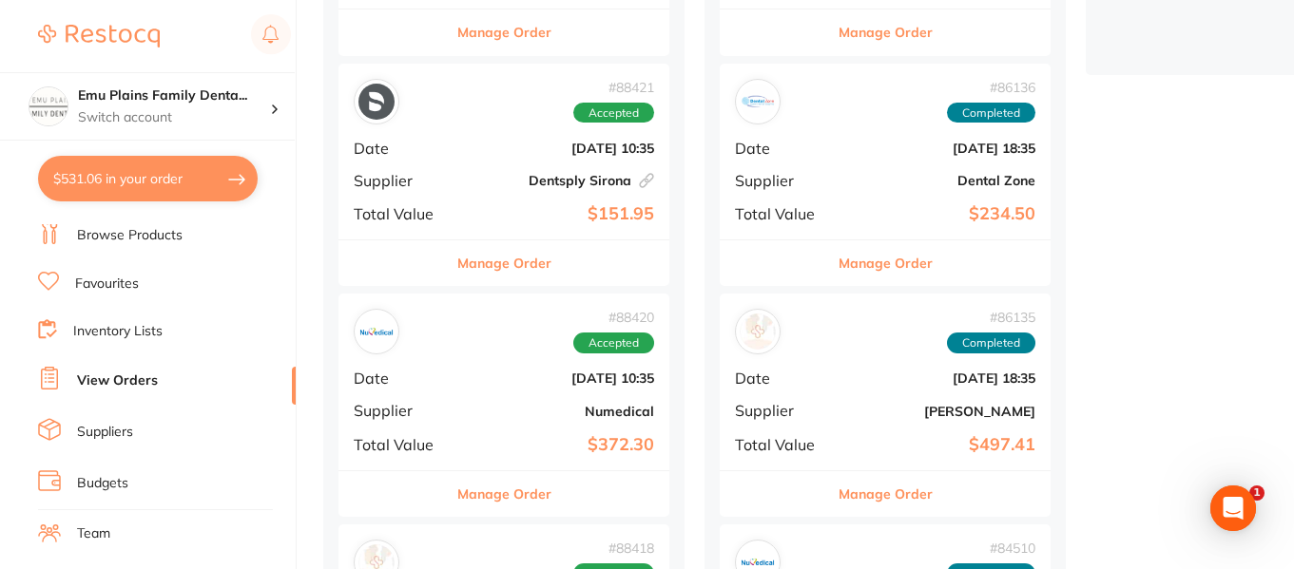
click at [141, 333] on link "Inventory Lists" at bounding box center [117, 331] width 89 height 19
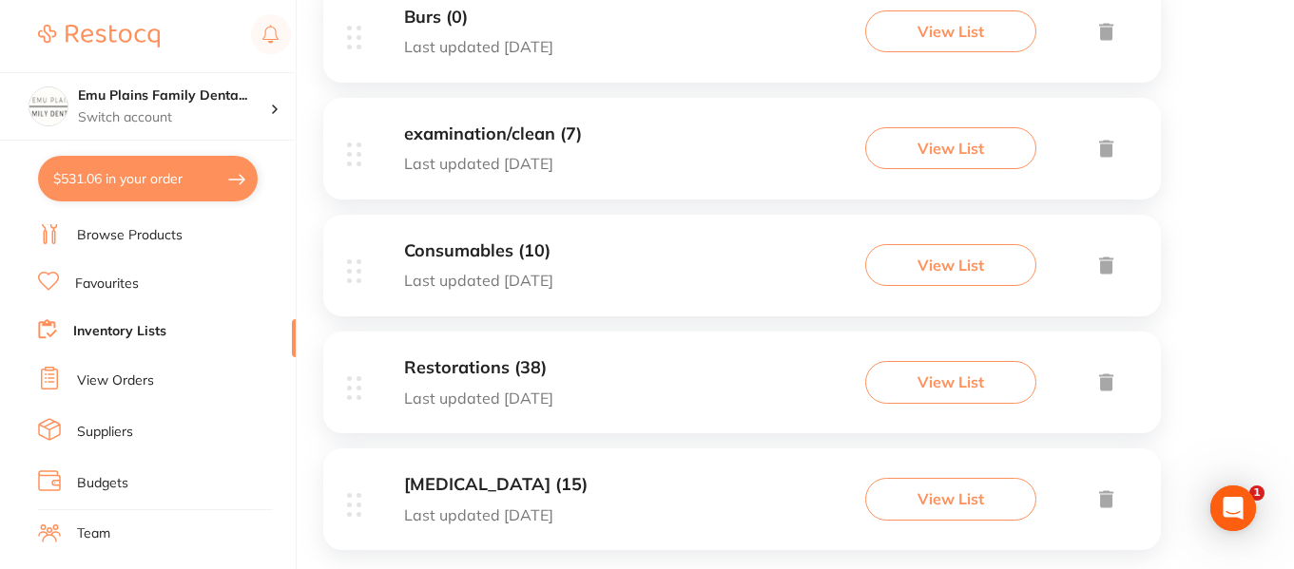
scroll to position [1003, 0]
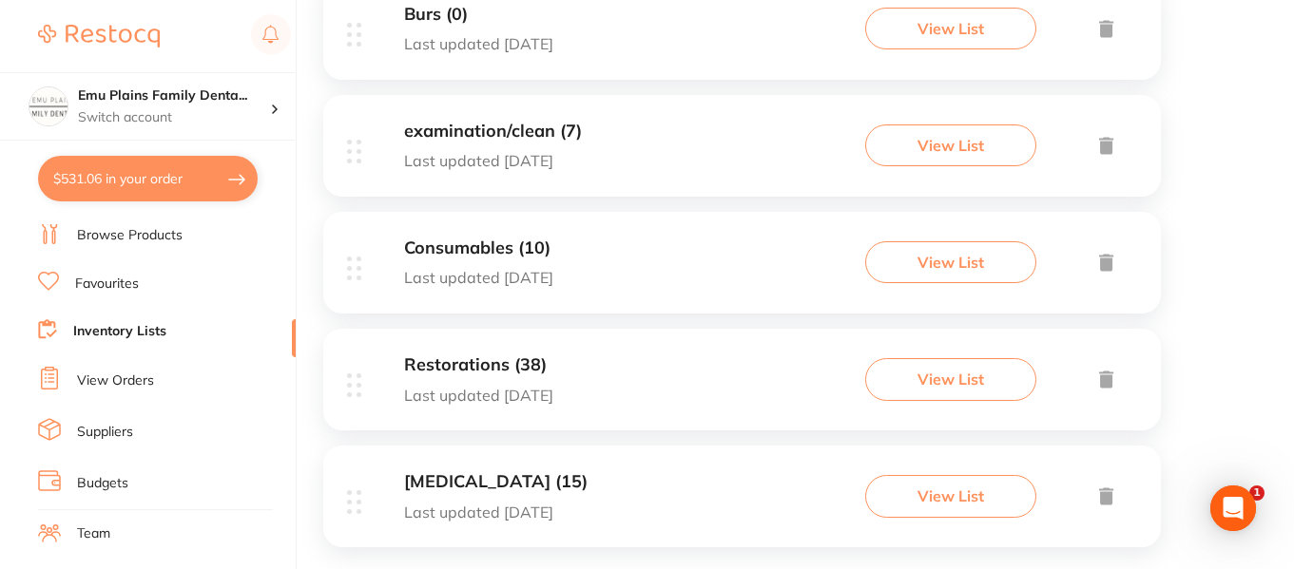
click at [526, 248] on h3 "Consumables (10)" at bounding box center [478, 249] width 149 height 20
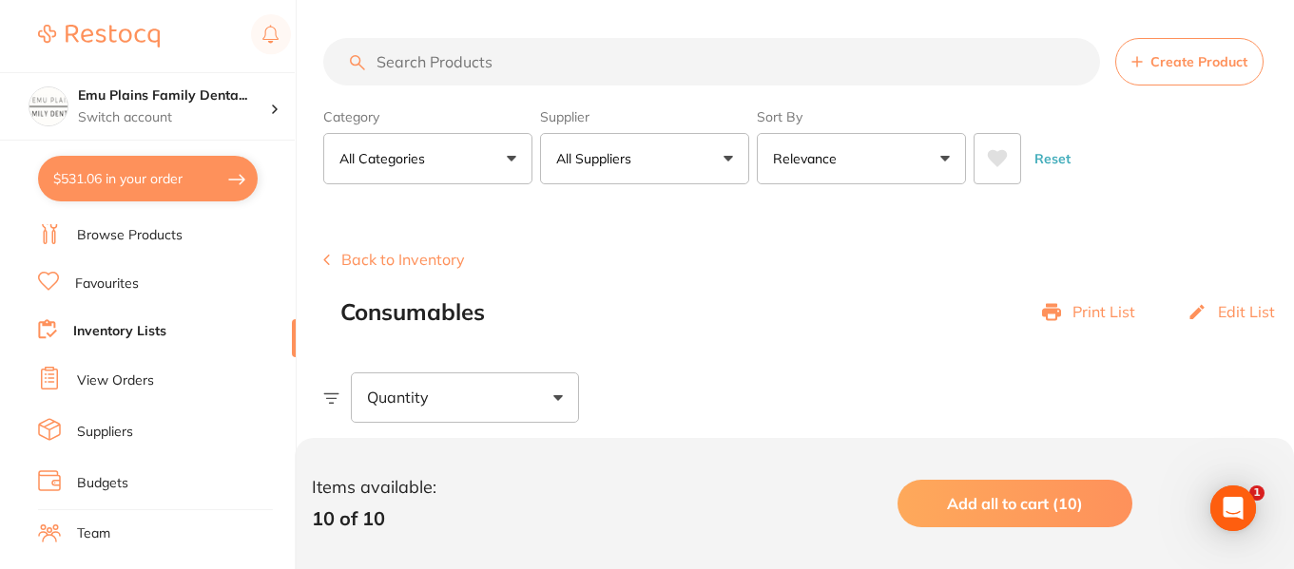
click at [378, 261] on button "Back to Inventory" at bounding box center [394, 259] width 142 height 17
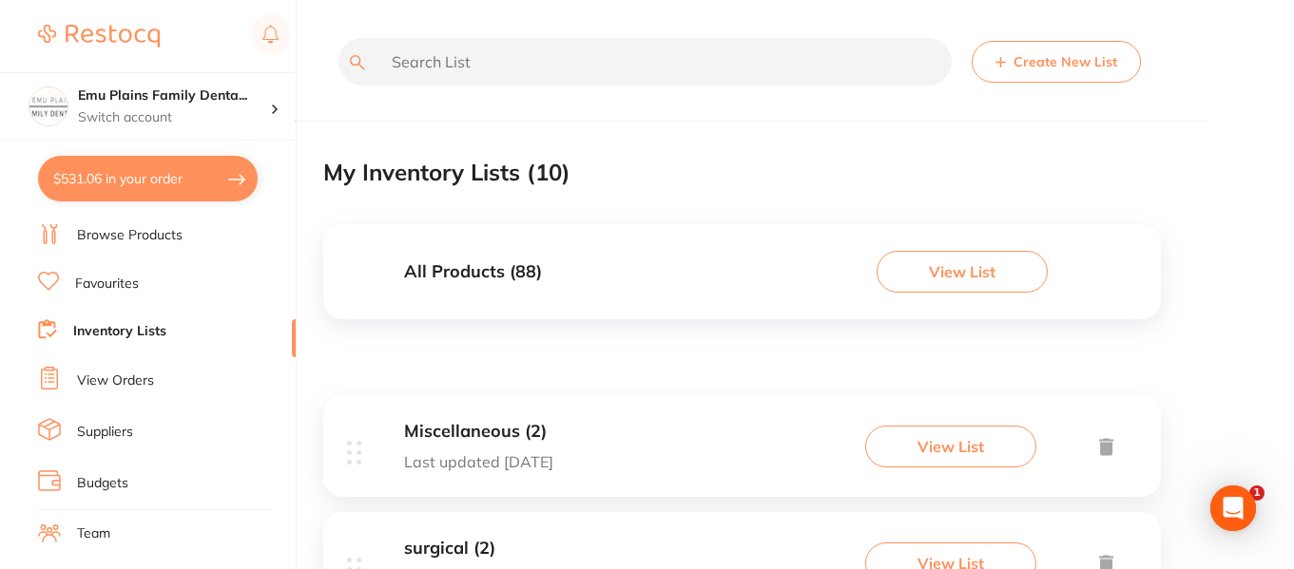
click at [164, 228] on link "Browse Products" at bounding box center [130, 235] width 106 height 19
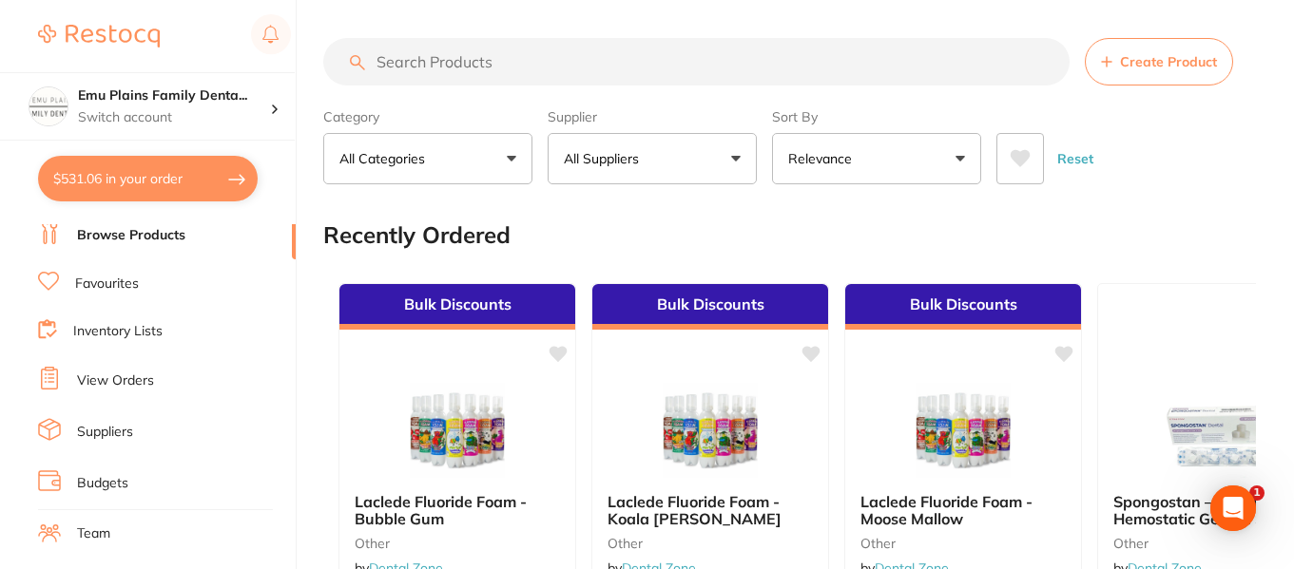
click at [501, 65] on input "search" at bounding box center [696, 62] width 746 height 48
type input "bibs"
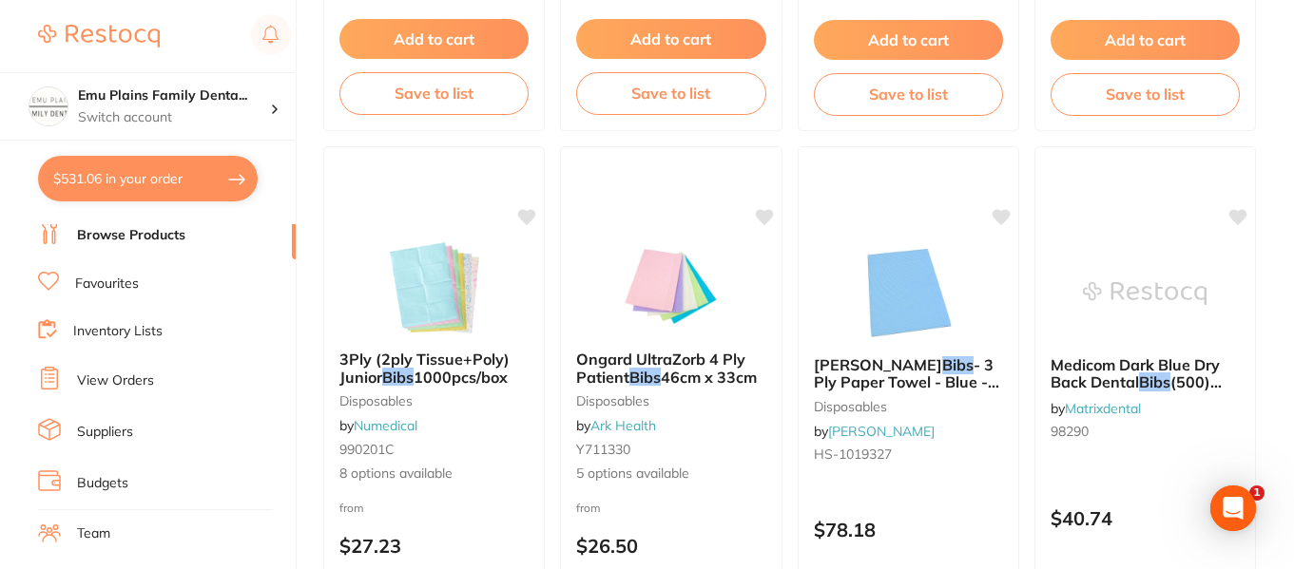
scroll to position [2394, 0]
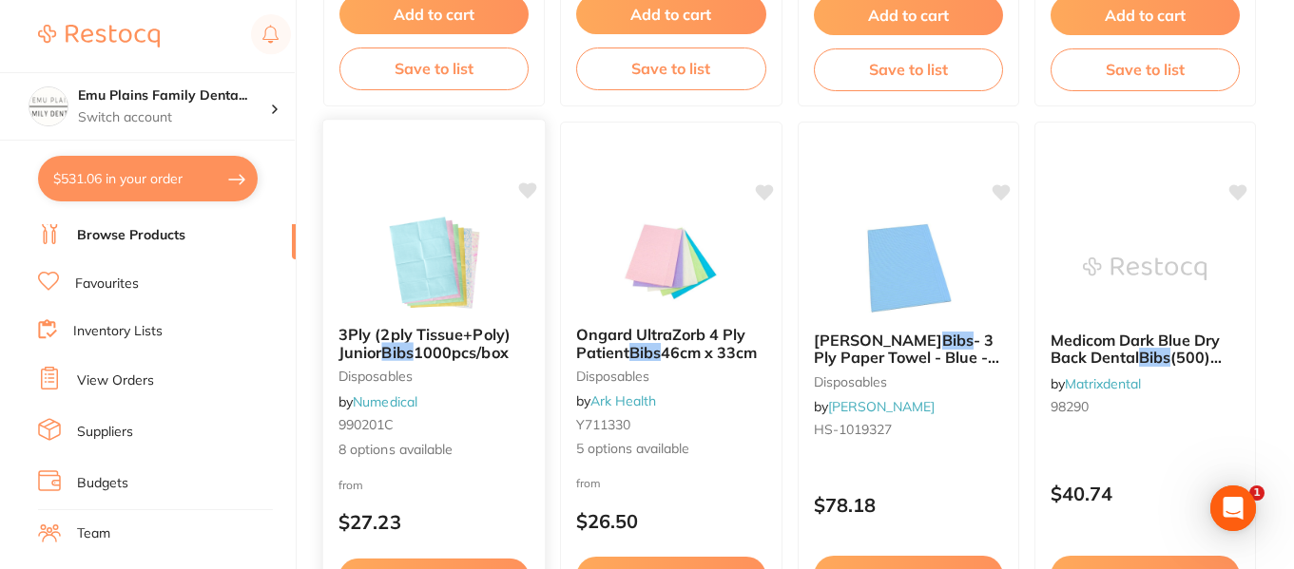
click at [422, 230] on img at bounding box center [434, 263] width 125 height 96
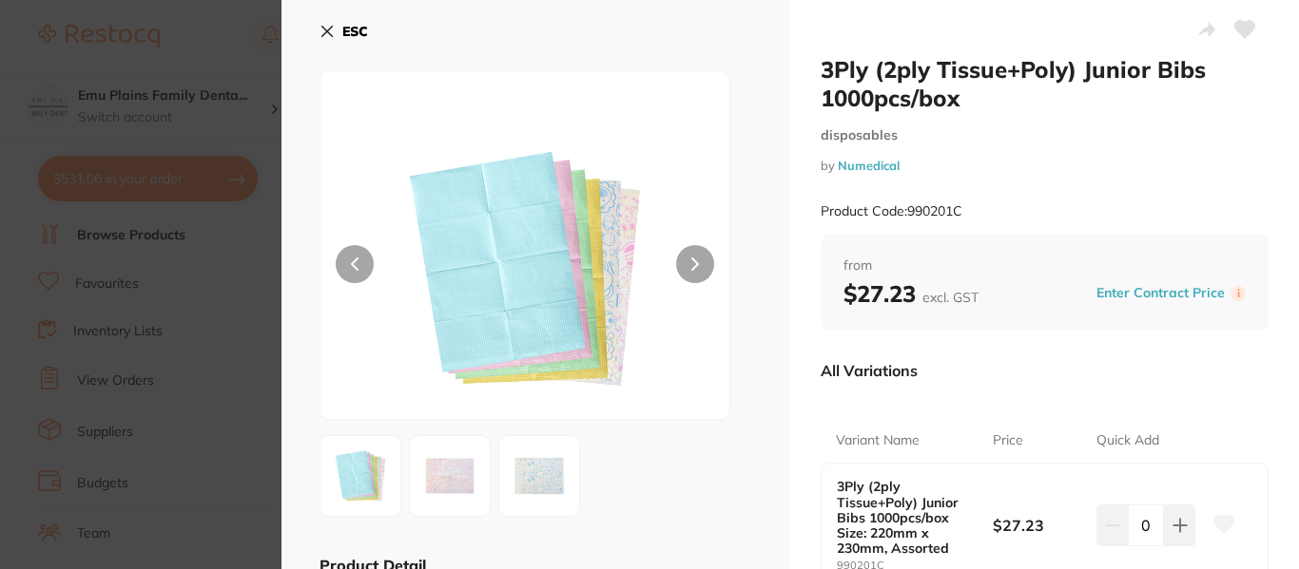
click at [333, 32] on icon at bounding box center [326, 31] width 15 height 15
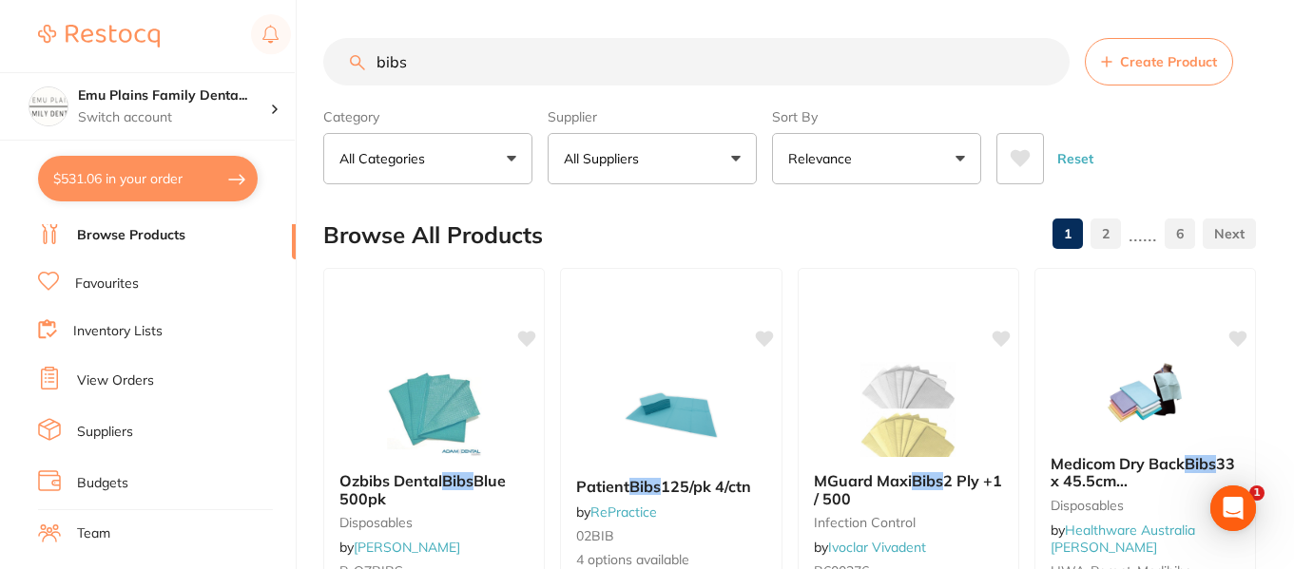
click at [743, 147] on button "All Suppliers" at bounding box center [652, 158] width 209 height 51
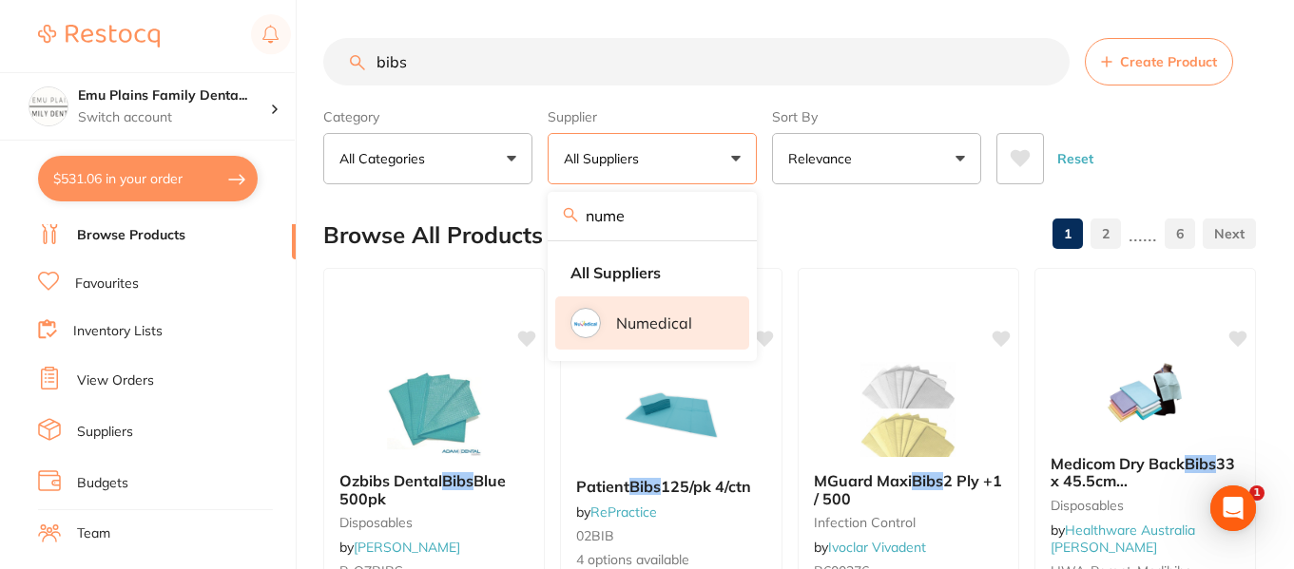
type input "nume"
click at [592, 321] on img at bounding box center [585, 323] width 25 height 25
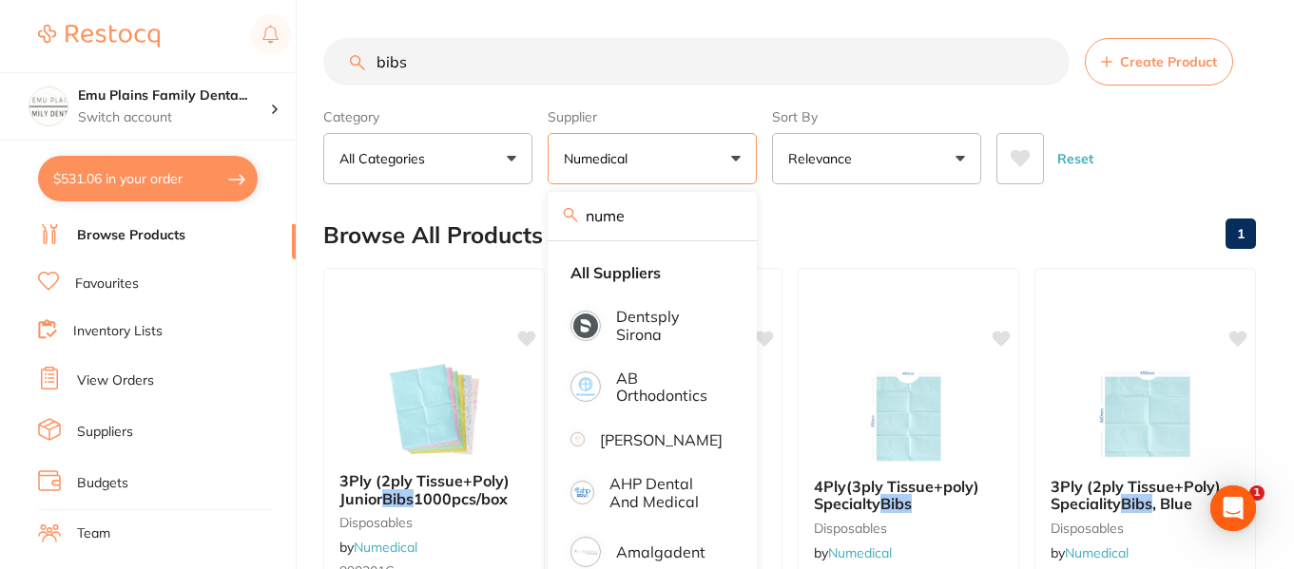
click at [473, 69] on input "bibs" at bounding box center [696, 62] width 746 height 48
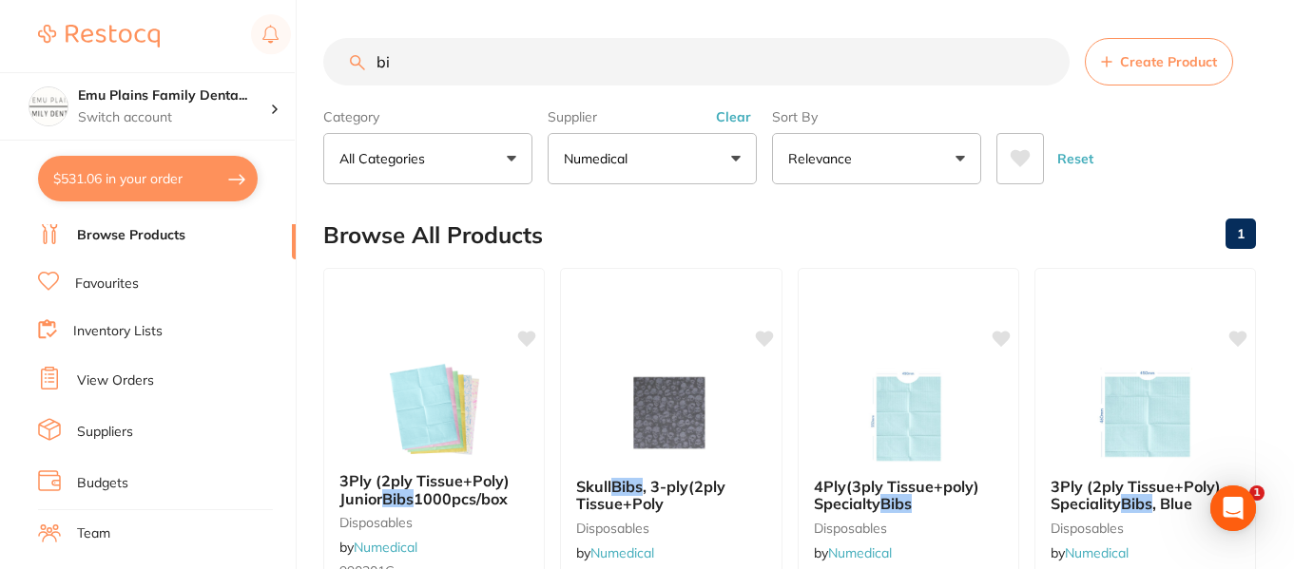
type input "b"
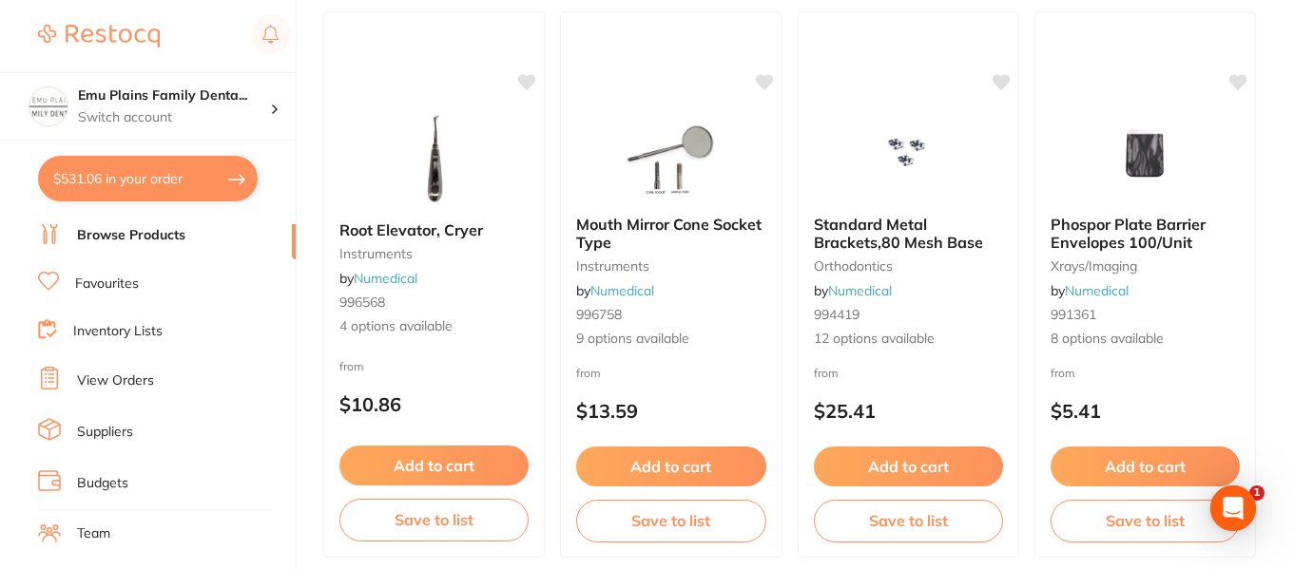
scroll to position [4198, 0]
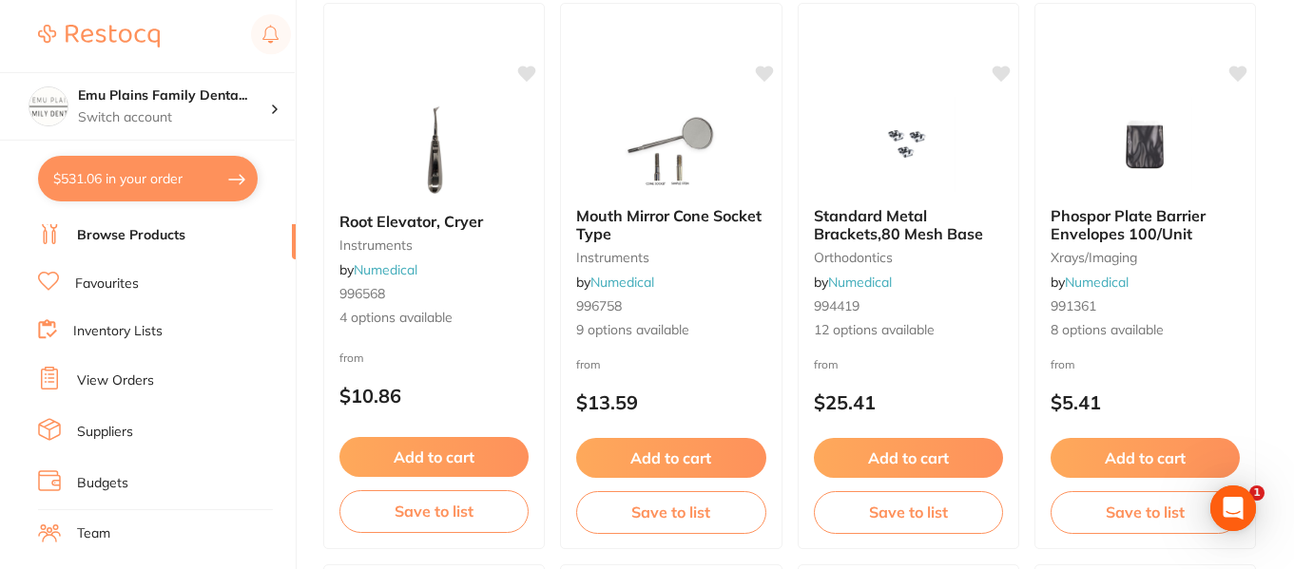
type input "3 ply disposable bibs"
click at [120, 382] on link "View Orders" at bounding box center [115, 381] width 77 height 19
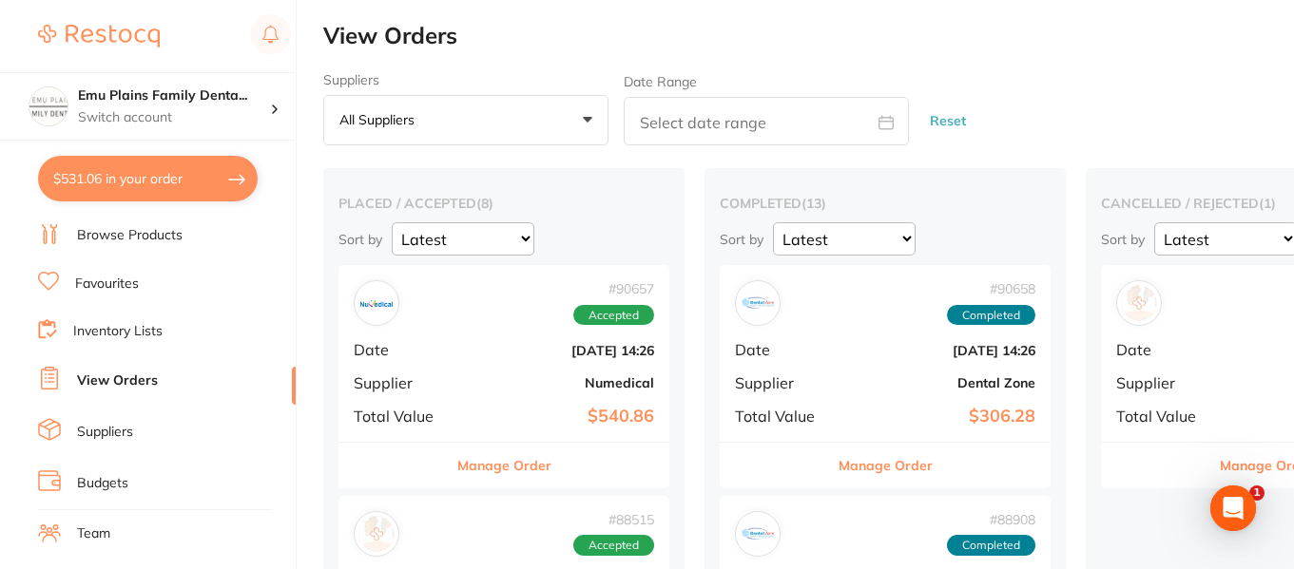
click at [480, 325] on div "# 90657 Accepted" at bounding box center [504, 303] width 300 height 46
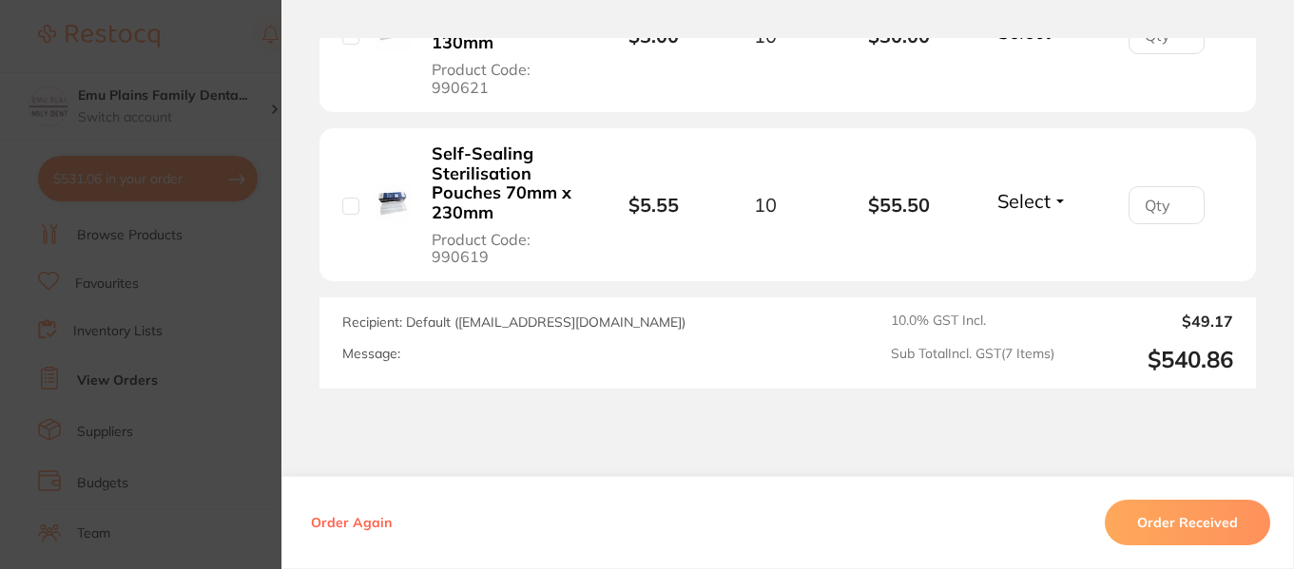
scroll to position [1460, 0]
click at [237, 46] on section "Order ID: Restocq- 90657 Order Information Accepted Order Order Date Aug 19 202…" at bounding box center [647, 284] width 1294 height 569
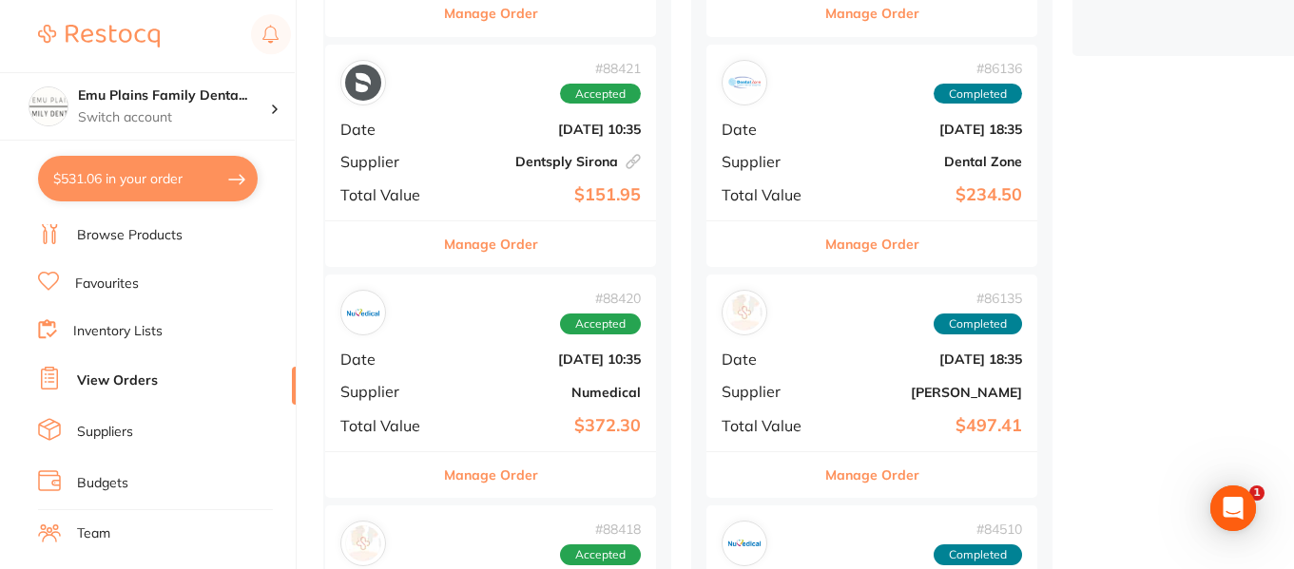
scroll to position [685, 0]
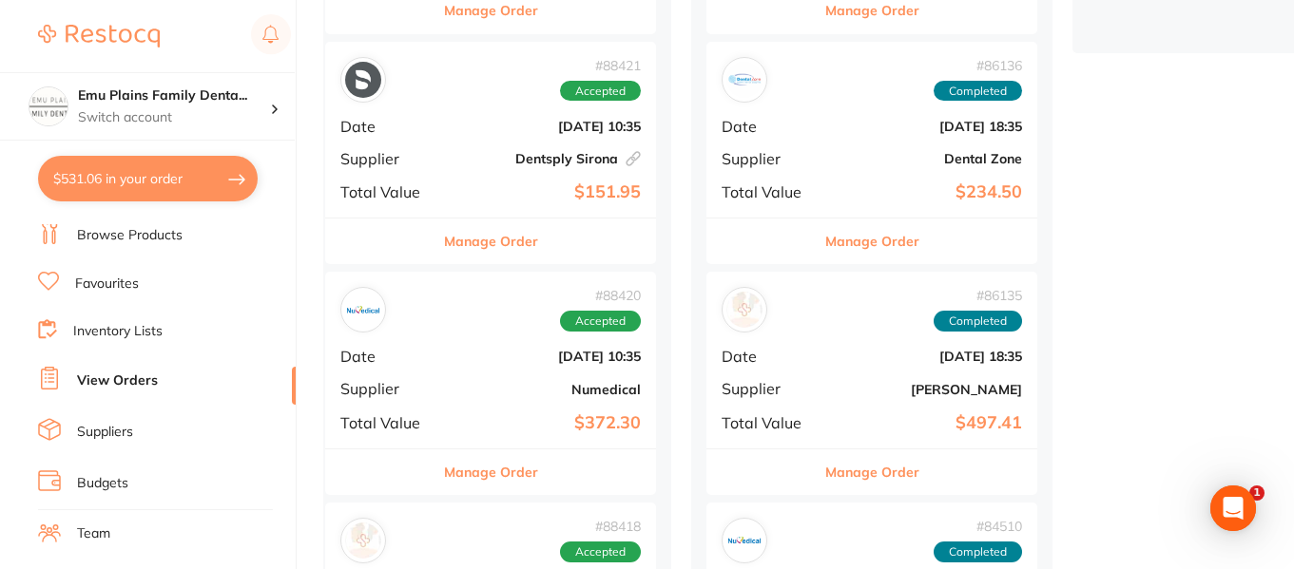
click at [452, 360] on b "[DATE] 10:35" at bounding box center [546, 356] width 190 height 15
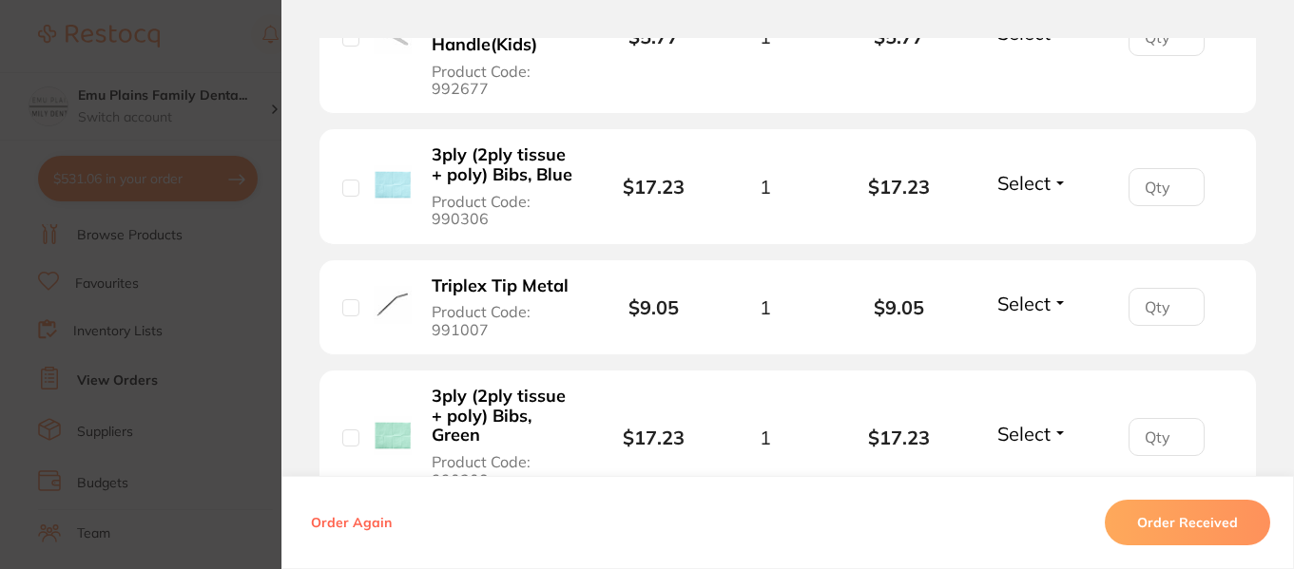
scroll to position [1009, 0]
click at [496, 145] on b "3ply (2ply tissue + poly) Bibs, Blue" at bounding box center [504, 164] width 144 height 39
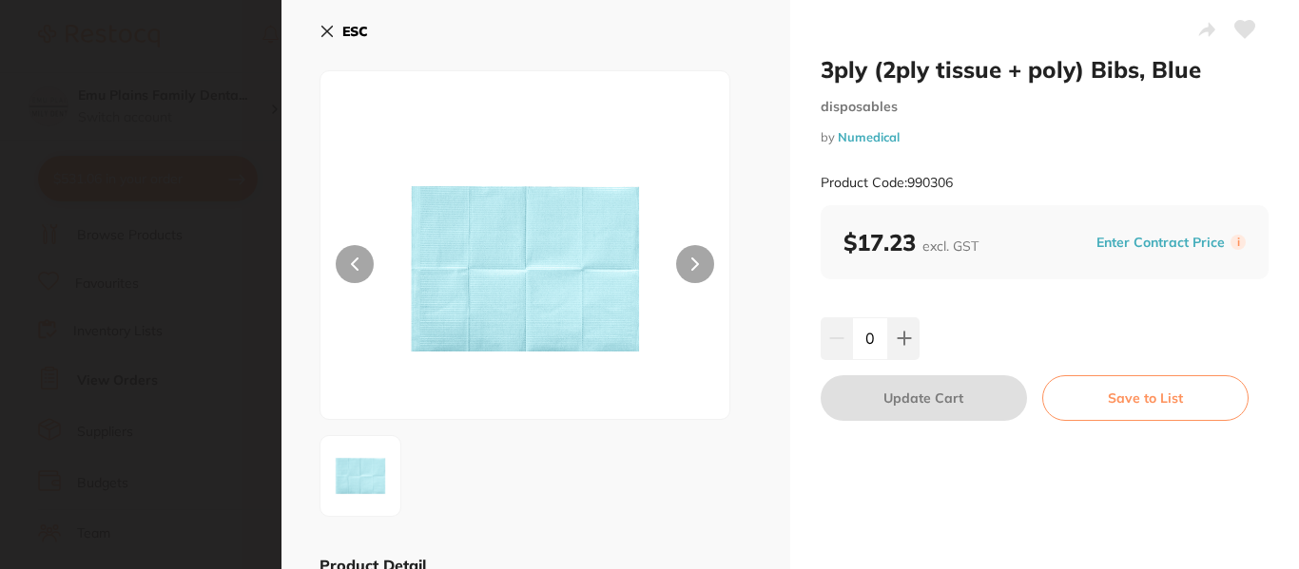
scroll to position [0, 0]
click at [903, 338] on icon at bounding box center [903, 339] width 12 height 12
type input "1"
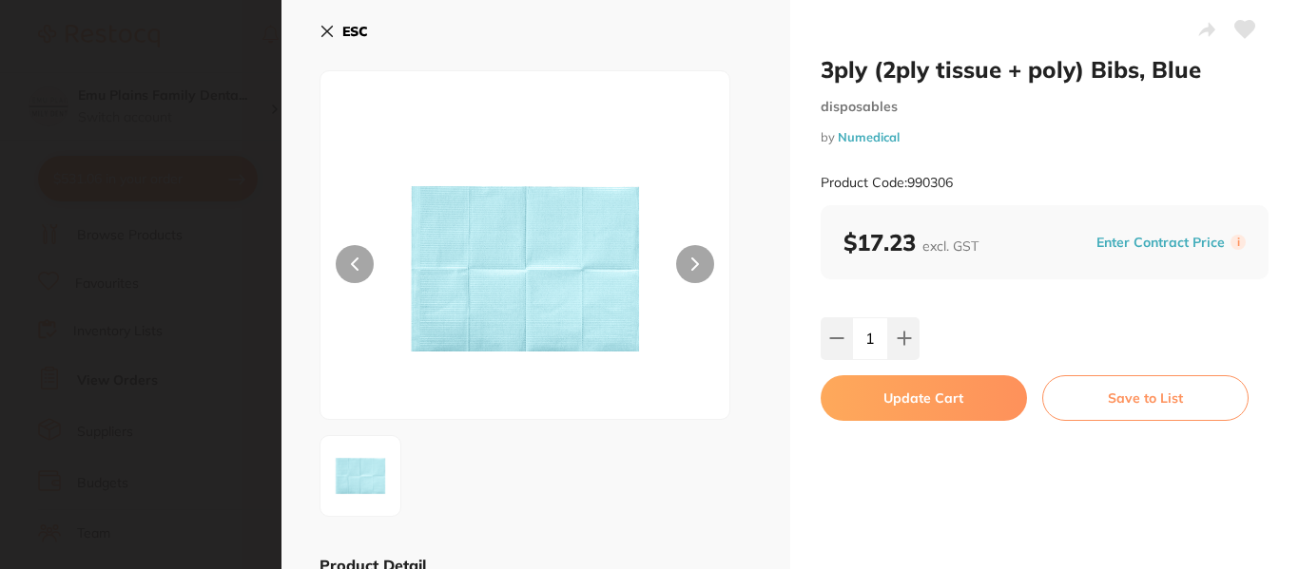
click at [923, 392] on button "Update Cart" at bounding box center [923, 399] width 206 height 46
checkbox input "false"
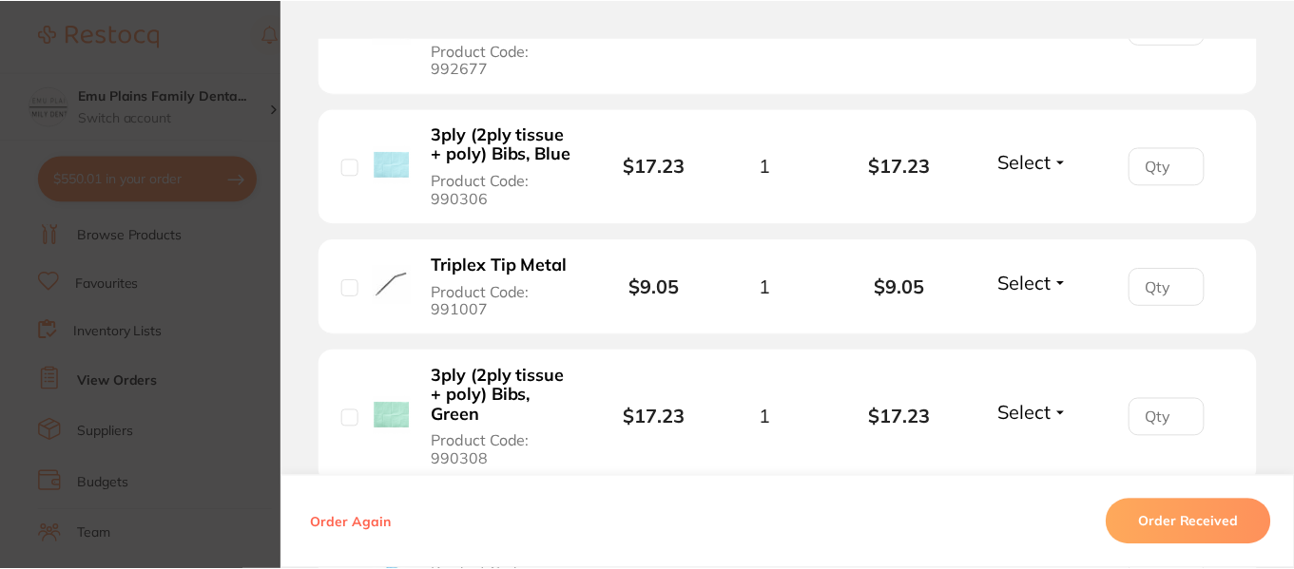
scroll to position [685, 0]
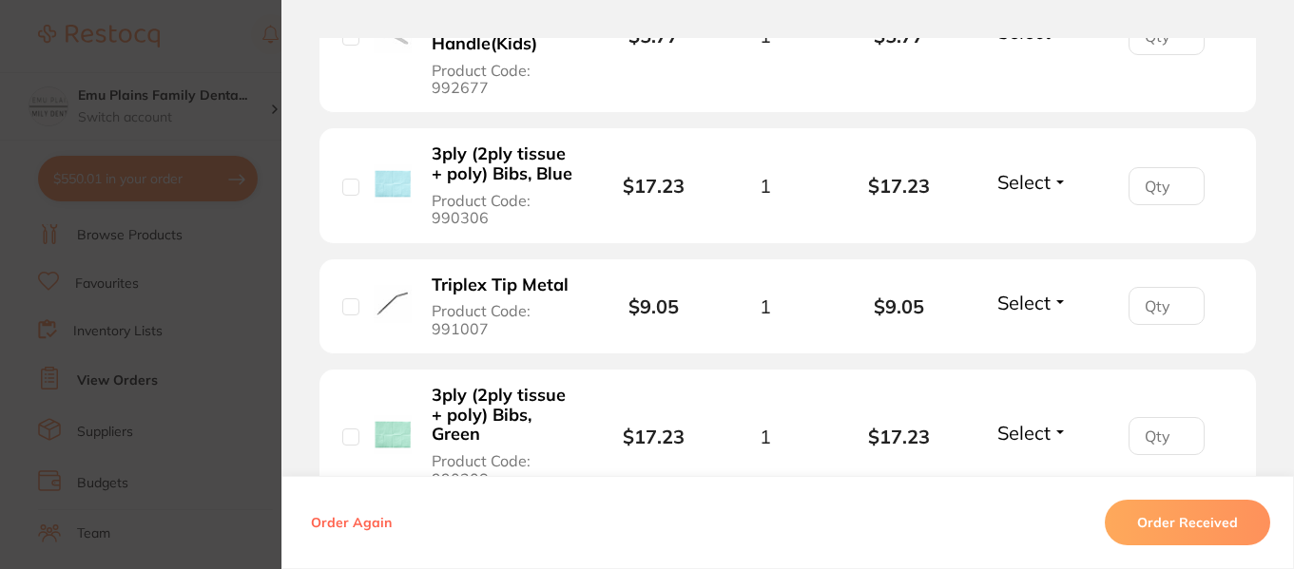
click at [219, 51] on section "Order ID: Restocq- 88420 Order Information Accepted Order Order Date Aug 1 2025…" at bounding box center [647, 284] width 1294 height 569
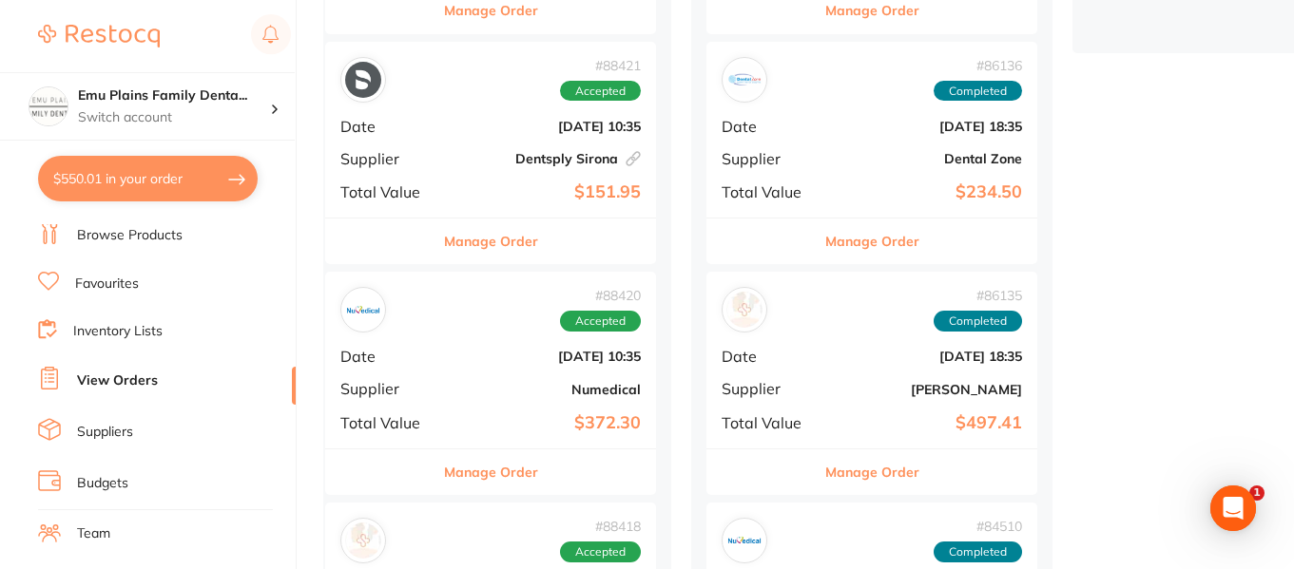
click at [192, 191] on button "$550.01 in your order" at bounding box center [148, 179] width 220 height 46
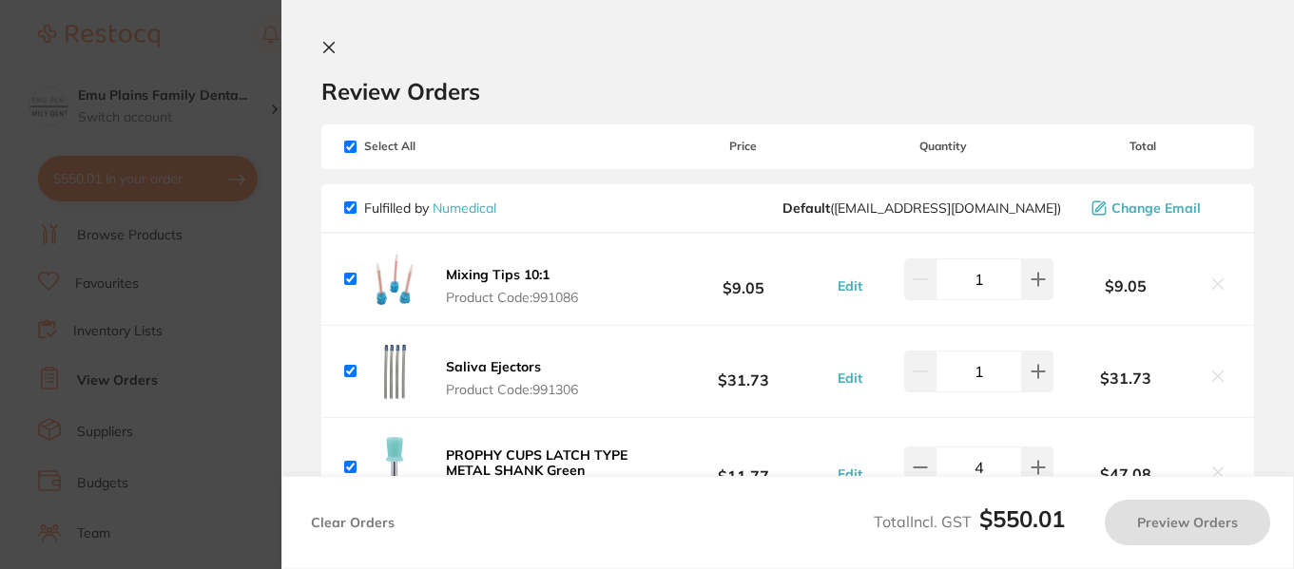
checkbox input "true"
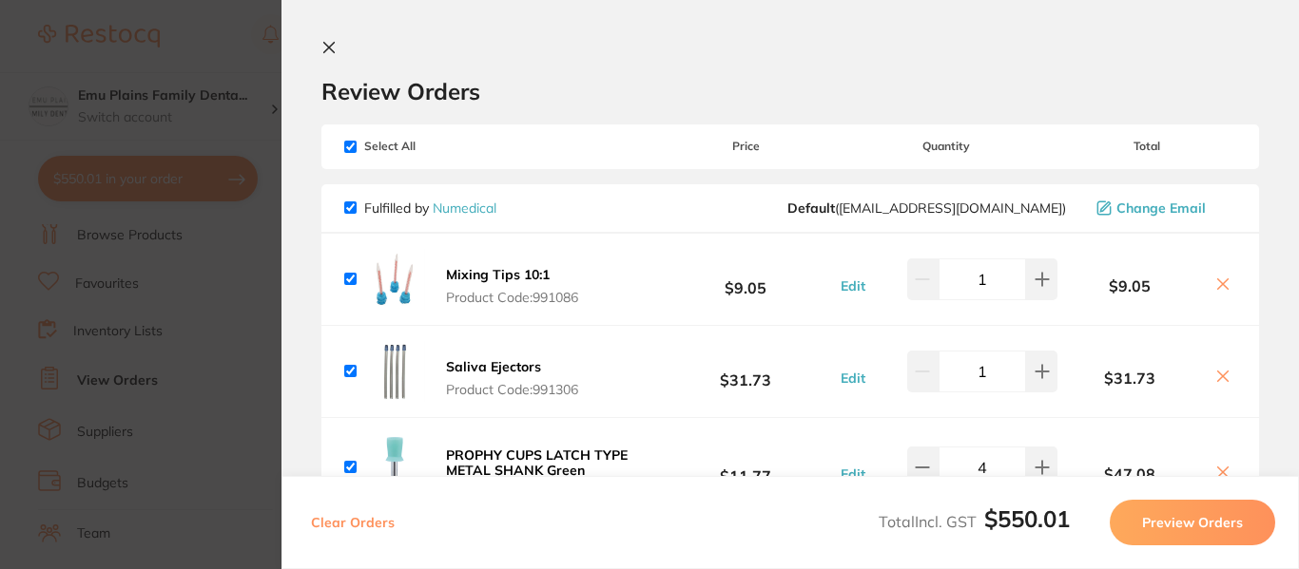
click at [328, 40] on icon at bounding box center [328, 47] width 15 height 15
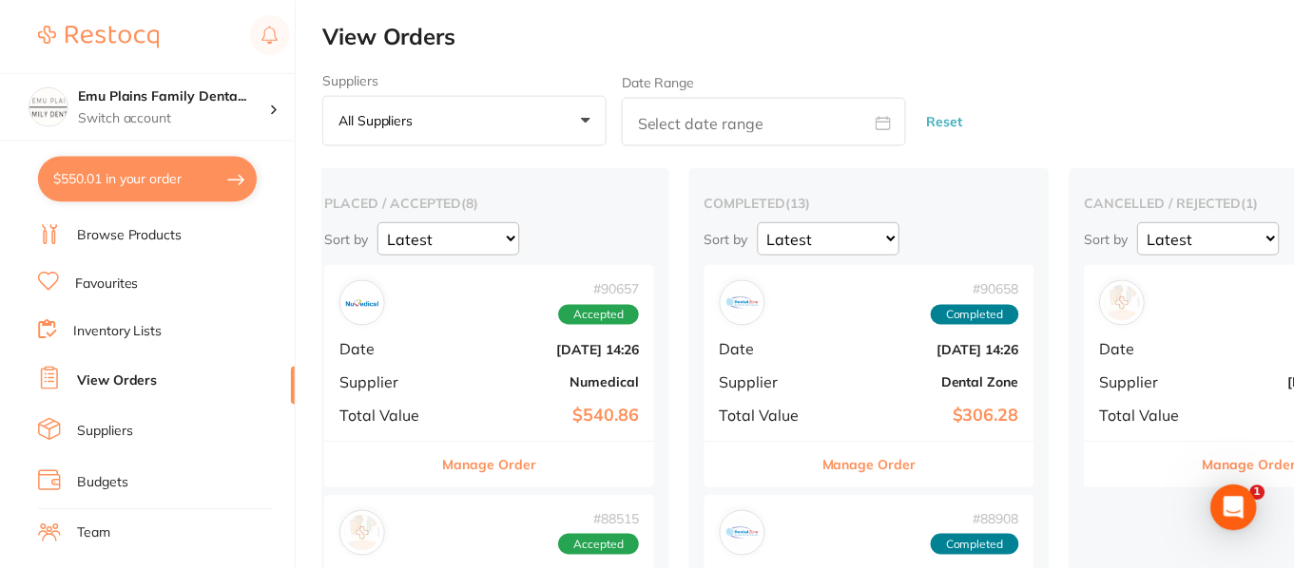
scroll to position [685, 0]
